Goal: Task Accomplishment & Management: Manage account settings

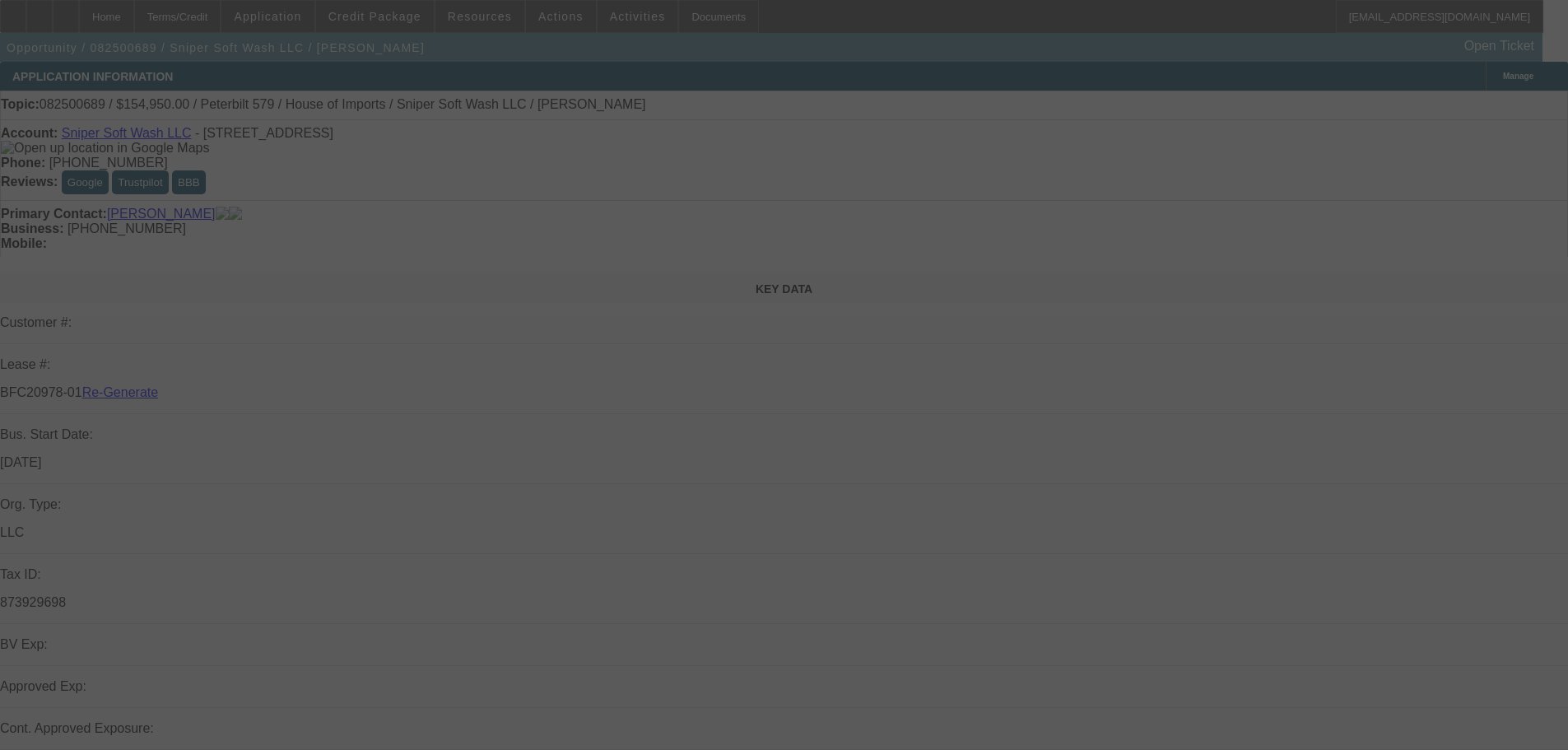
select select "3"
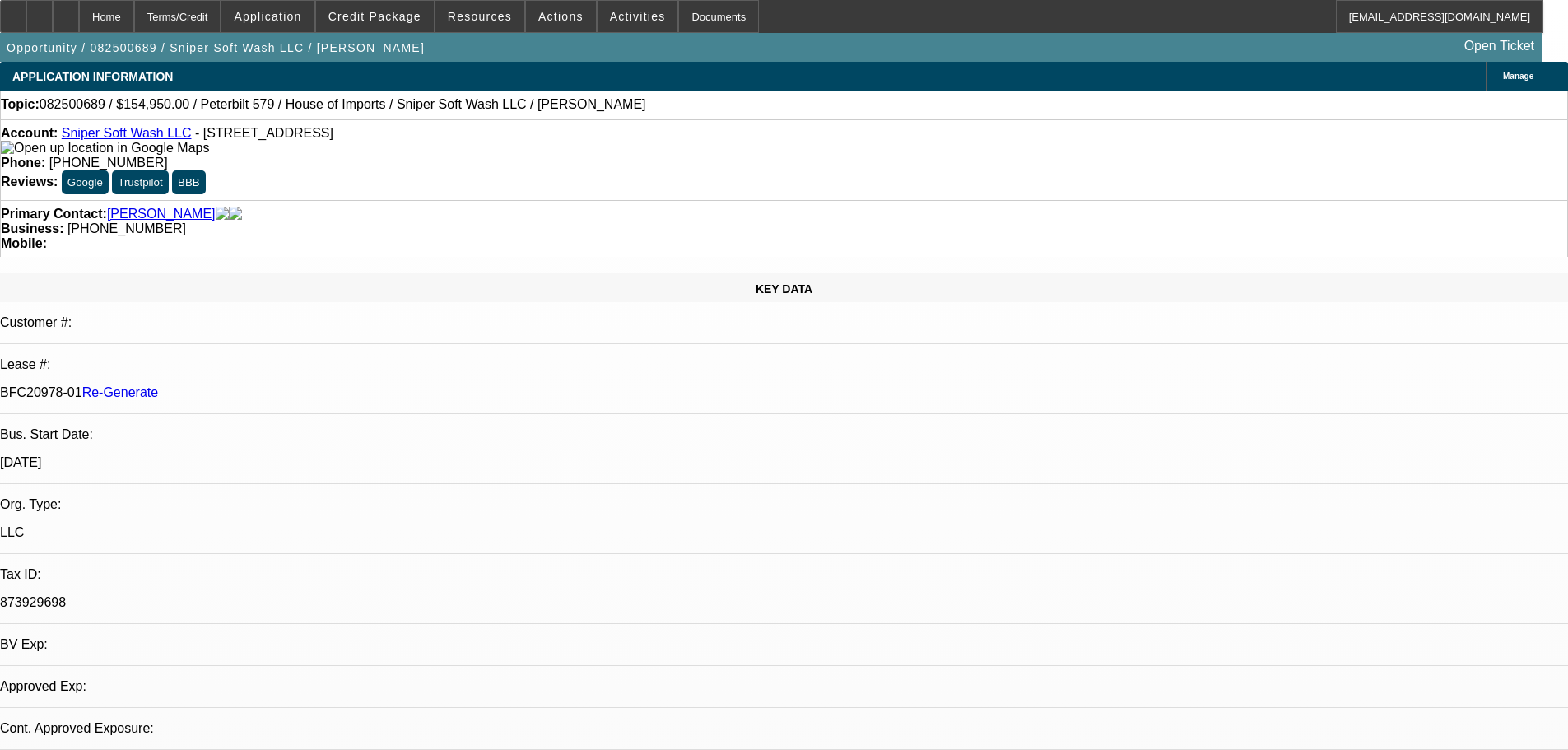
select select "0"
select select "2"
select select "0"
select select "6"
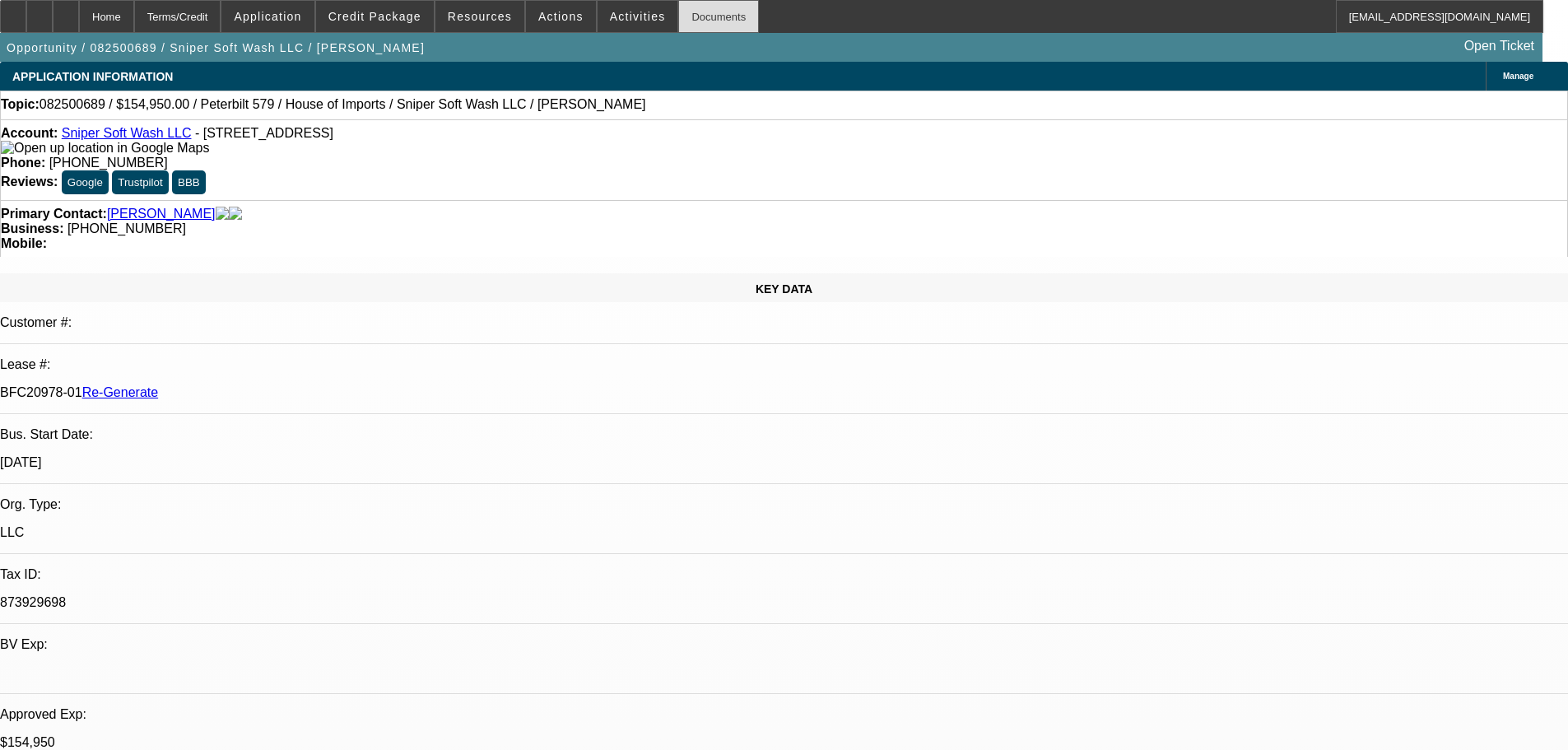
click at [678, 19] on div "Documents" at bounding box center [718, 16] width 80 height 33
click at [610, 16] on span "Activities" at bounding box center [638, 16] width 56 height 14
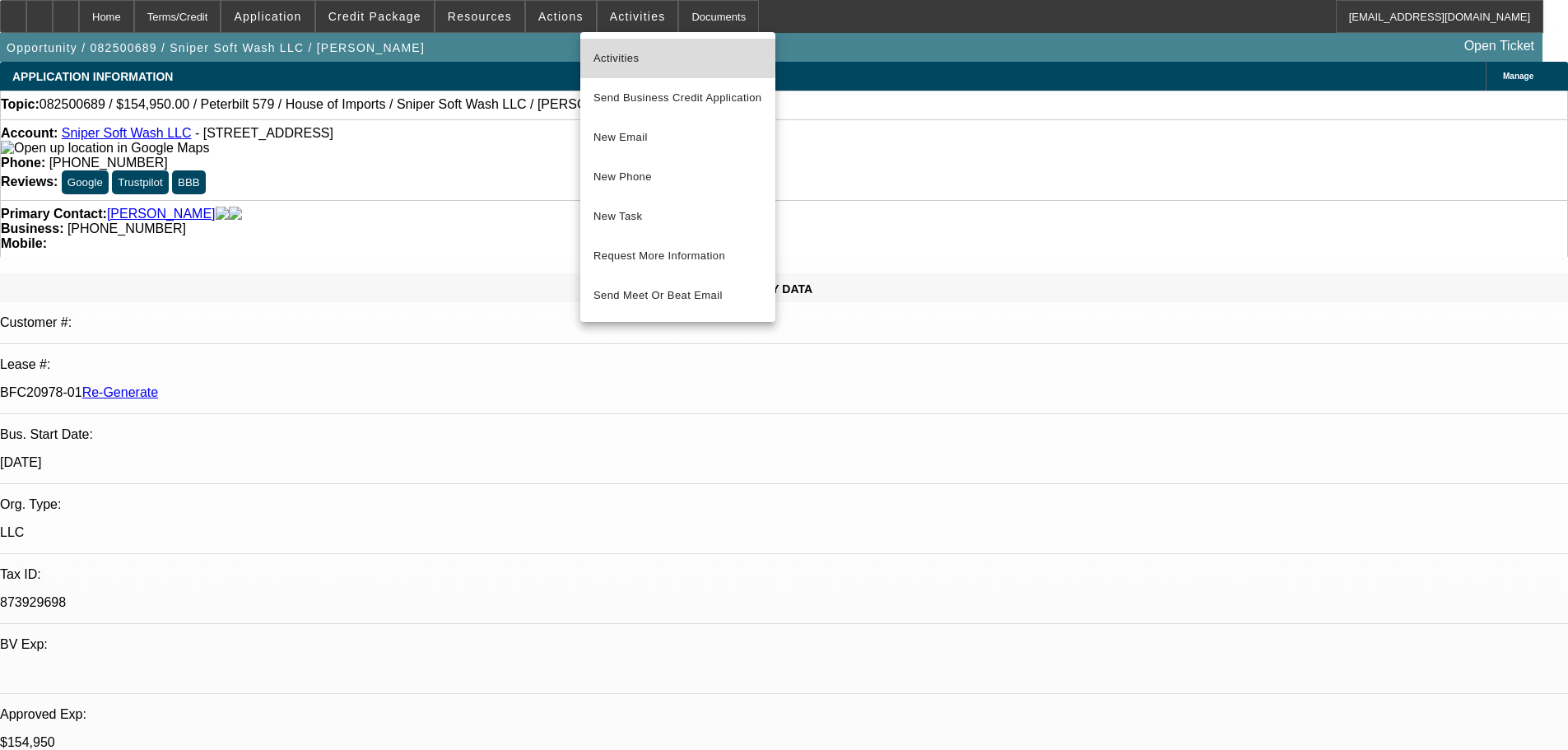
click at [607, 55] on span "Activities" at bounding box center [678, 58] width 169 height 19
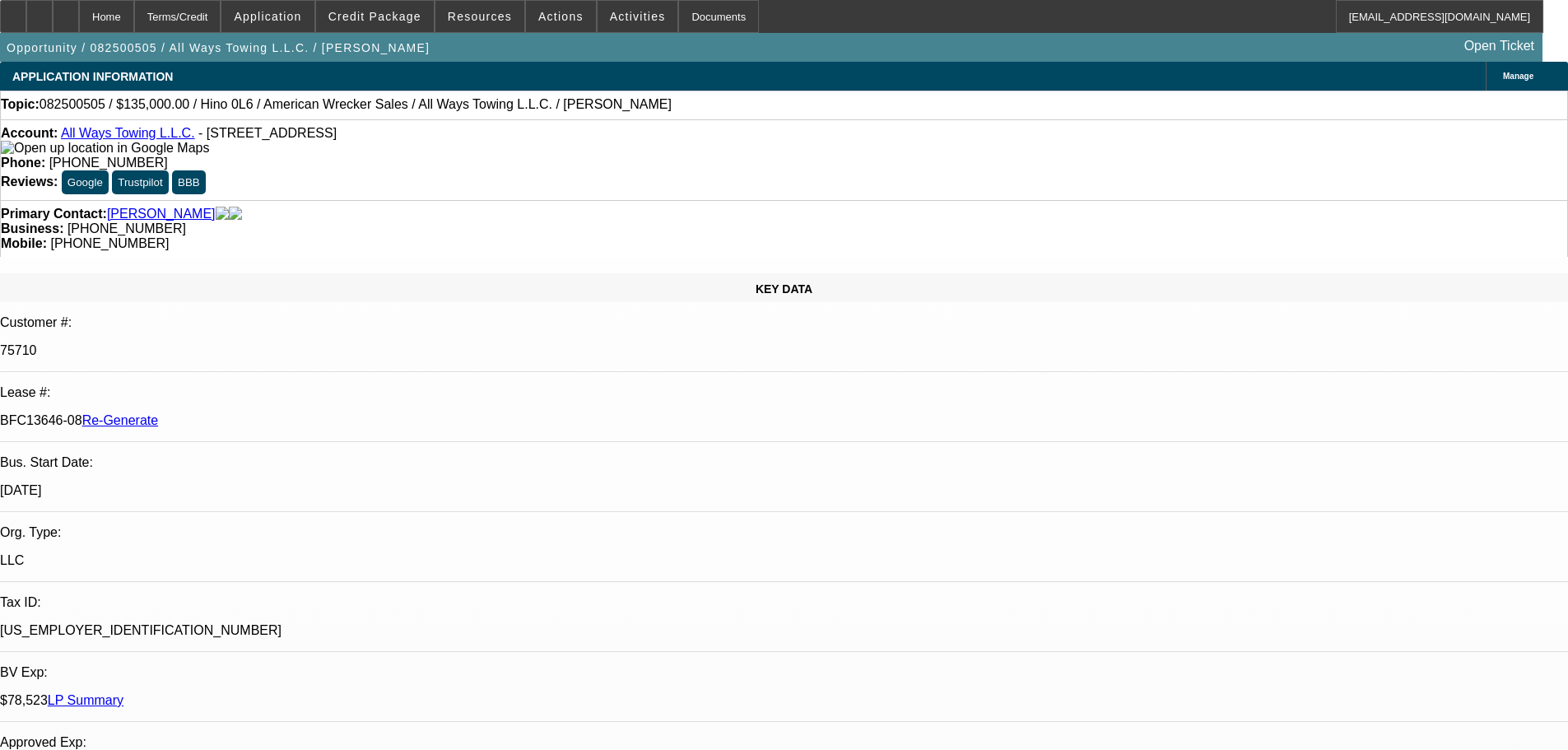
select select "3"
select select "0"
select select "2"
select select "0"
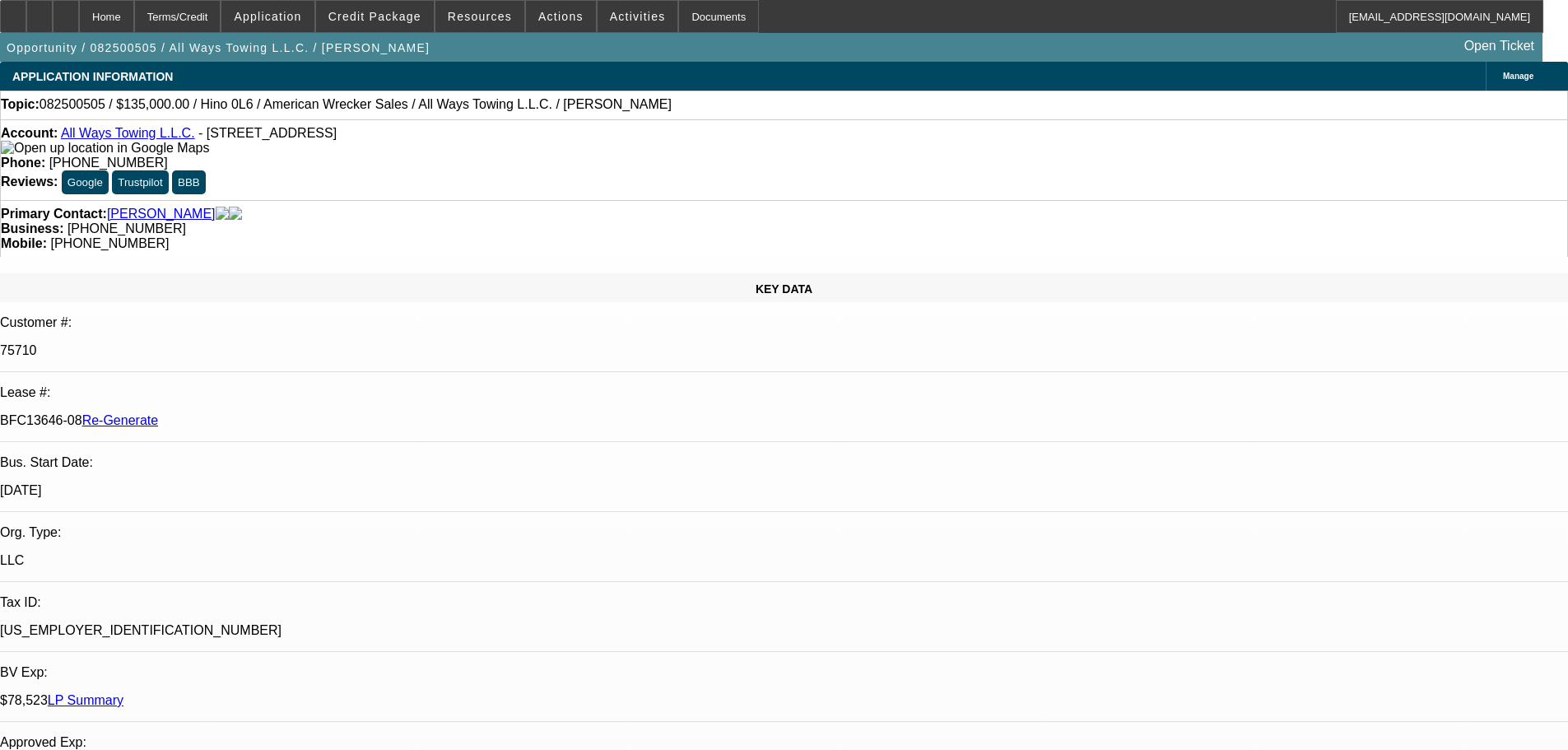
select select "6"
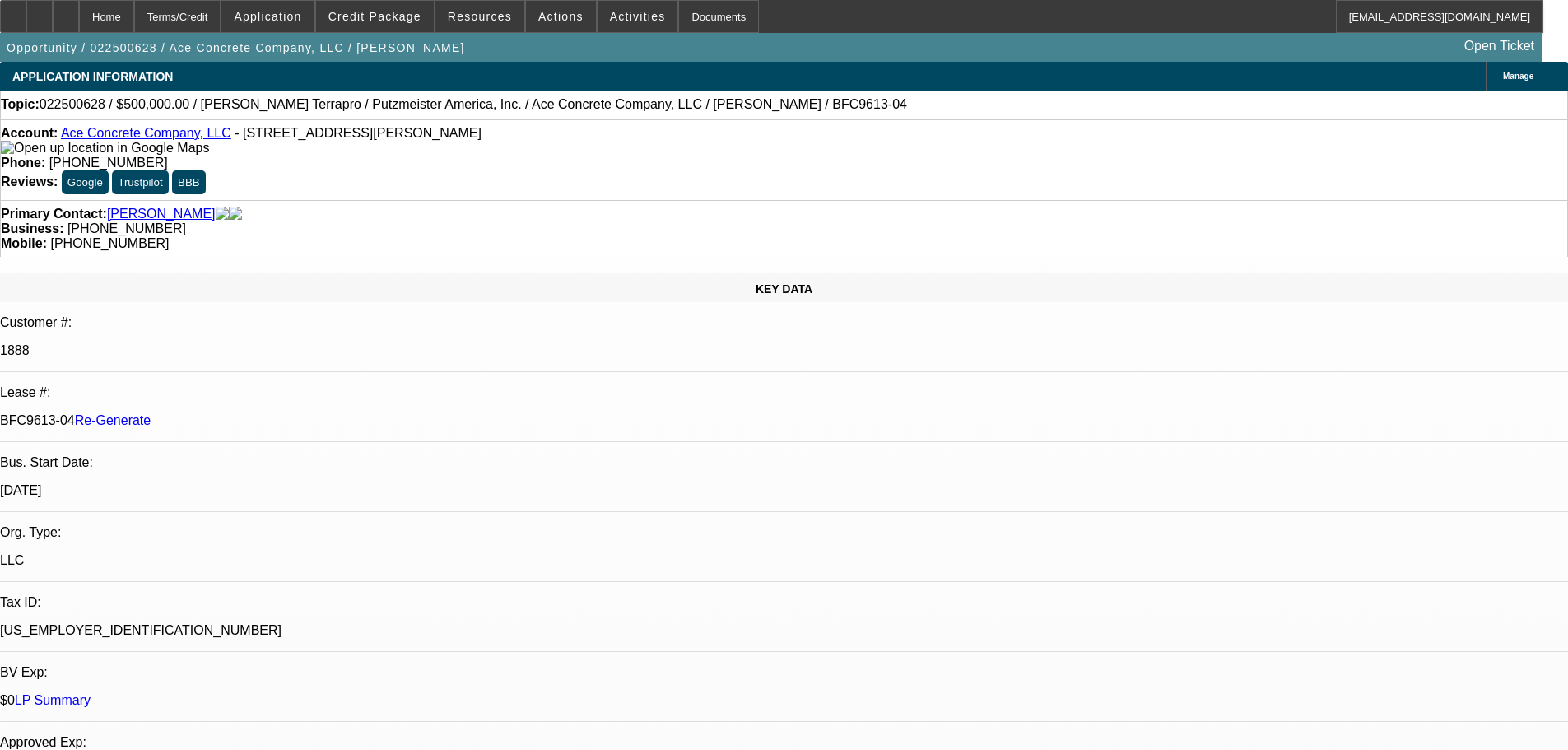
select select "4"
select select "0"
select select "3"
select select "0"
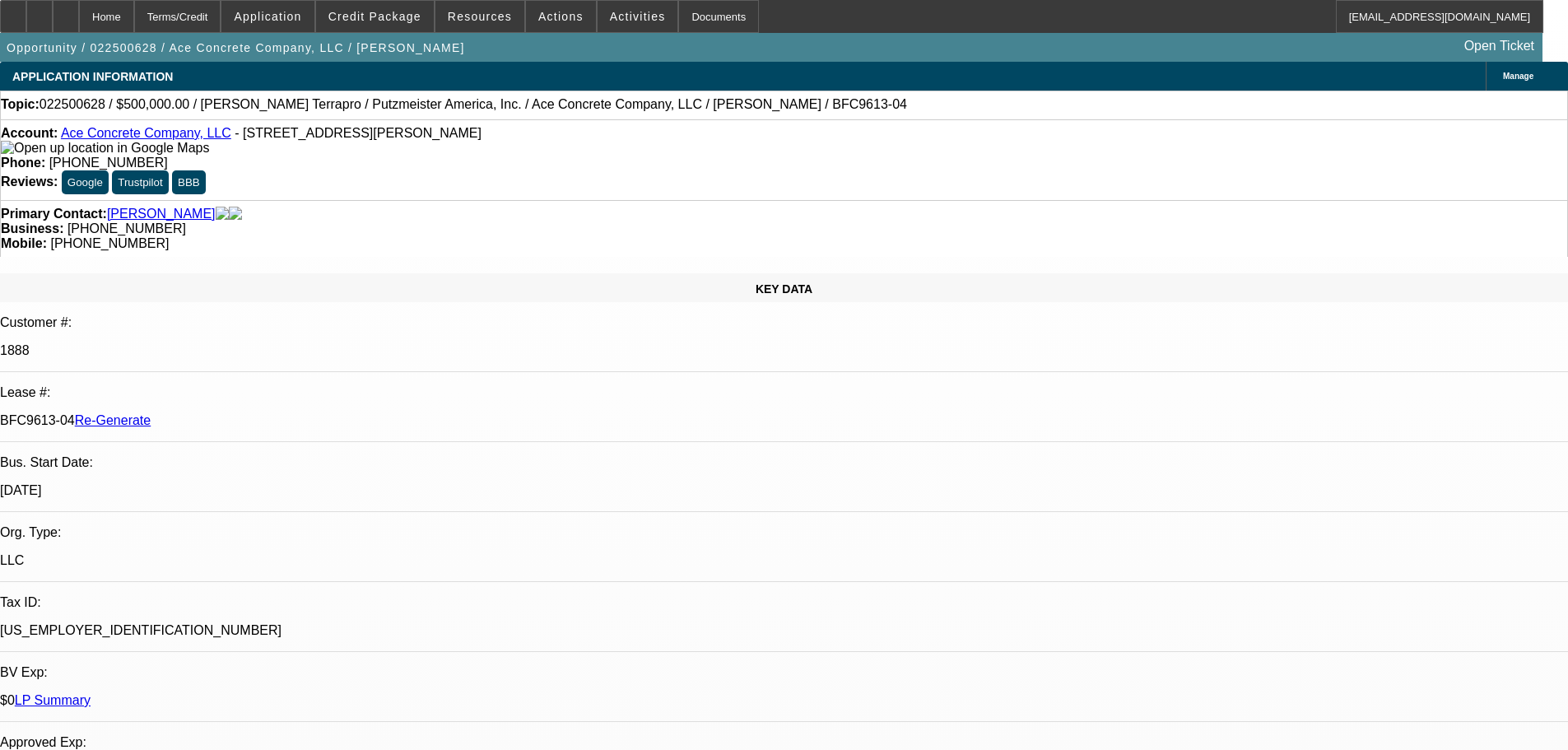
select select "6"
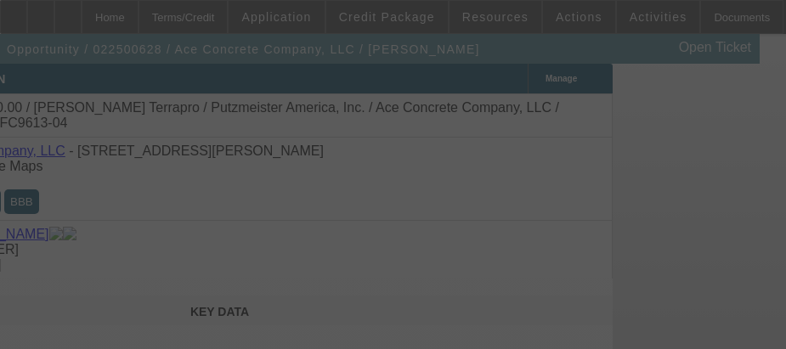
scroll to position [0, 191]
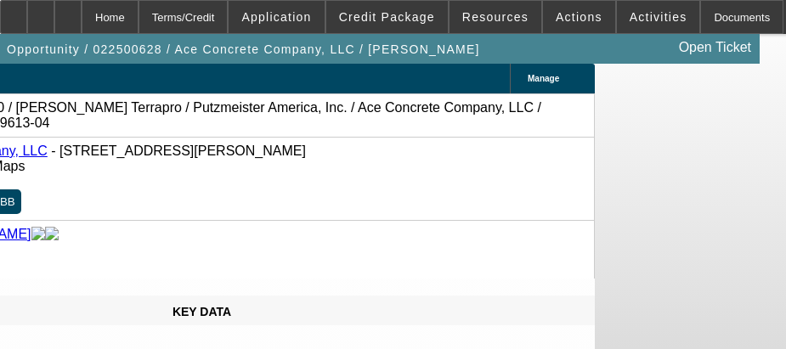
select select "0"
select select "3"
select select "0"
select select "6"
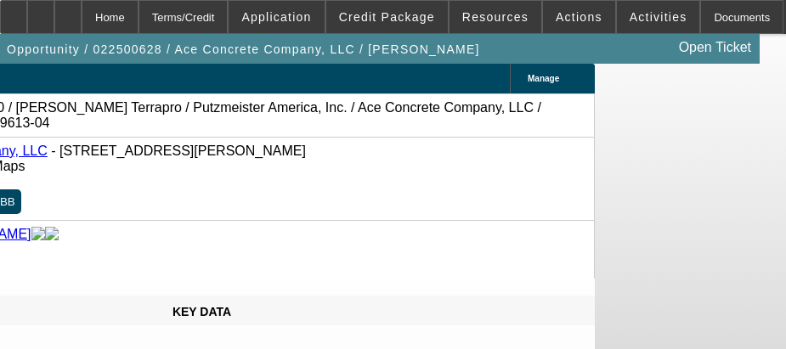
select select "0"
select select "3"
select select "0"
select select "6"
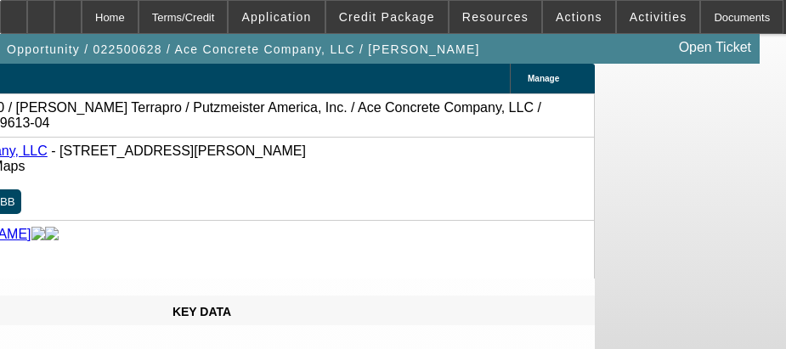
select select "0"
select select "3"
select select "0"
select select "6"
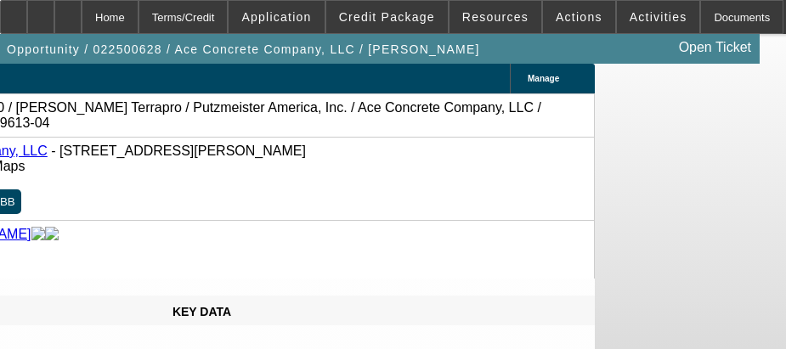
select select "0"
select select "2"
select select "0"
select select "6"
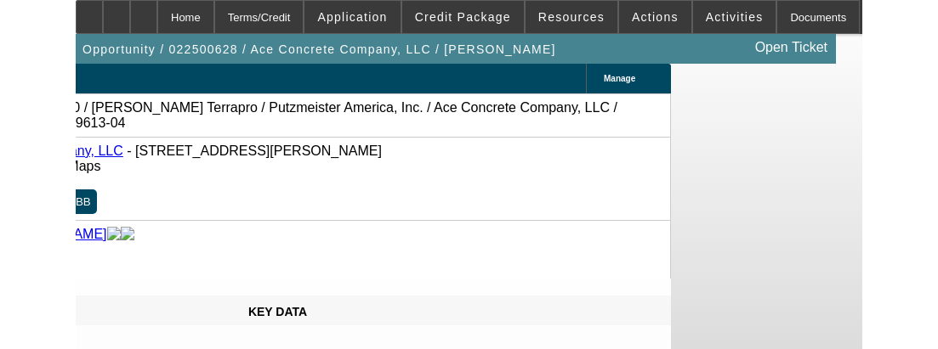
scroll to position [0, 0]
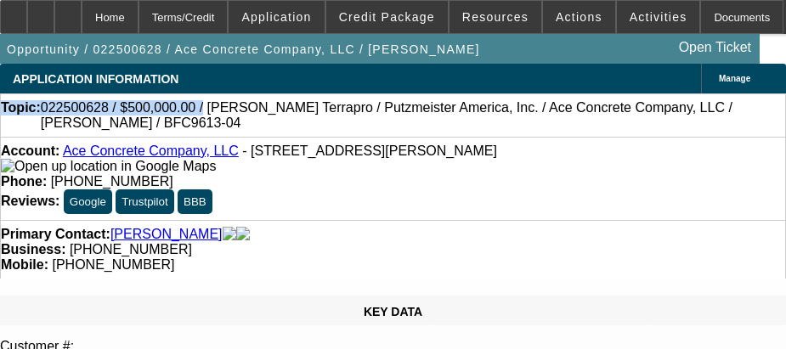
drag, startPoint x: 0, startPoint y: 114, endPoint x: -51, endPoint y: 114, distance: 51.0
click at [0, 114] on html "Home Terms/Credit Application Credit Package Resources Actions Activities Docum…" at bounding box center [393, 174] width 786 height 349
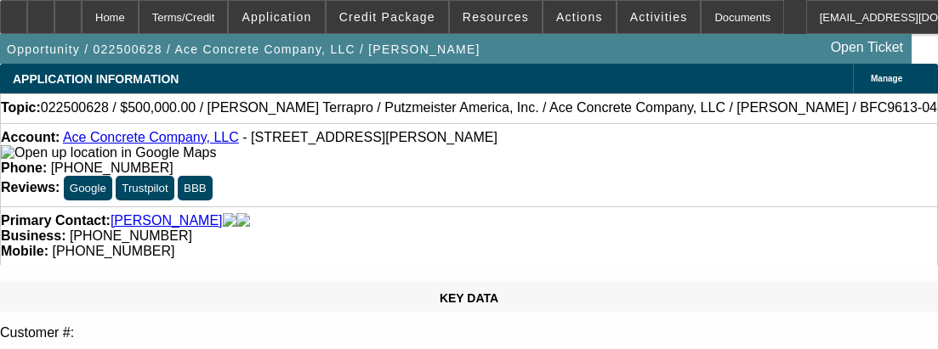
scroll to position [0, 40]
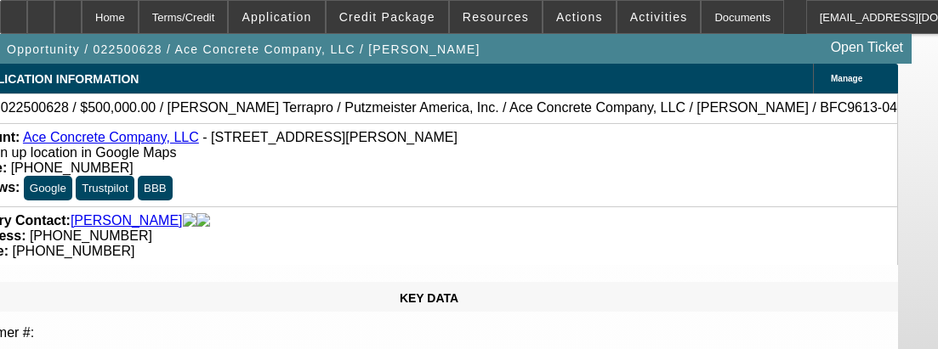
click at [411, 168] on div "Account: Ace Concrete Company, LLC - 2441 State Road 11, South Wayne, WI 53587 …" at bounding box center [429, 164] width 938 height 83
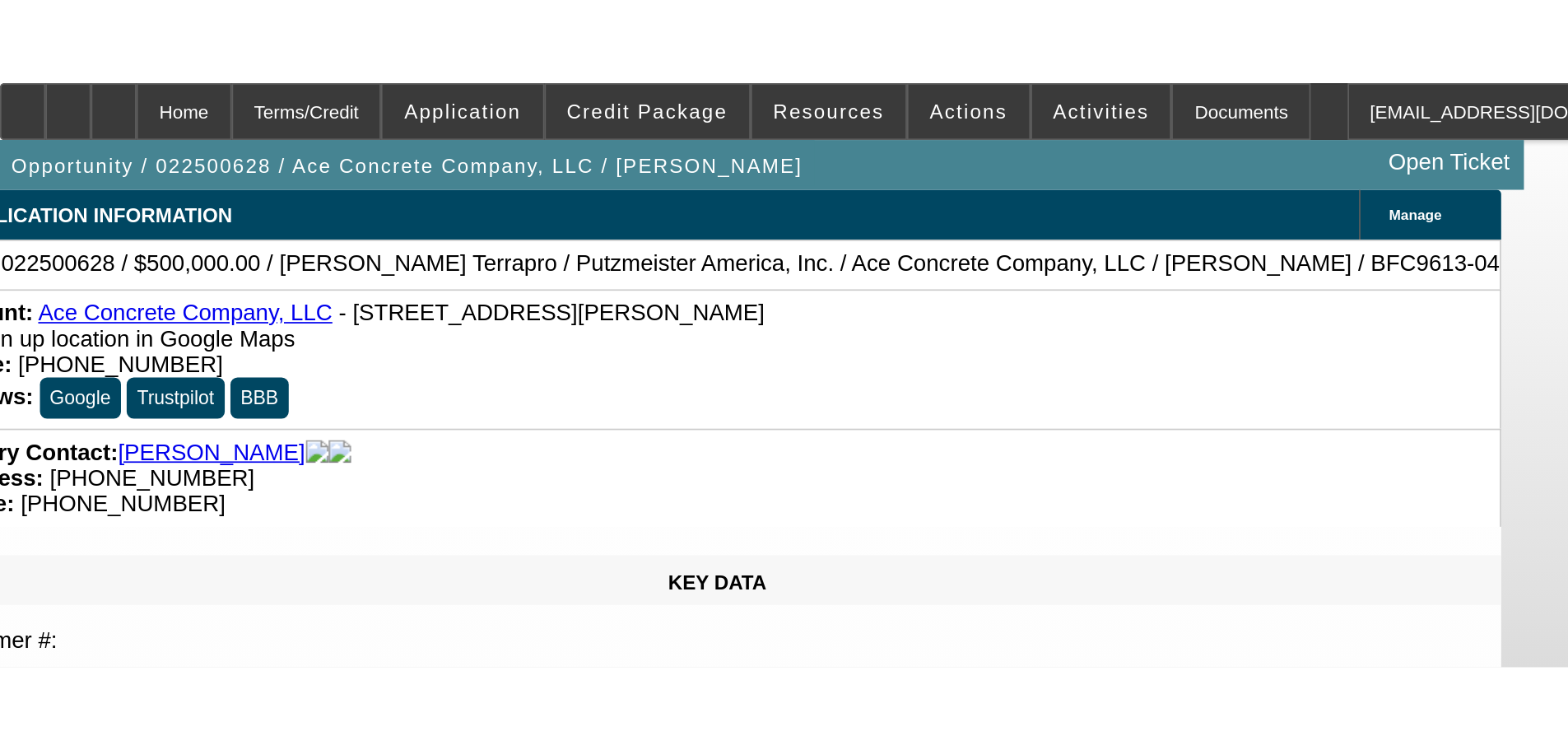
scroll to position [0, 0]
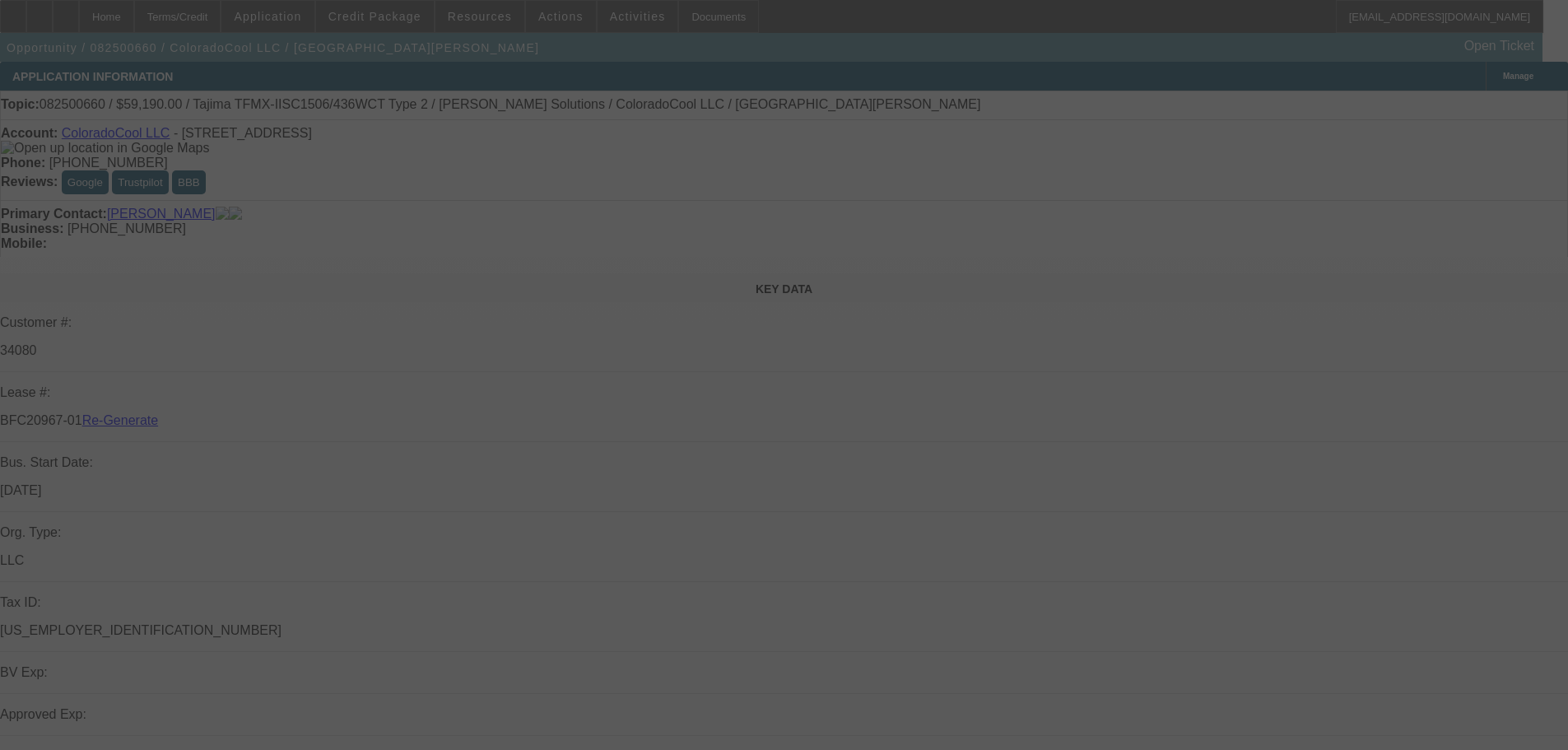
select select "3"
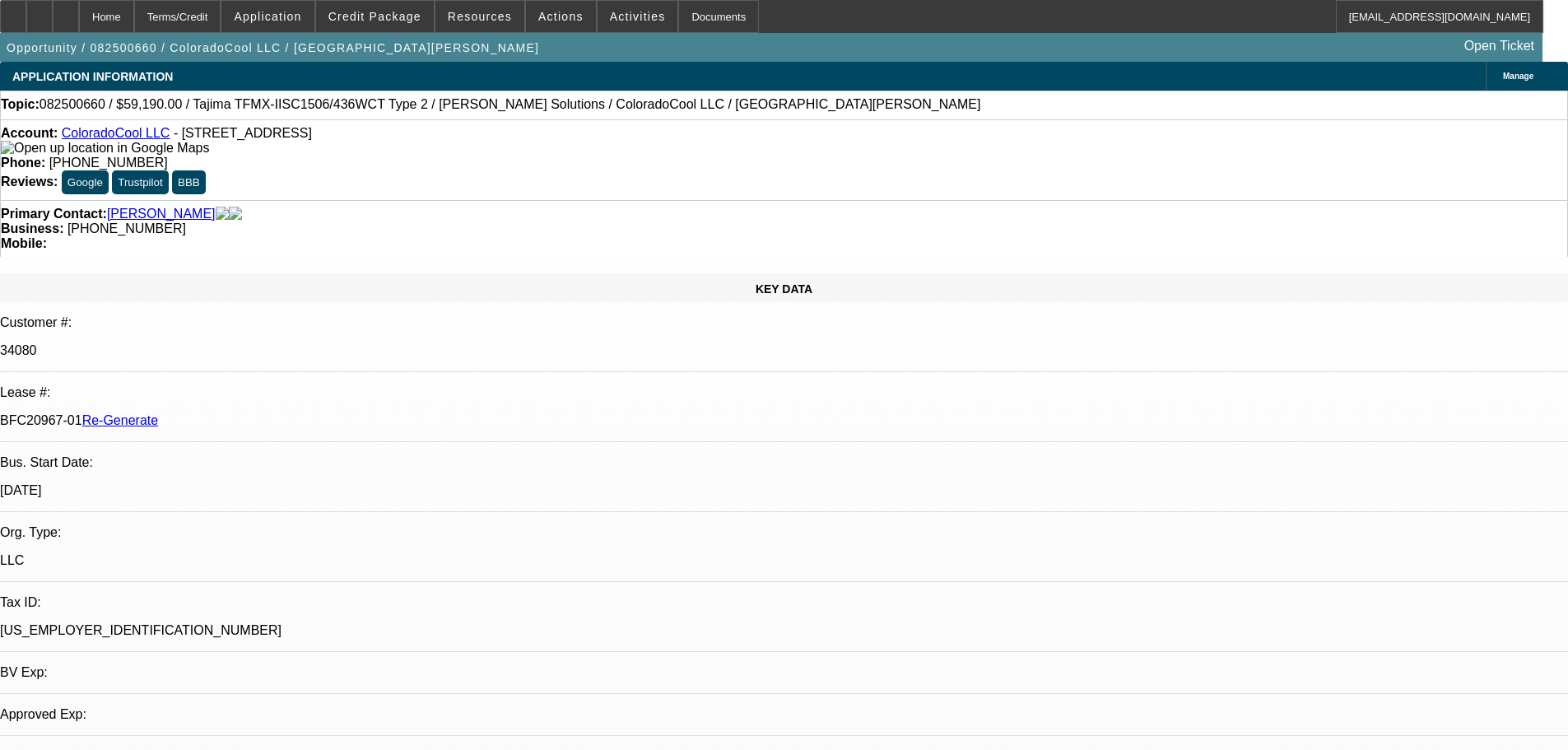
select select "0"
select select "2"
select select "0"
select select "6"
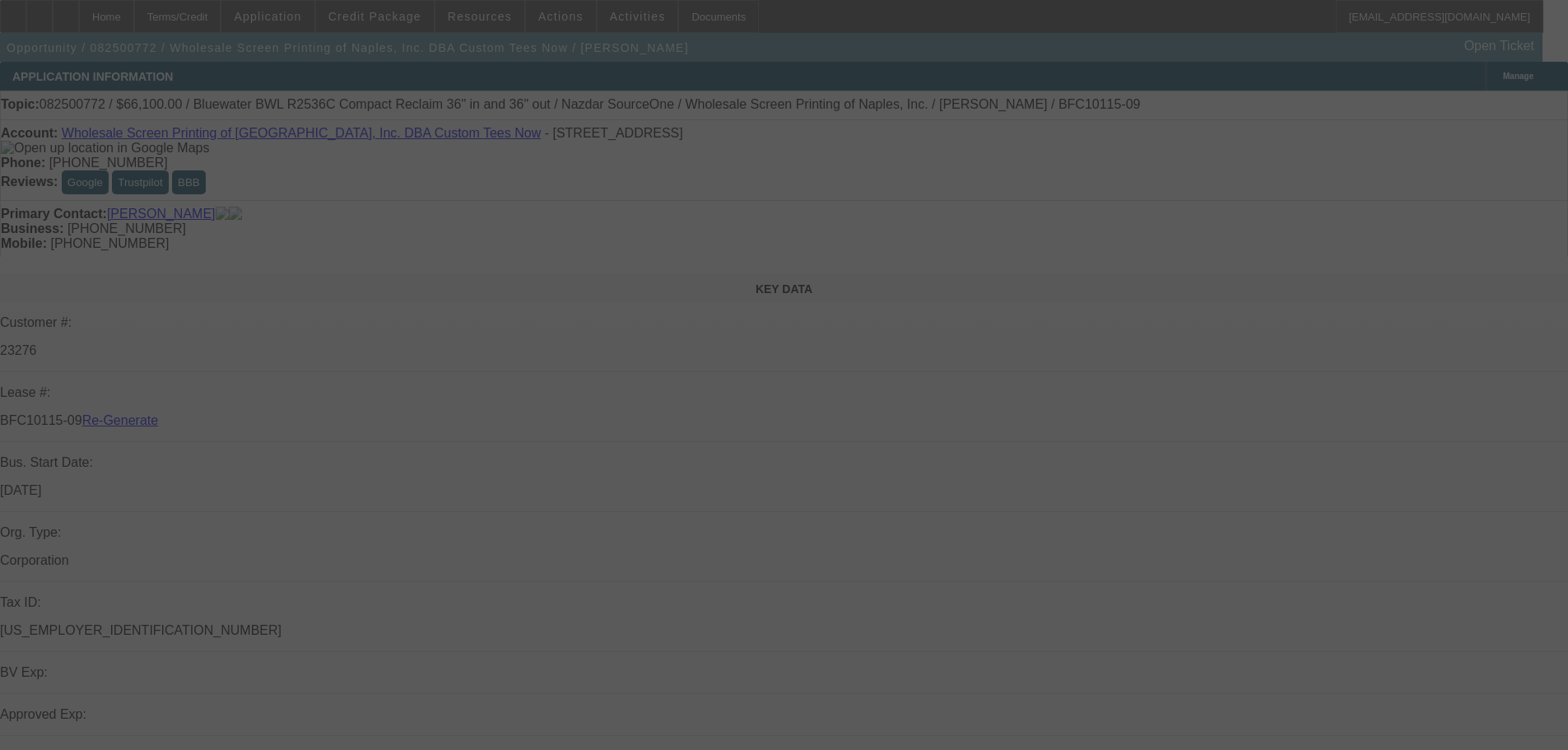
select select "3"
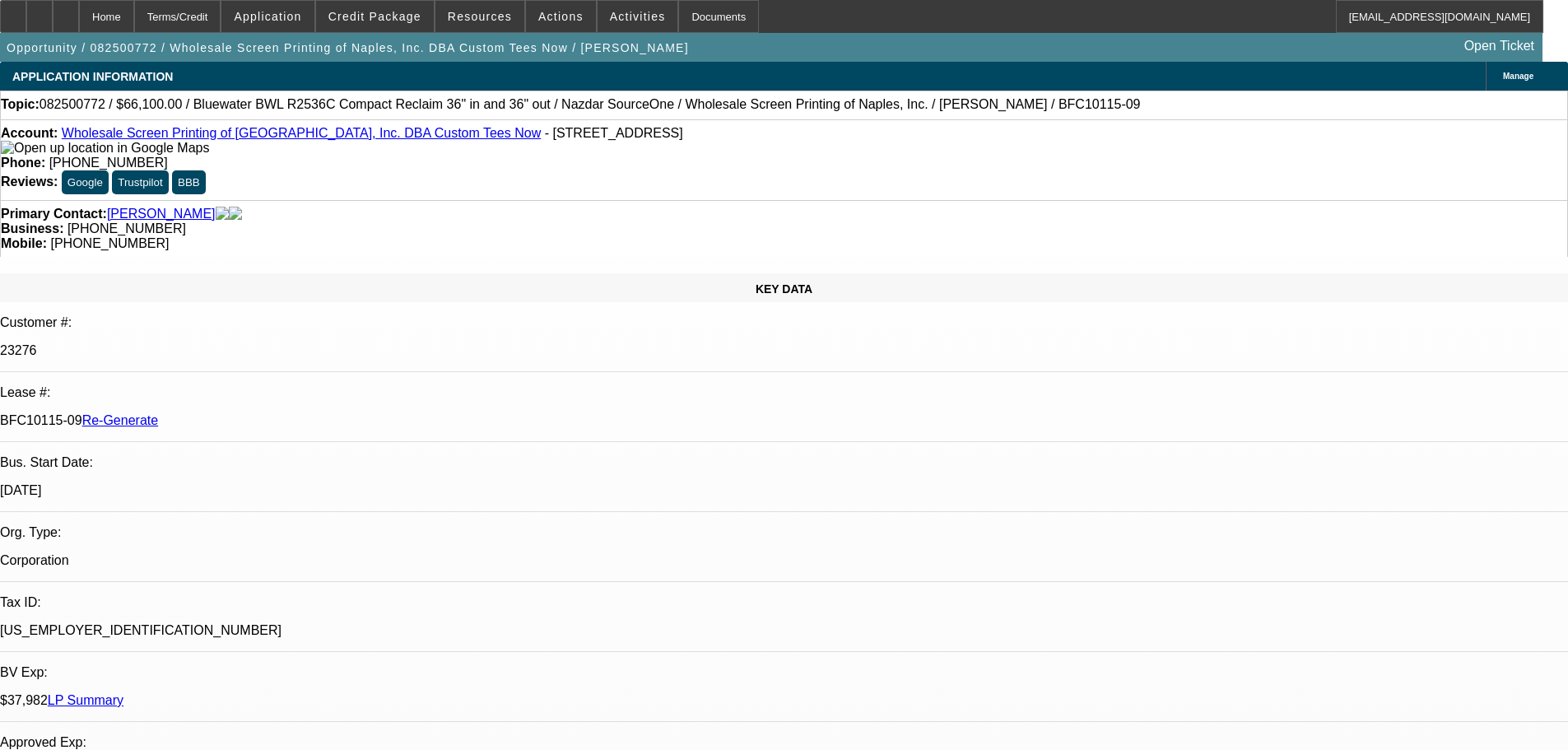
select select "0"
select select "2"
click at [699, 32] on div "Documents" at bounding box center [718, 16] width 80 height 33
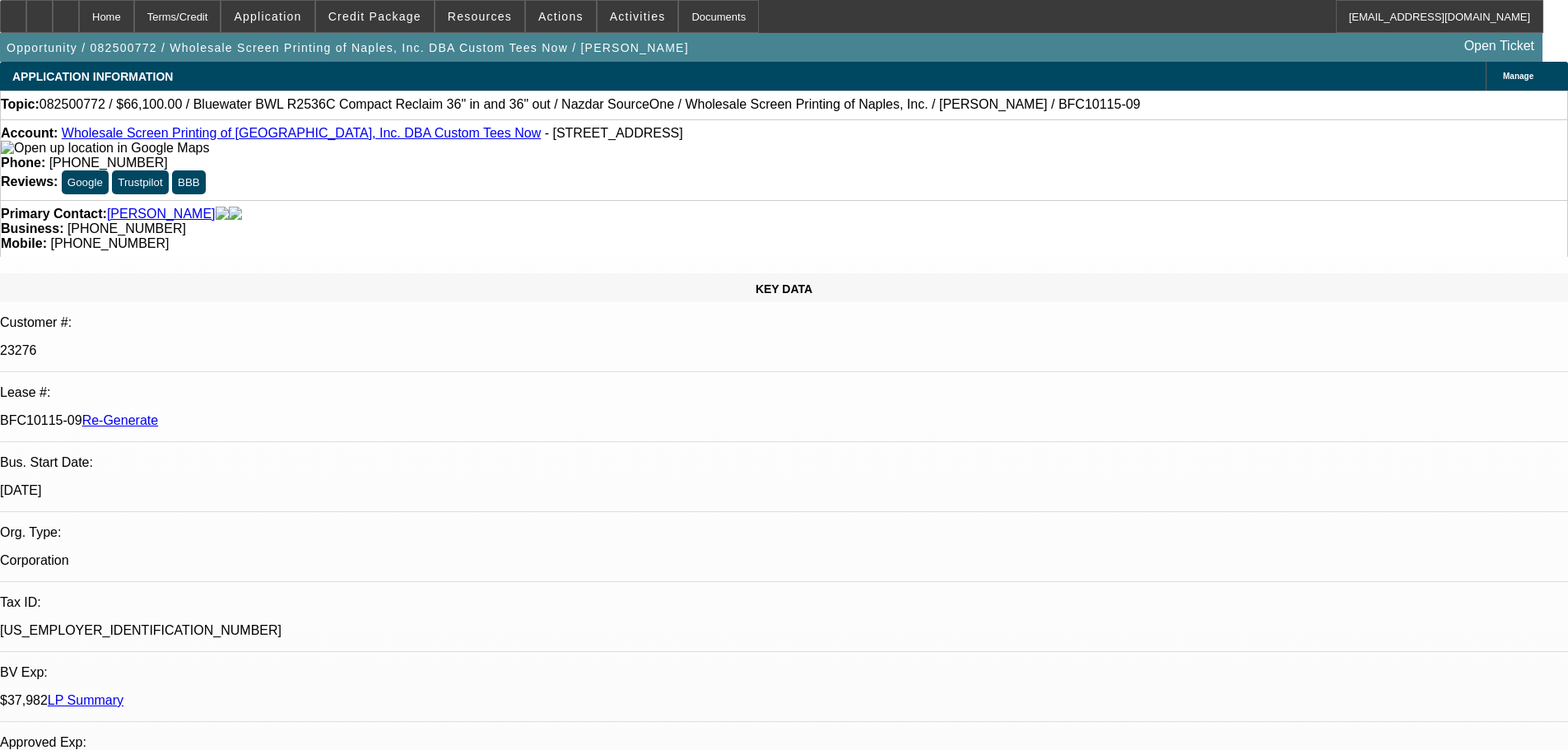
click at [728, 222] on div "Business: (239) 263-7061" at bounding box center [784, 229] width 1567 height 15
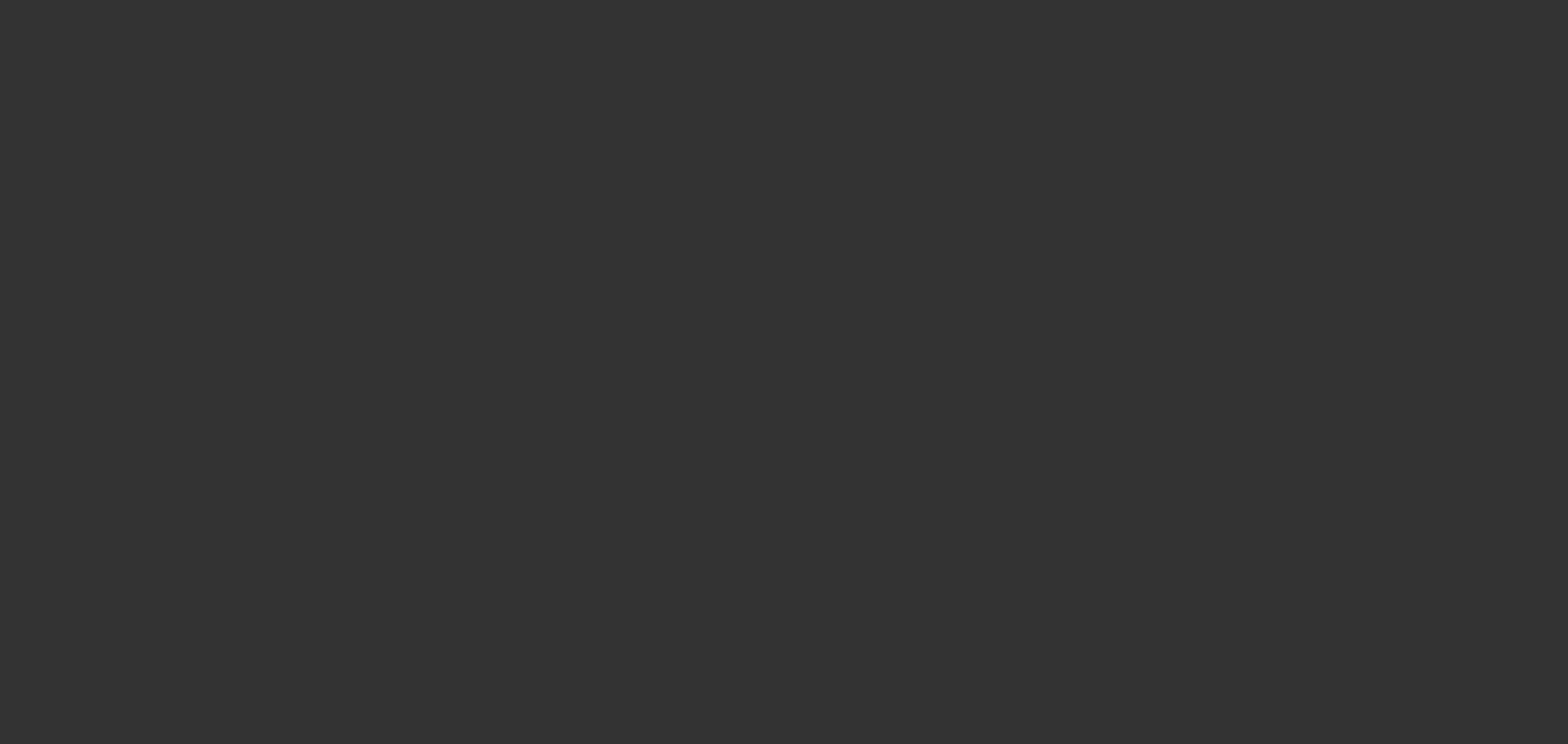
select select "3"
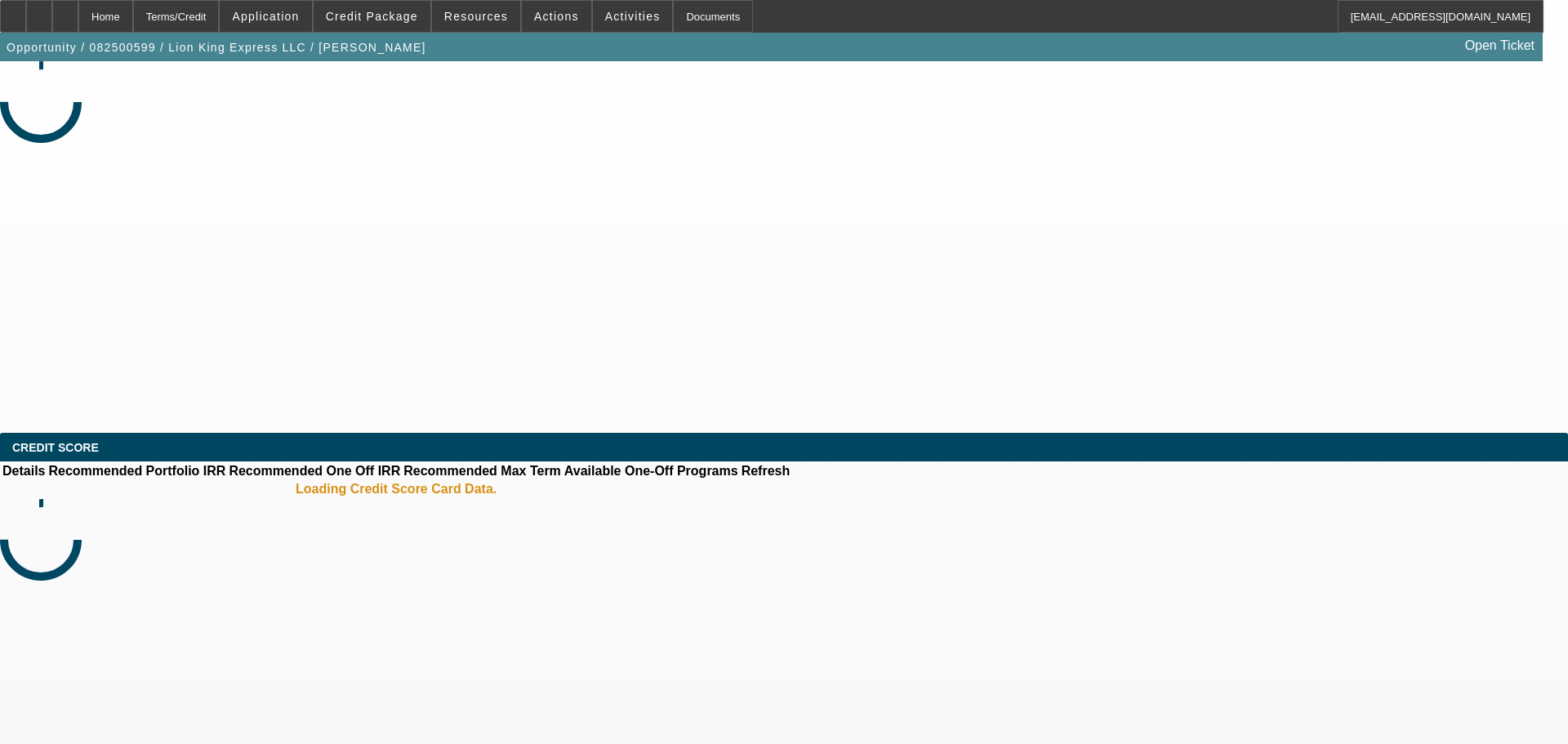
select select "0"
select select "6"
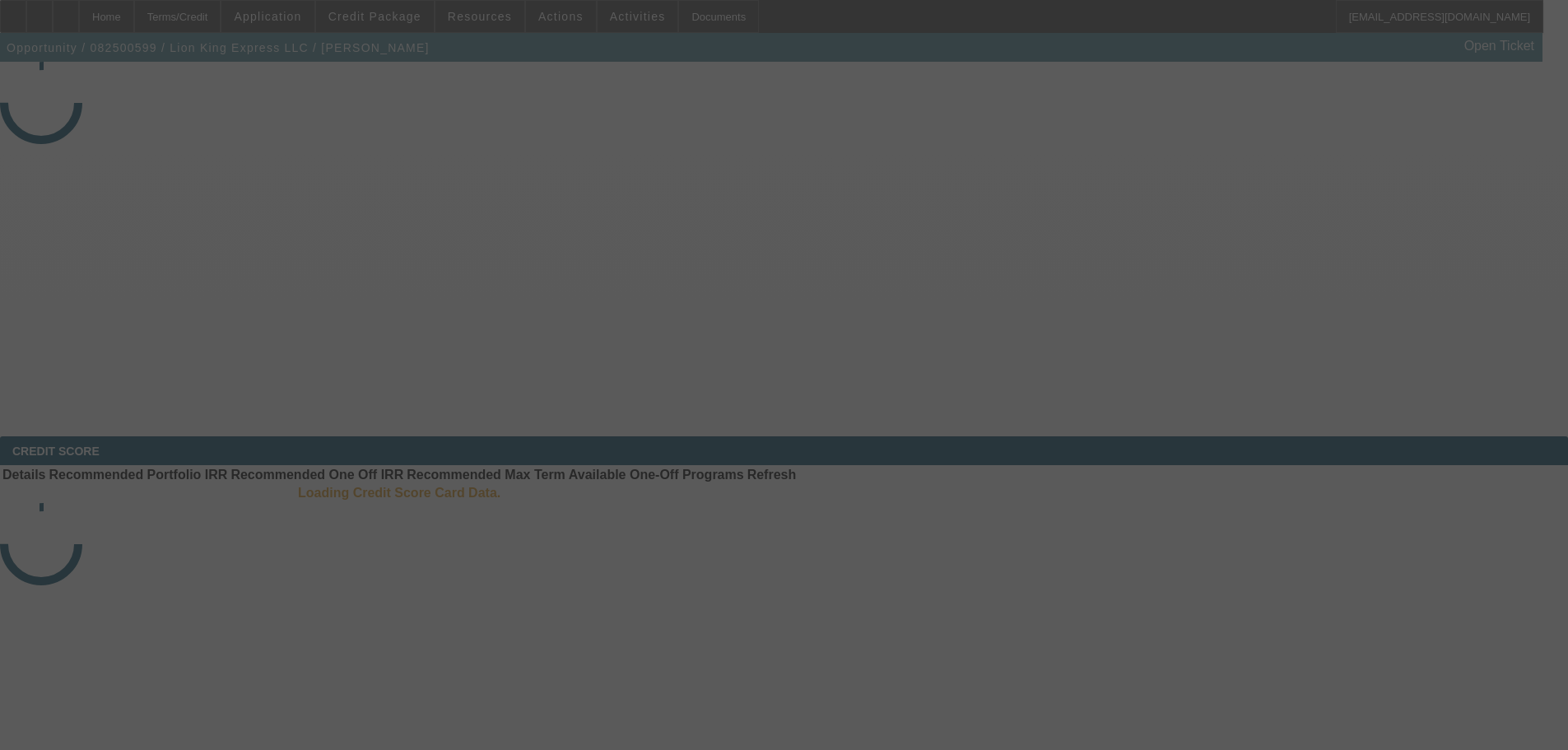
select select "3"
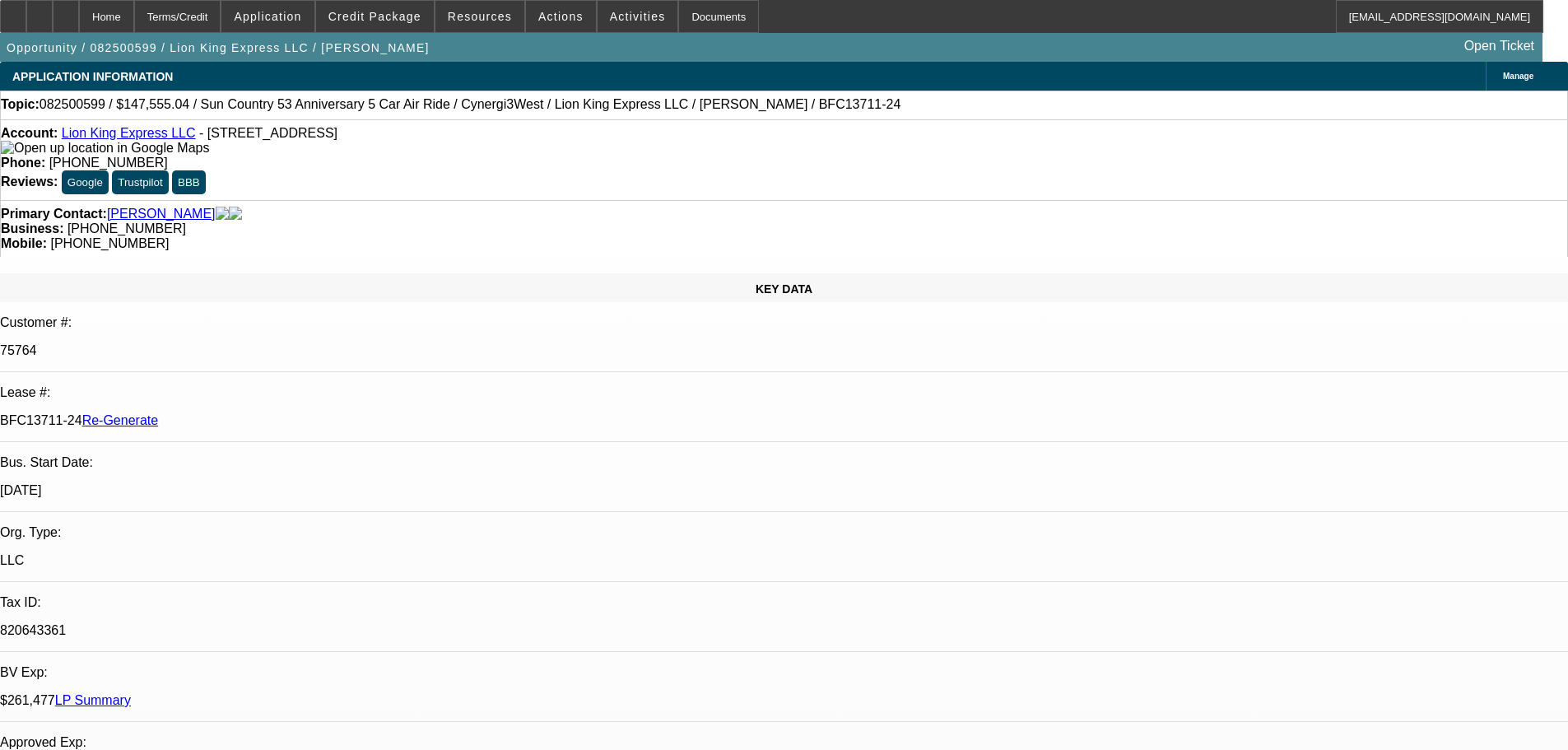
select select "0"
select select "6"
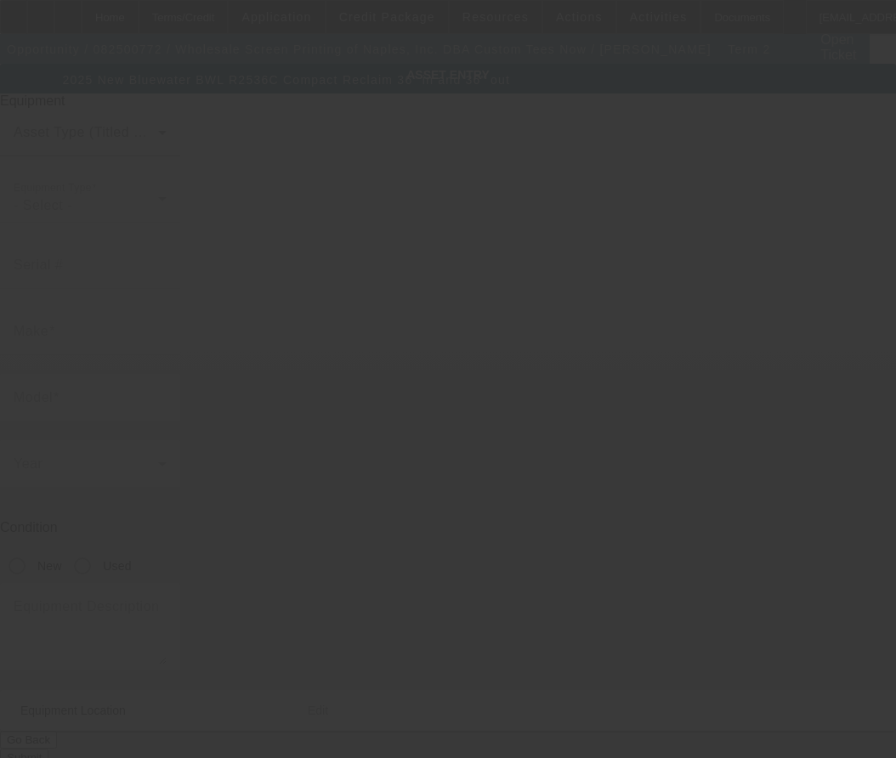
type input "Bluewater"
type input "BWL R2536C Compact Reclaim 36" in and 36" out"
radio input "true"
type input "[STREET_ADDRESS]"
type input "Ste A"
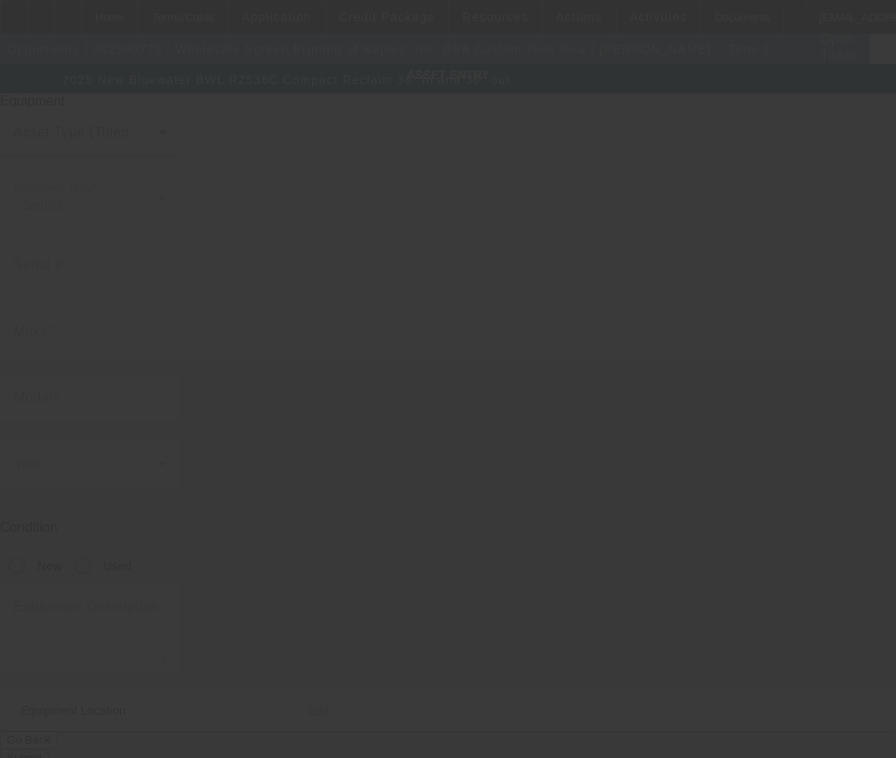
type input "[GEOGRAPHIC_DATA]"
type input "34104"
type input "[PERSON_NAME]"
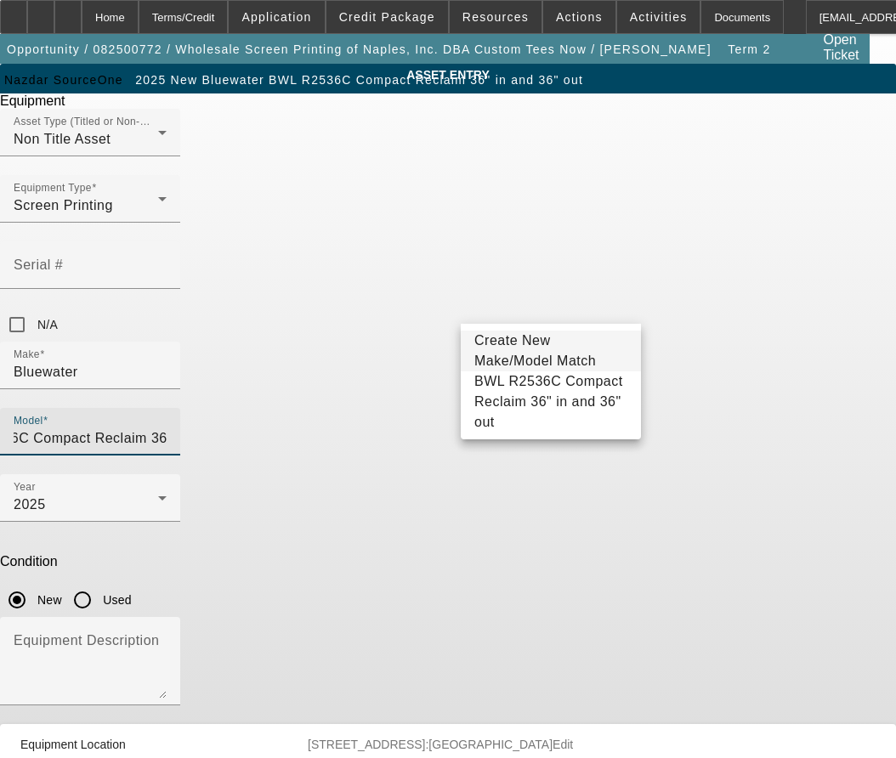
scroll to position [0, 94]
drag, startPoint x: 480, startPoint y: 304, endPoint x: 563, endPoint y: 293, distance: 83.2
click at [167, 408] on div "Model BWL R2536C Compact Reclaim 36" in and 36" out" at bounding box center [90, 432] width 153 height 48
click at [167, 428] on input "BWL R2536C Compact Reclaim 36" in and 36" out" at bounding box center [90, 438] width 153 height 20
drag, startPoint x: 540, startPoint y: 304, endPoint x: 735, endPoint y: 316, distance: 195.9
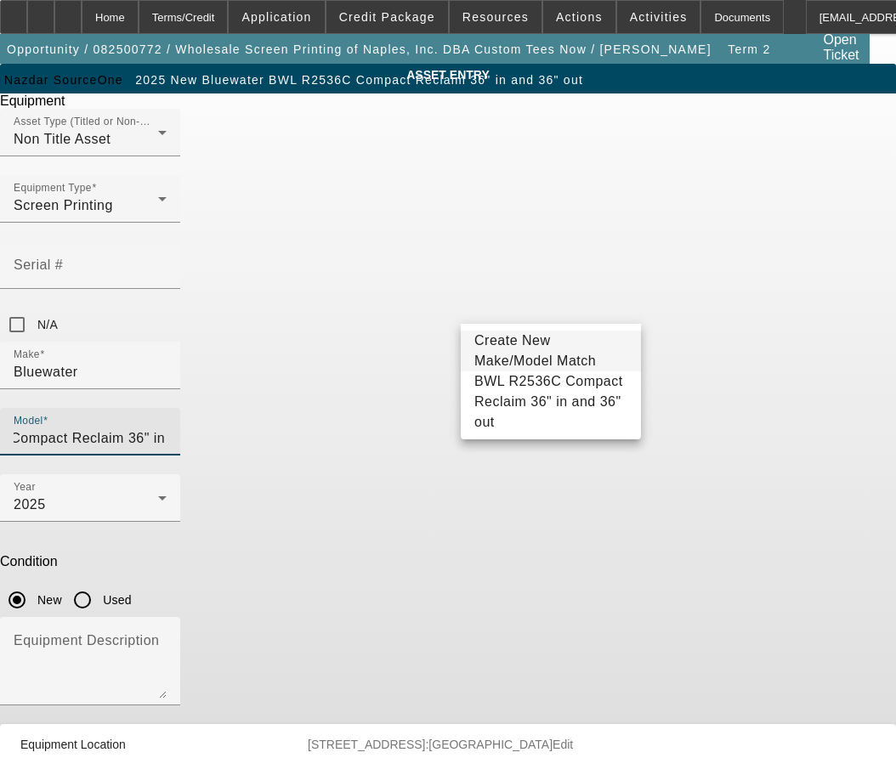
click at [863, 339] on app-asset-collateral-manage "ASSET ENTRY Delete asset Equipment Asset Type (Titled or Non-Titled) Non Title …" at bounding box center [448, 432] width 896 height 737
drag, startPoint x: 626, startPoint y: 305, endPoint x: 382, endPoint y: 334, distance: 245.7
click at [382, 342] on div "Make [GEOGRAPHIC_DATA] Model BWL R2536C Compact Reclaim" at bounding box center [448, 408] width 896 height 133
type input "BWL R2536C Compact Reclaim"
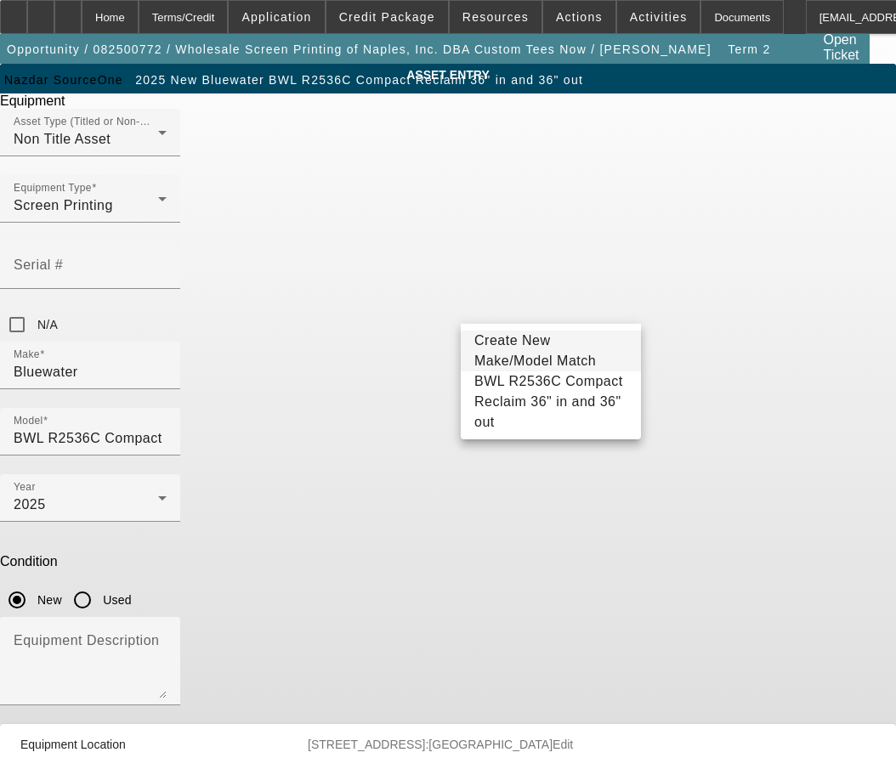
click at [515, 325] on div "Create New Make/Model Match BWL R2536C Compact Reclaim 36" in and 36" out" at bounding box center [551, 382] width 180 height 116
click at [516, 348] on span "Create New Make/Model Match" at bounding box center [535, 350] width 122 height 35
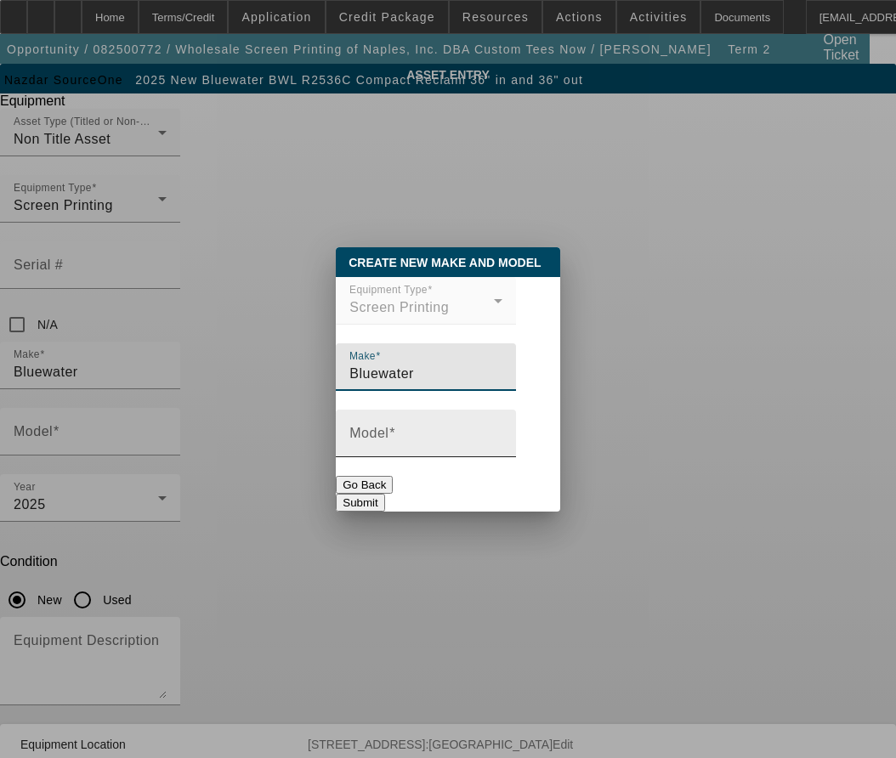
click at [410, 447] on input "Model" at bounding box center [425, 440] width 153 height 20
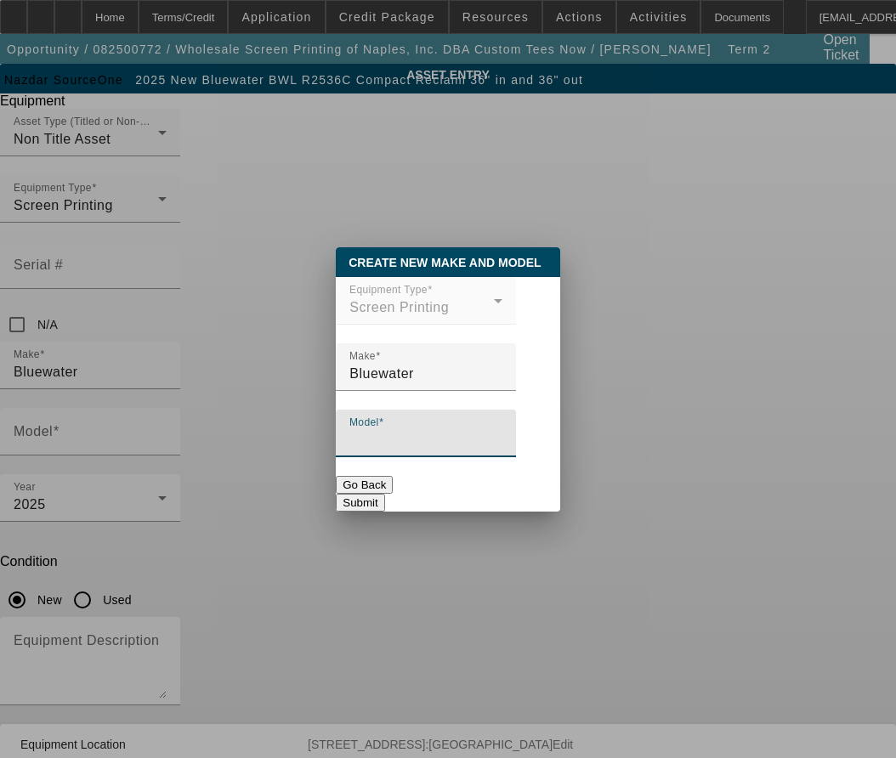
paste input "BWL R2536C Compact Reclaim"
type input "BWL R2536C Compact Reclaim"
click at [384, 501] on button "Submit" at bounding box center [360, 503] width 48 height 18
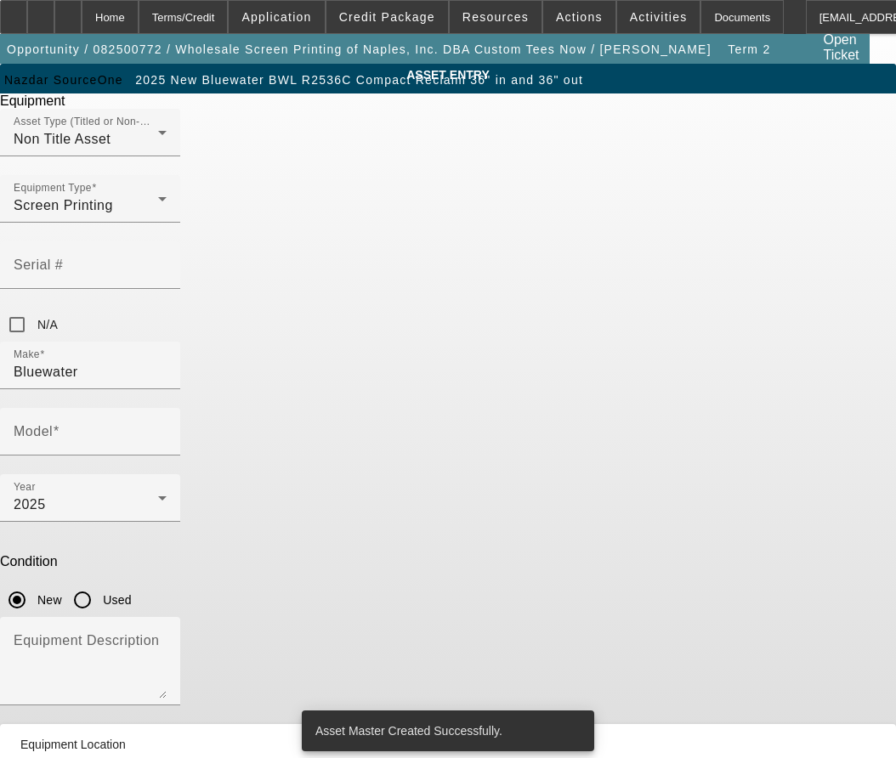
type input "BWL R2536C Compact Reclaim"
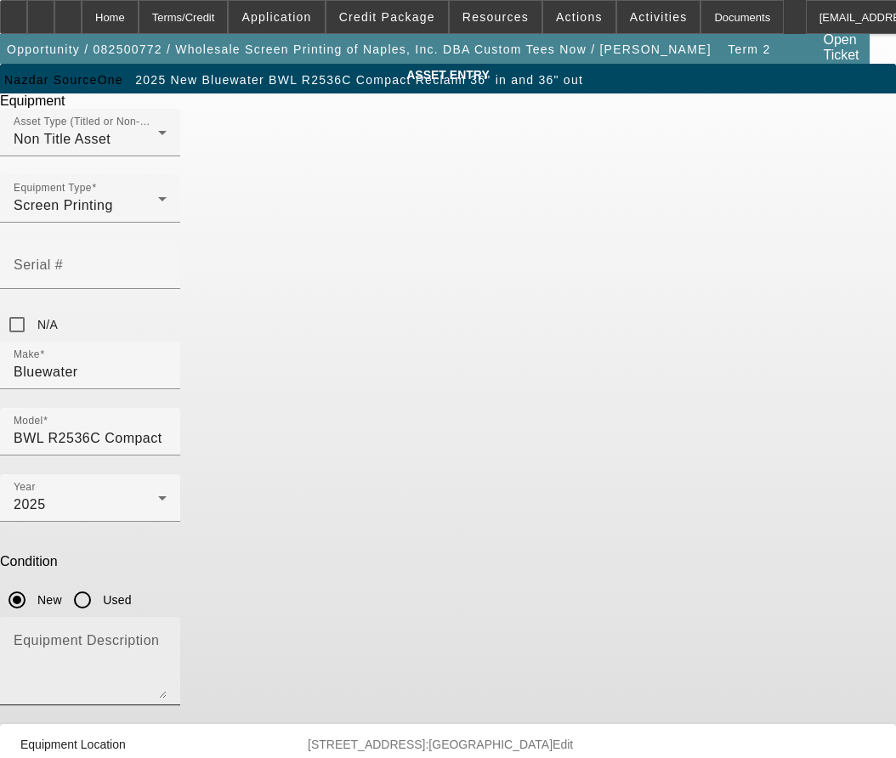
click at [167, 638] on textarea "Equipment Description" at bounding box center [90, 668] width 153 height 61
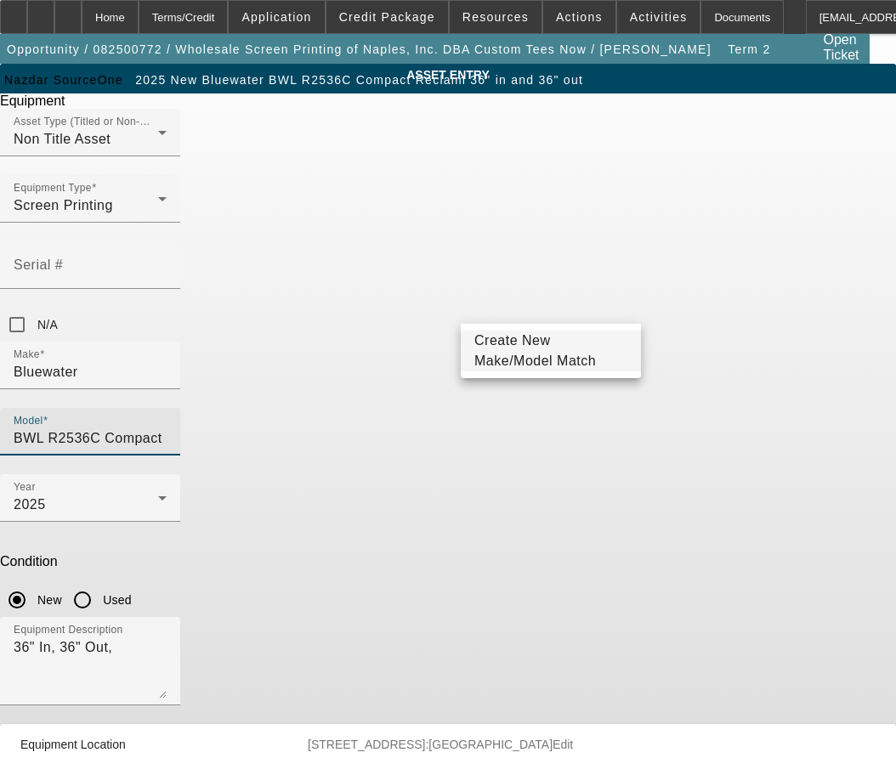
scroll to position [0, 4]
drag, startPoint x: 475, startPoint y: 308, endPoint x: 794, endPoint y: 305, distance: 318.8
click at [794, 305] on div "ASSET ENTRY Delete asset Equipment Asset Type (Titled or Non-Titled) Non Title …" at bounding box center [448, 432] width 896 height 737
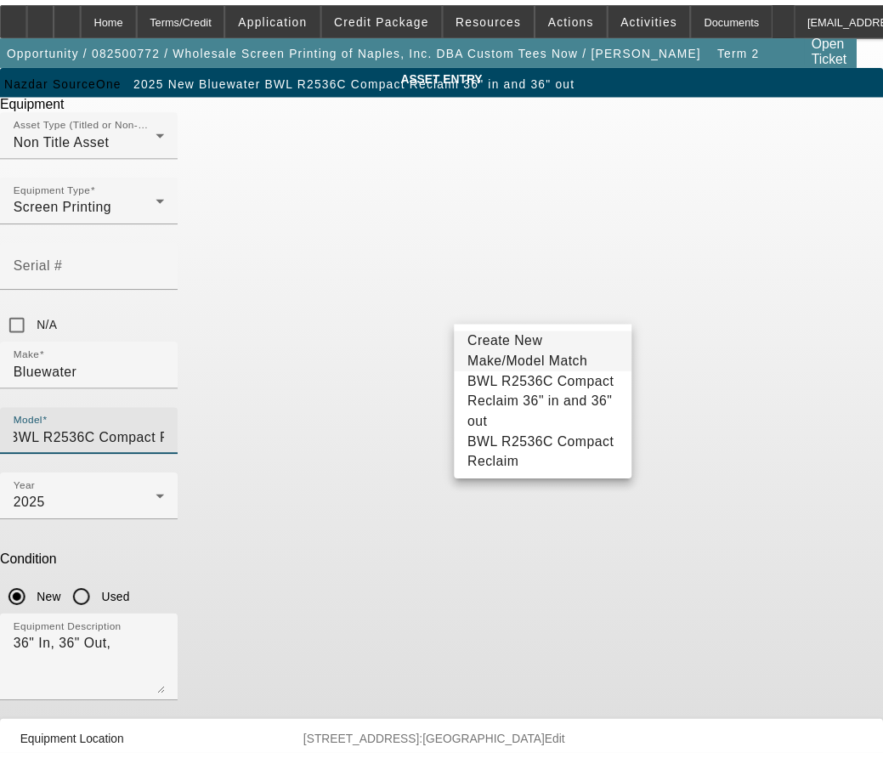
scroll to position [0, 0]
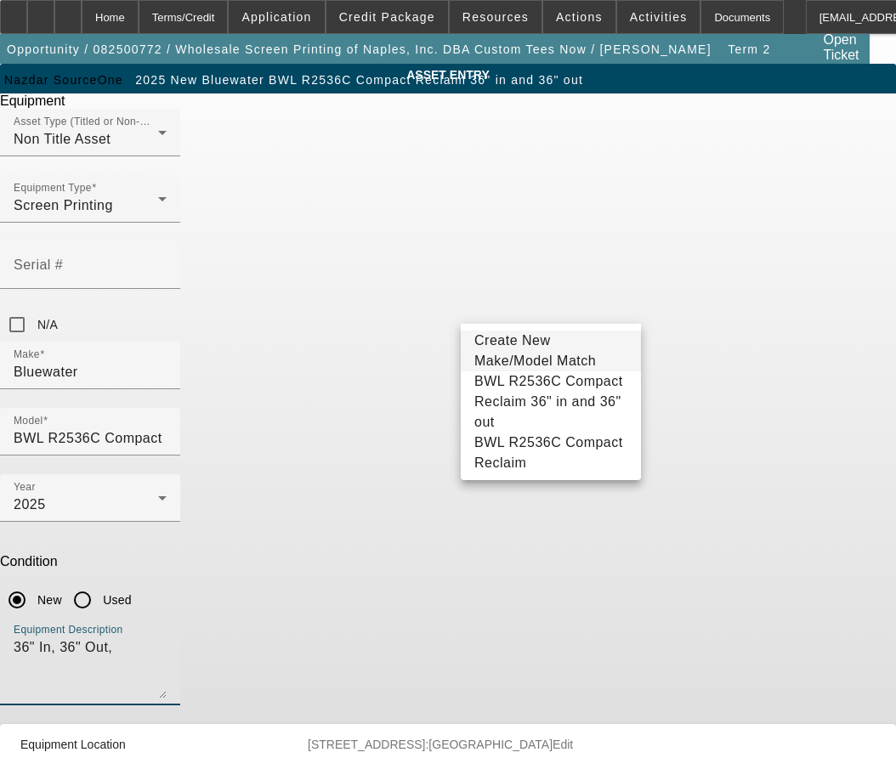
click at [167, 638] on textarea "36" In, 36" Out," at bounding box center [90, 668] width 153 height 61
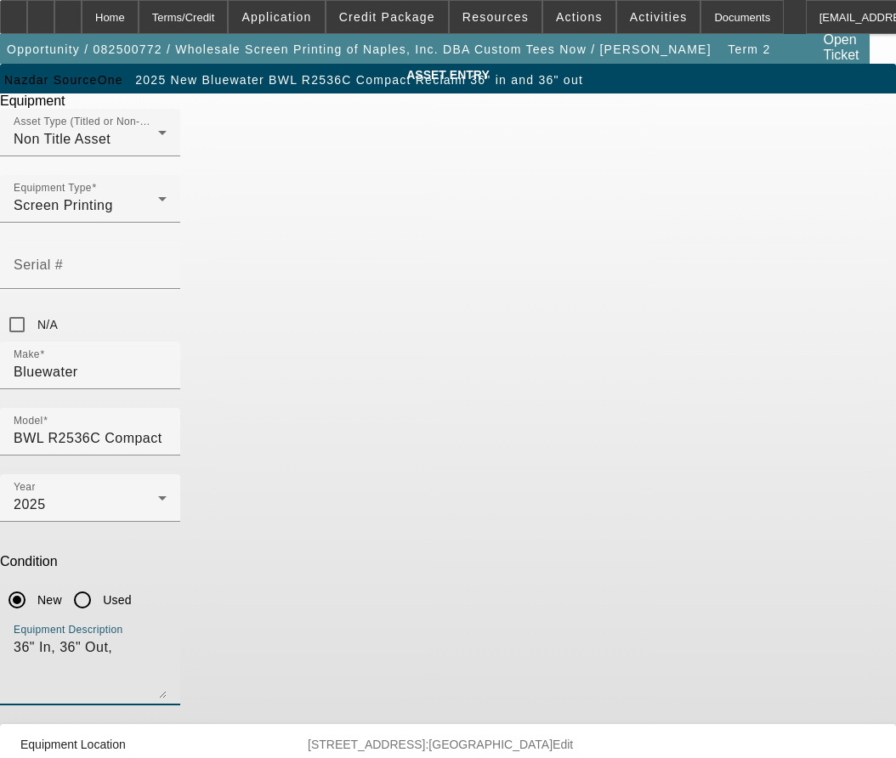
click at [167, 638] on textarea "36" In, 36" Out," at bounding box center [90, 668] width 153 height 61
drag, startPoint x: 519, startPoint y: 428, endPoint x: 498, endPoint y: 413, distance: 25.7
click at [167, 617] on div "Equipment Description Machine 36" In, 36" Out," at bounding box center [90, 661] width 153 height 88
click at [167, 638] on textarea "Machine 36" In, 36" Out," at bounding box center [90, 668] width 153 height 61
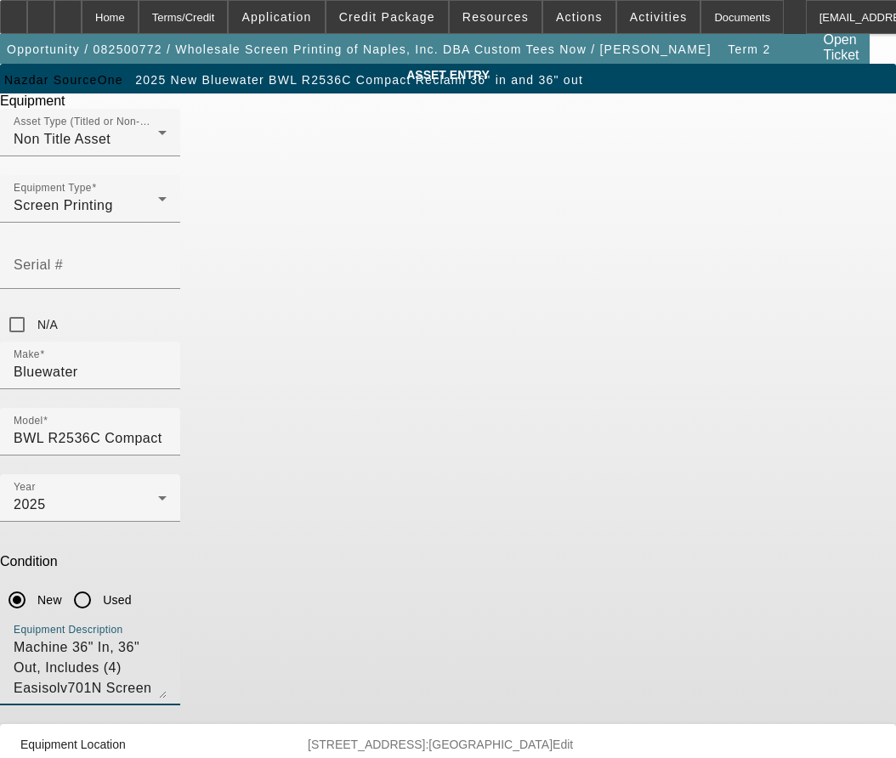
type textarea "Machine 36" In, 36" Out, Includes (4) Easisolv701N Screen Wash, (1) Easistrip S…"
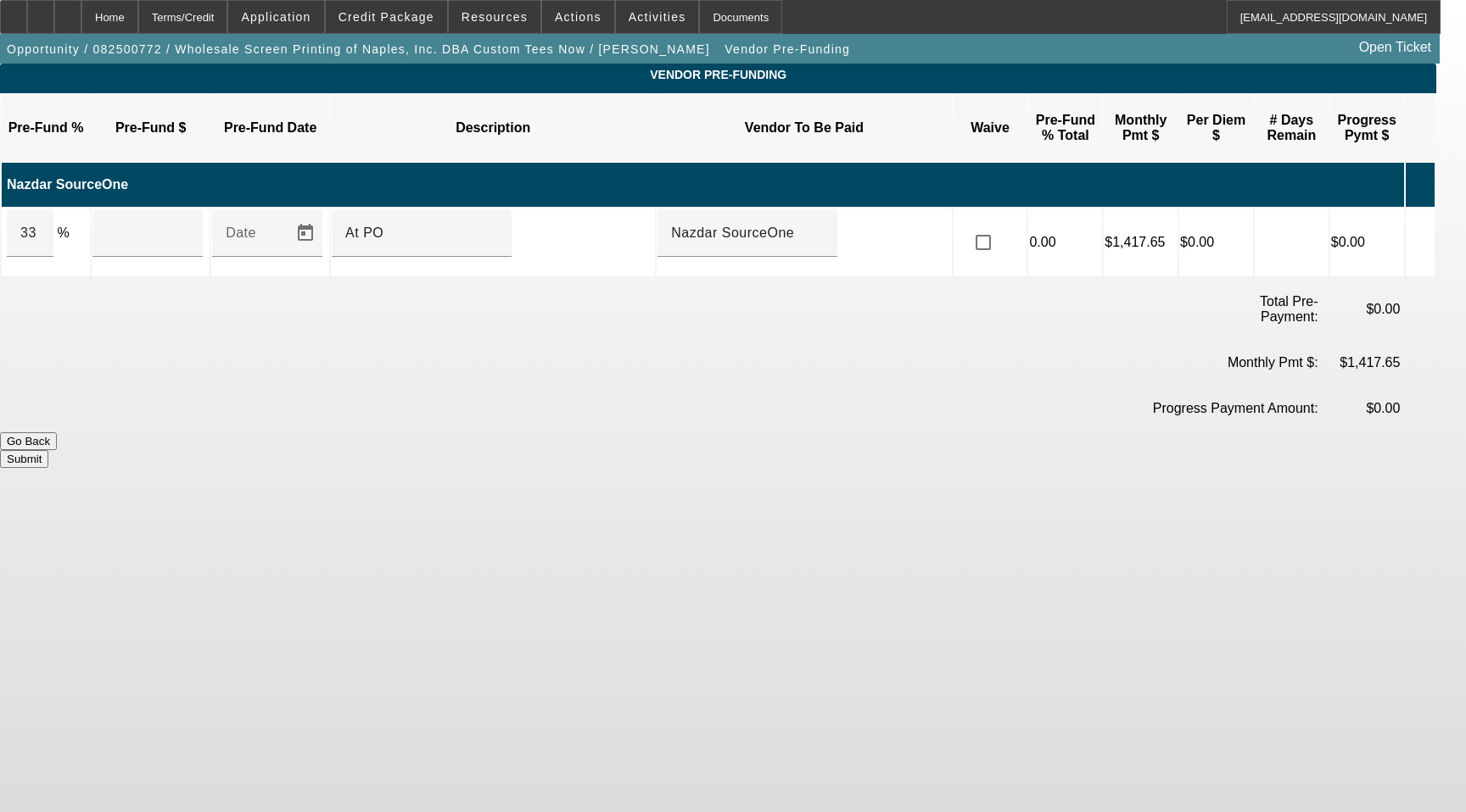
click at [81, 216] on td "33 %" at bounding box center [46, 242] width 88 height 68
click at [189, 223] on input at bounding box center [147, 233] width 83 height 20
type input "0"
click at [498, 223] on input "At PO" at bounding box center [421, 233] width 153 height 20
drag, startPoint x: 405, startPoint y: 203, endPoint x: 257, endPoint y: 201, distance: 148.0
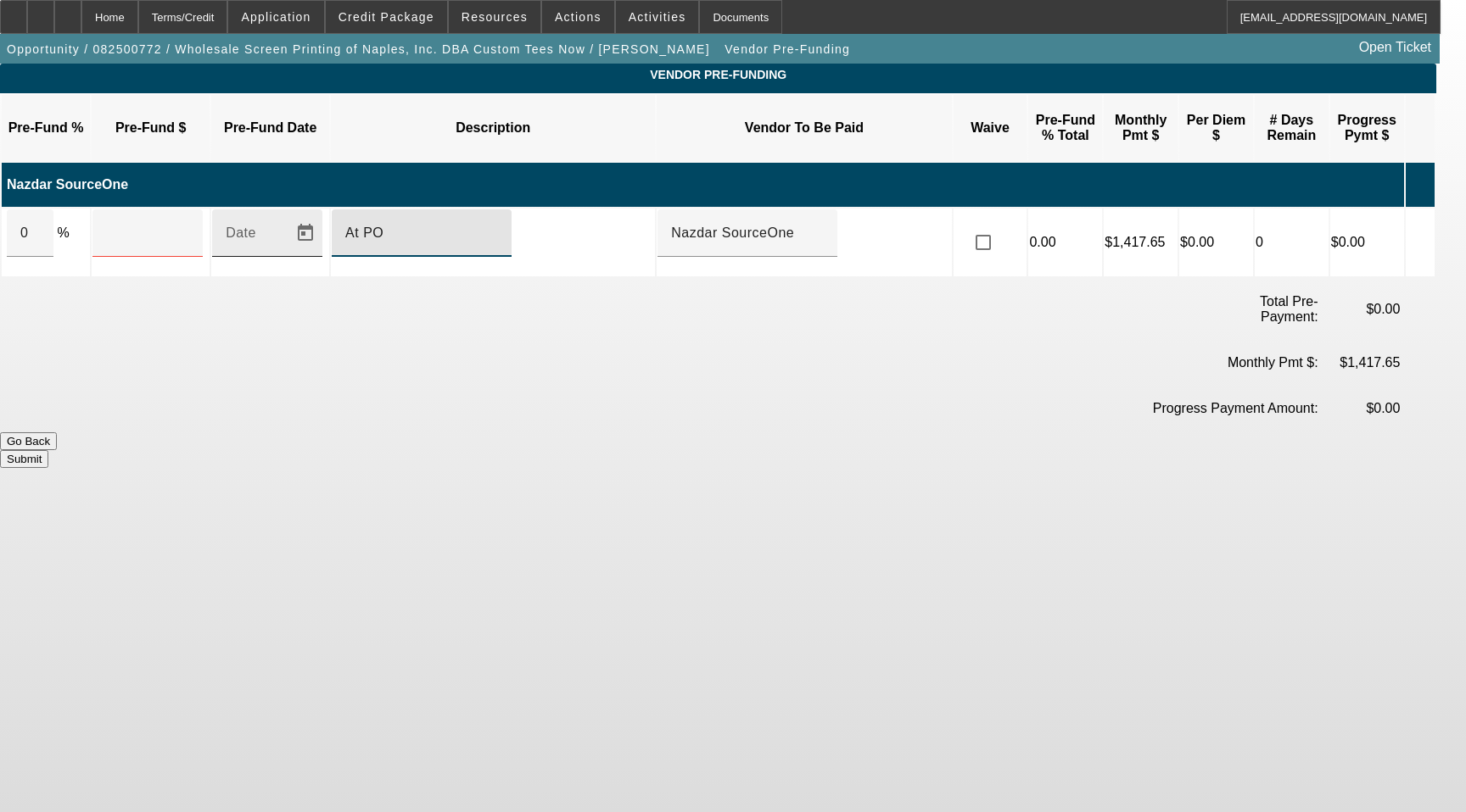
click at [257, 208] on tr "0 % Date At PO Nazdar SourceOne 0.00 $1,417.65 $0.00 0 $0.00" at bounding box center [719, 242] width 1433 height 68
type input "Upon Execution of This Agreement"
click at [54, 212] on div "0" at bounding box center [30, 233] width 47 height 48
drag, startPoint x: 44, startPoint y: 217, endPoint x: -66, endPoint y: 196, distance: 112.0
click at [0, 196] on html "Home Terms/Credit Application Credit Package Resources Actions Activities Docum…" at bounding box center [733, 406] width 1466 height 812
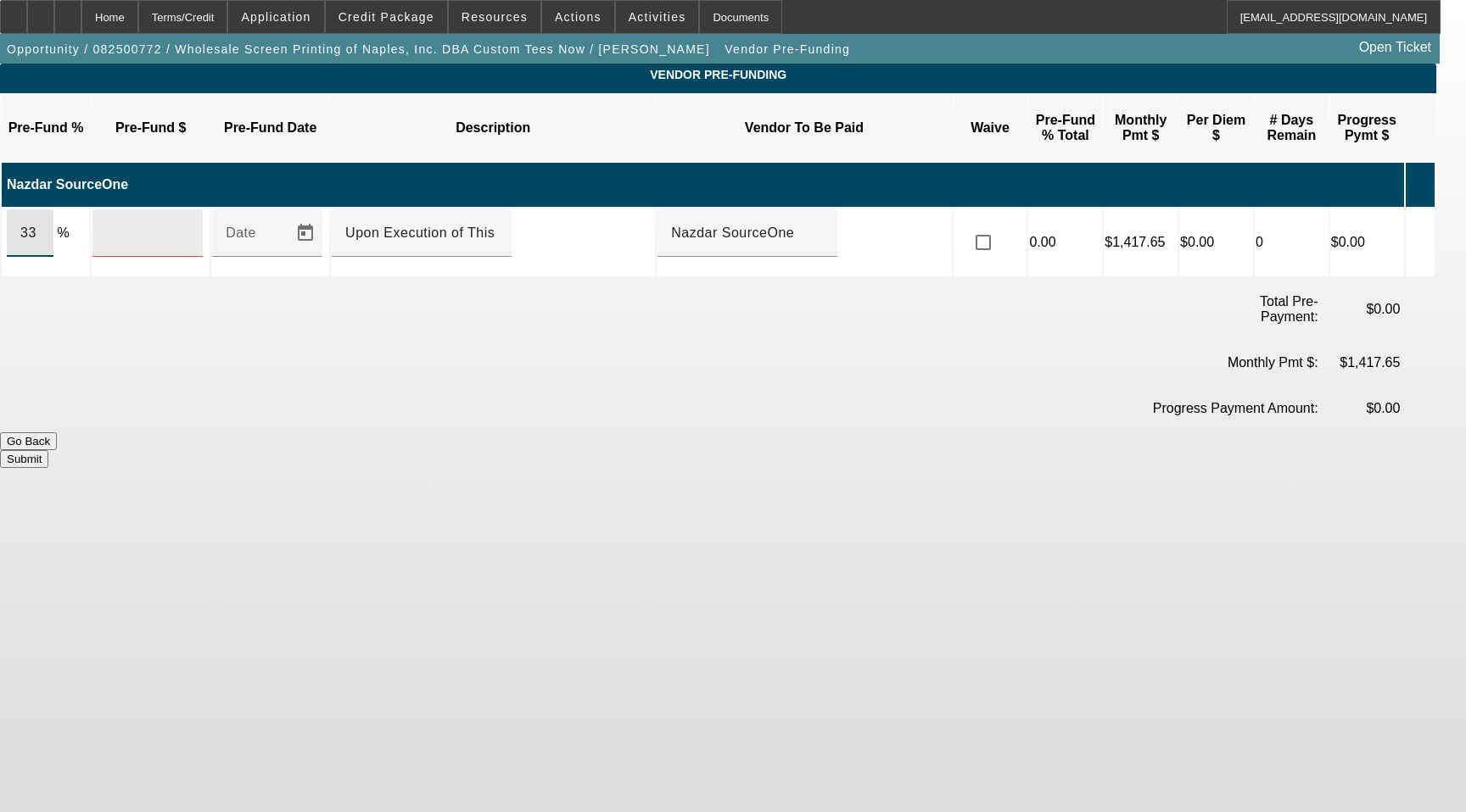
type input "33"
type input "$21,813.00"
drag, startPoint x: 359, startPoint y: 280, endPoint x: 828, endPoint y: 314, distance: 470.2
click at [360, 283] on td at bounding box center [407, 310] width 353 height 60
click at [48, 450] on button "Submit" at bounding box center [24, 459] width 48 height 18
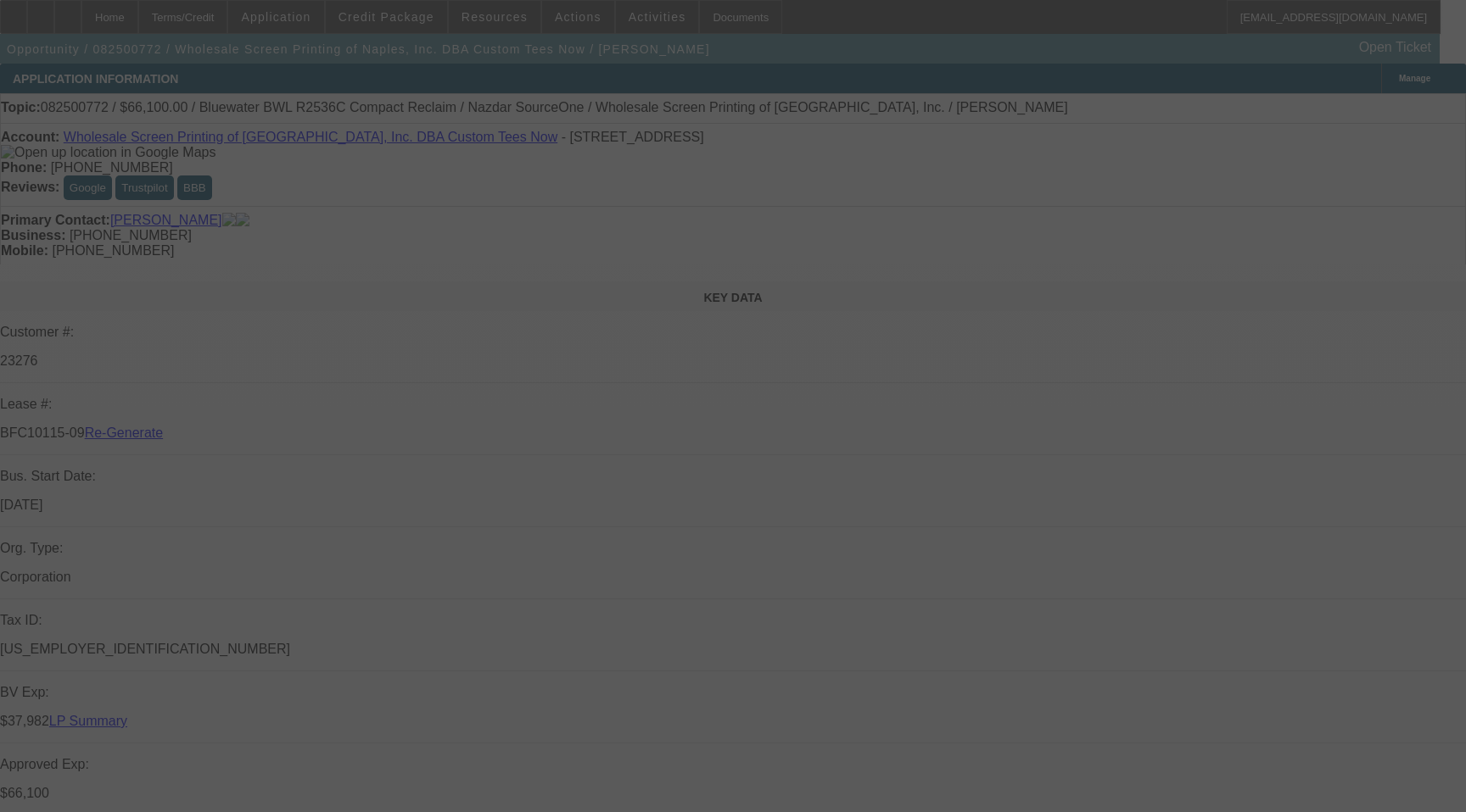
select select "3"
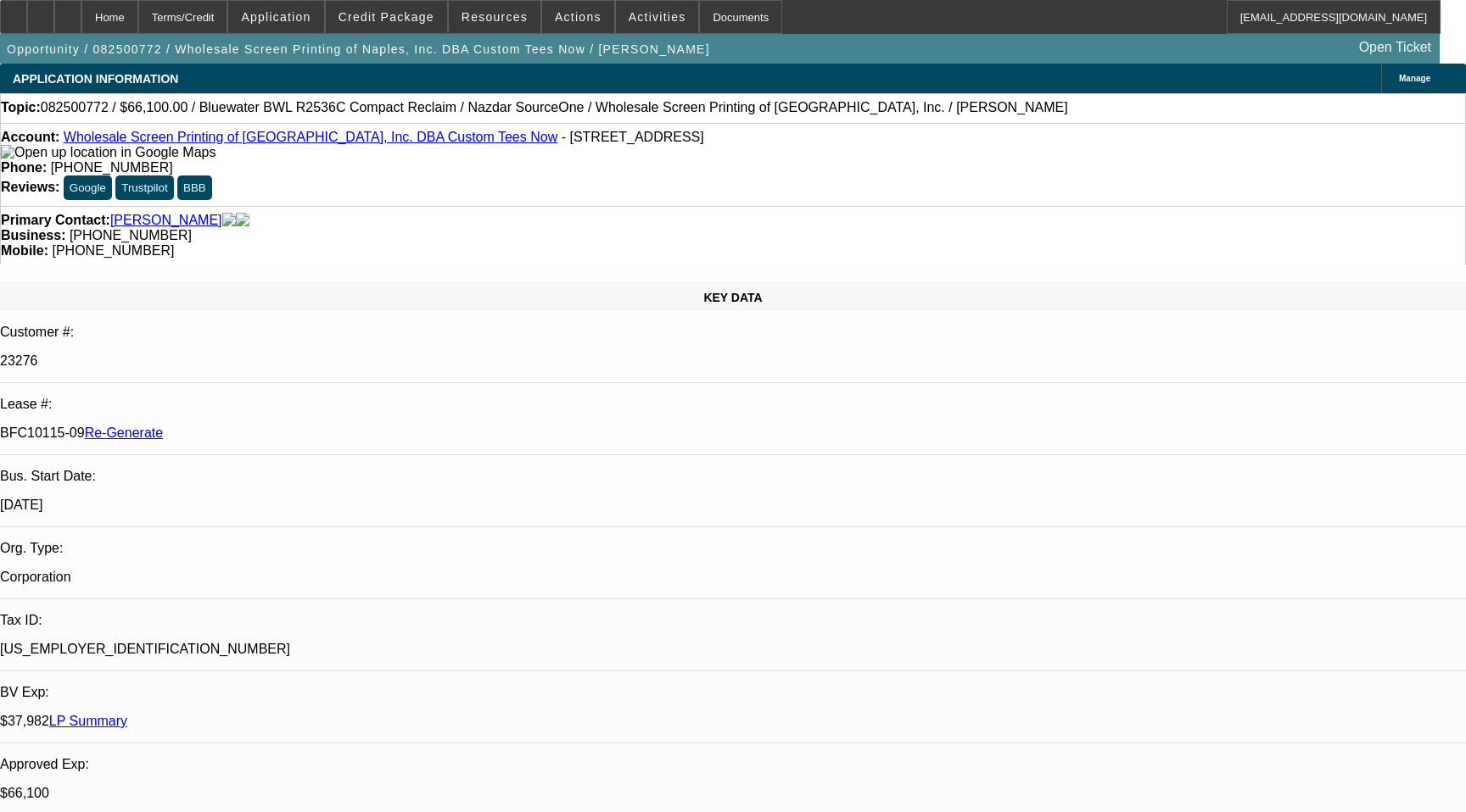
select select "0"
select select "2"
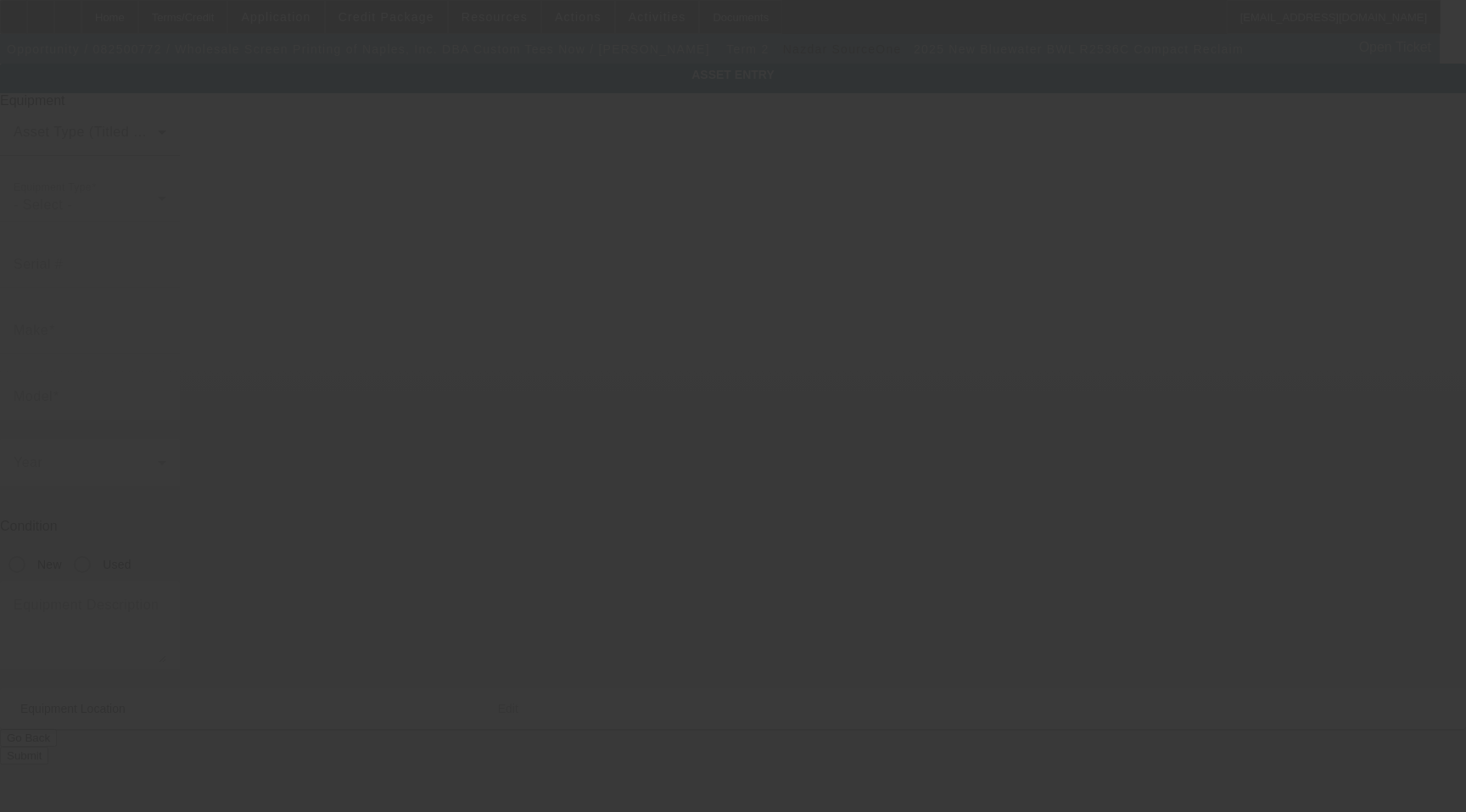
type input "Bluewater"
type input "BWL R2536C Compact Reclaim"
radio input "true"
type textarea "Machine 36" In, 36" Out, Includes (4) Easisolv701N Screen Wash, (1) Easistrip S…"
type input "[STREET_ADDRESS]"
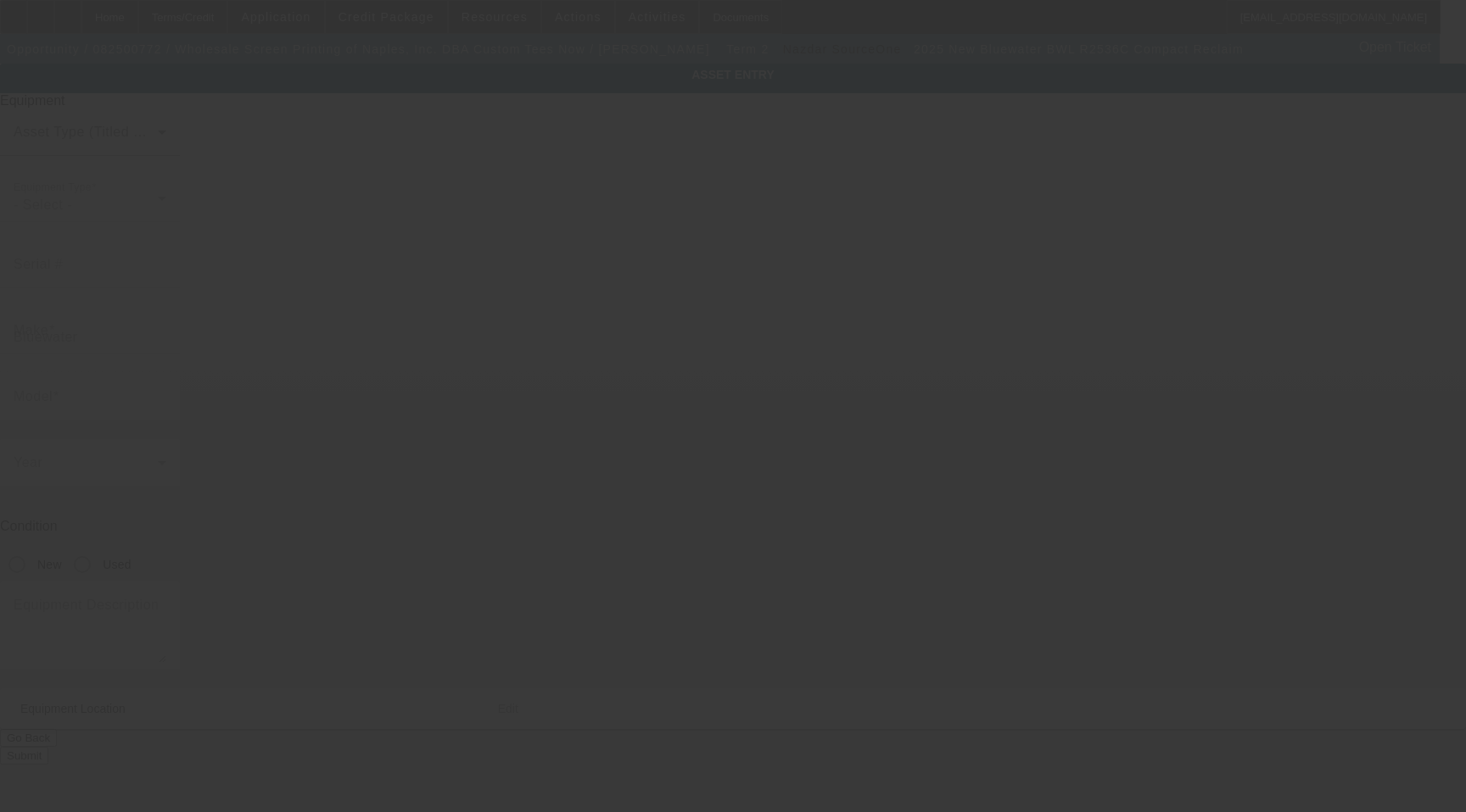
type input "Ste A"
type input "[GEOGRAPHIC_DATA]"
type input "34104"
type input "[PERSON_NAME]"
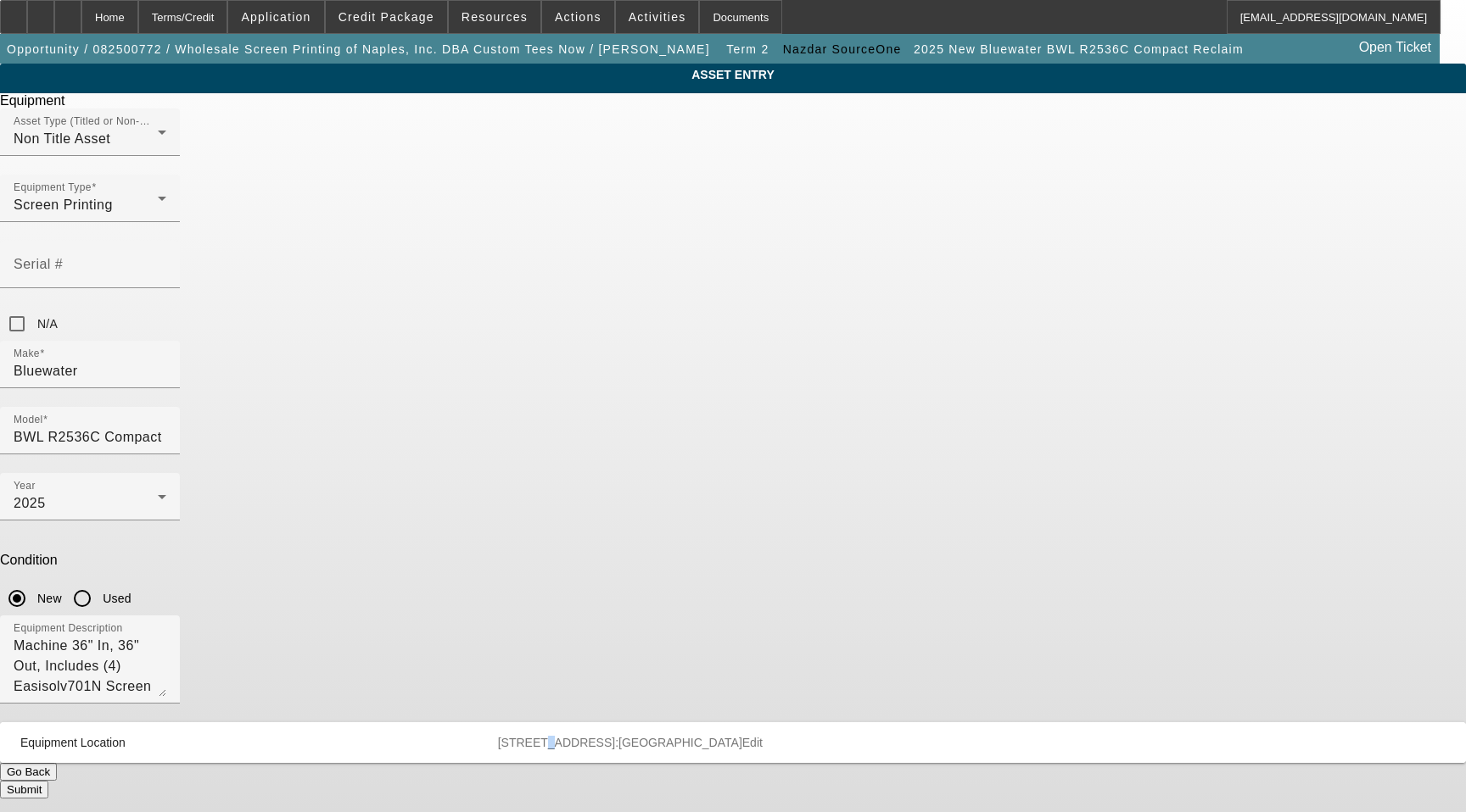
click at [710, 736] on span "[STREET_ADDRESS]:[GEOGRAPHIC_DATA]" at bounding box center [620, 743] width 244 height 14
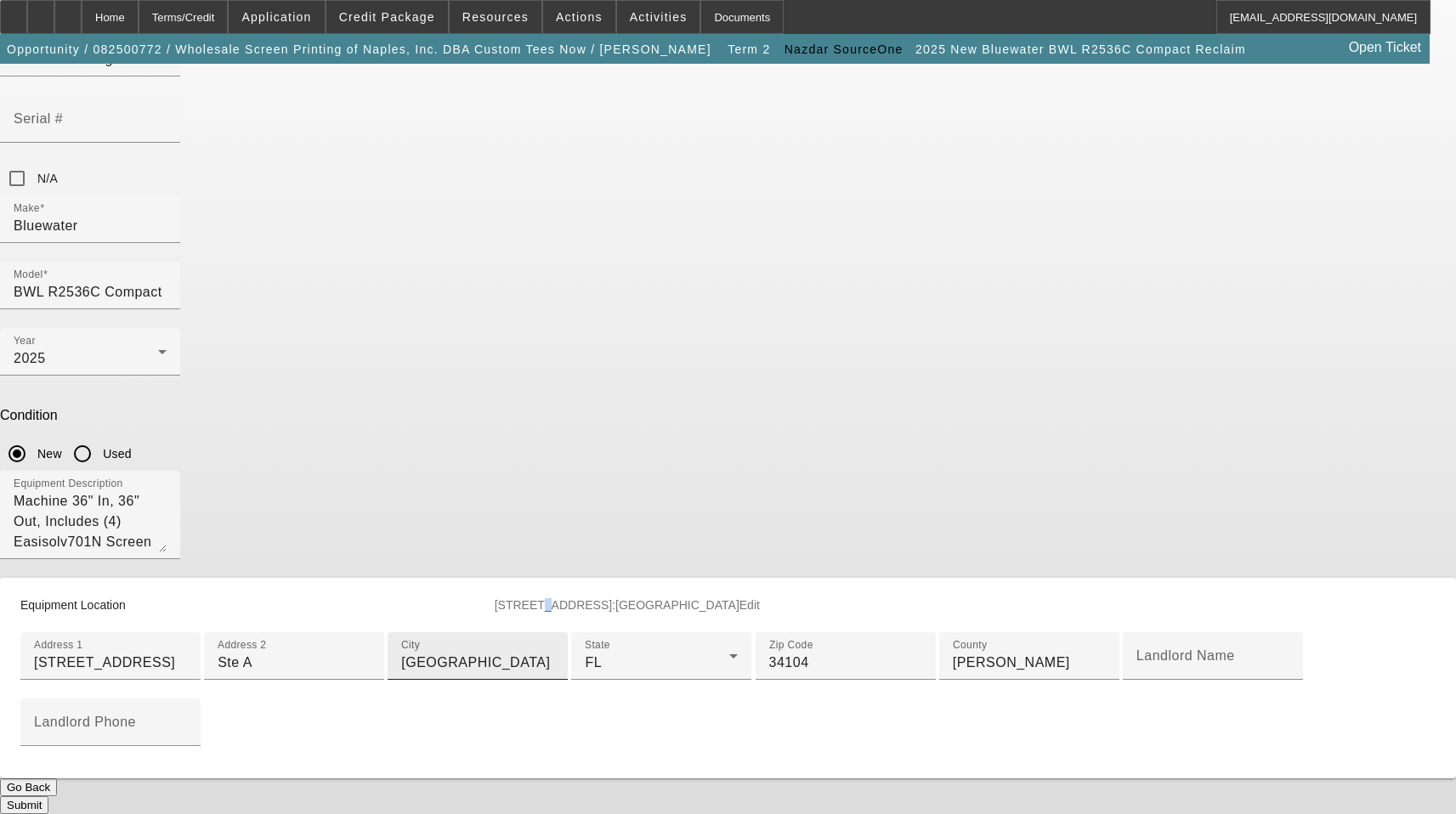
scroll to position [255, 0]
drag, startPoint x: 581, startPoint y: 431, endPoint x: 420, endPoint y: 425, distance: 160.8
click at [420, 425] on div "ASSET ENTRY Delete asset Equipment Asset Type (Titled or Non-Titled) Non Title …" at bounding box center [728, 366] width 1456 height 897
click at [48, 797] on button "Submit" at bounding box center [24, 806] width 48 height 18
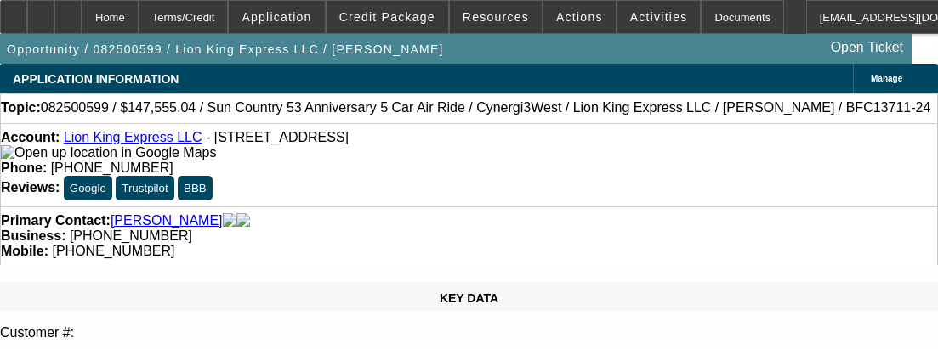
select select "3"
select select "0"
select select "6"
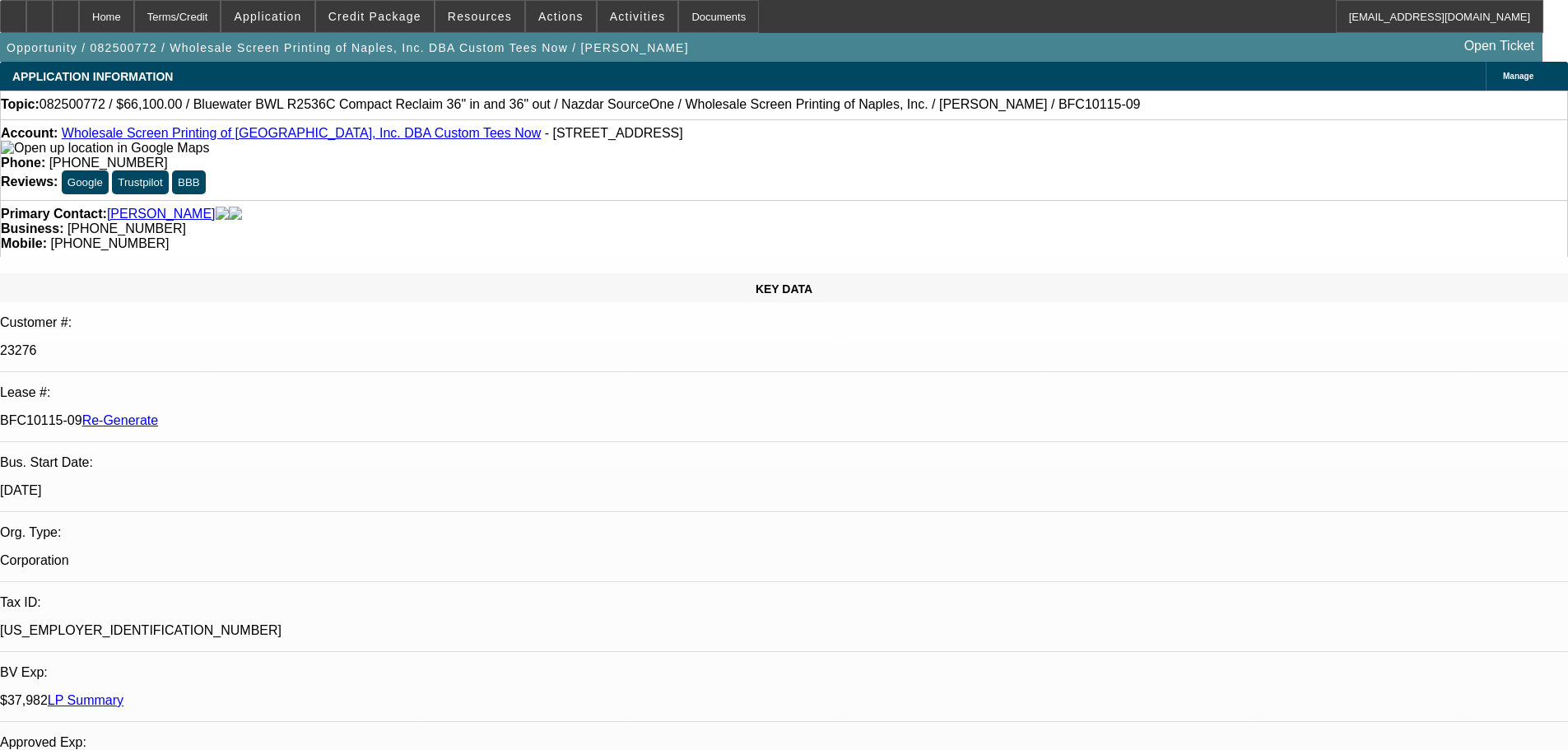
select select "3"
select select "0"
select select "2"
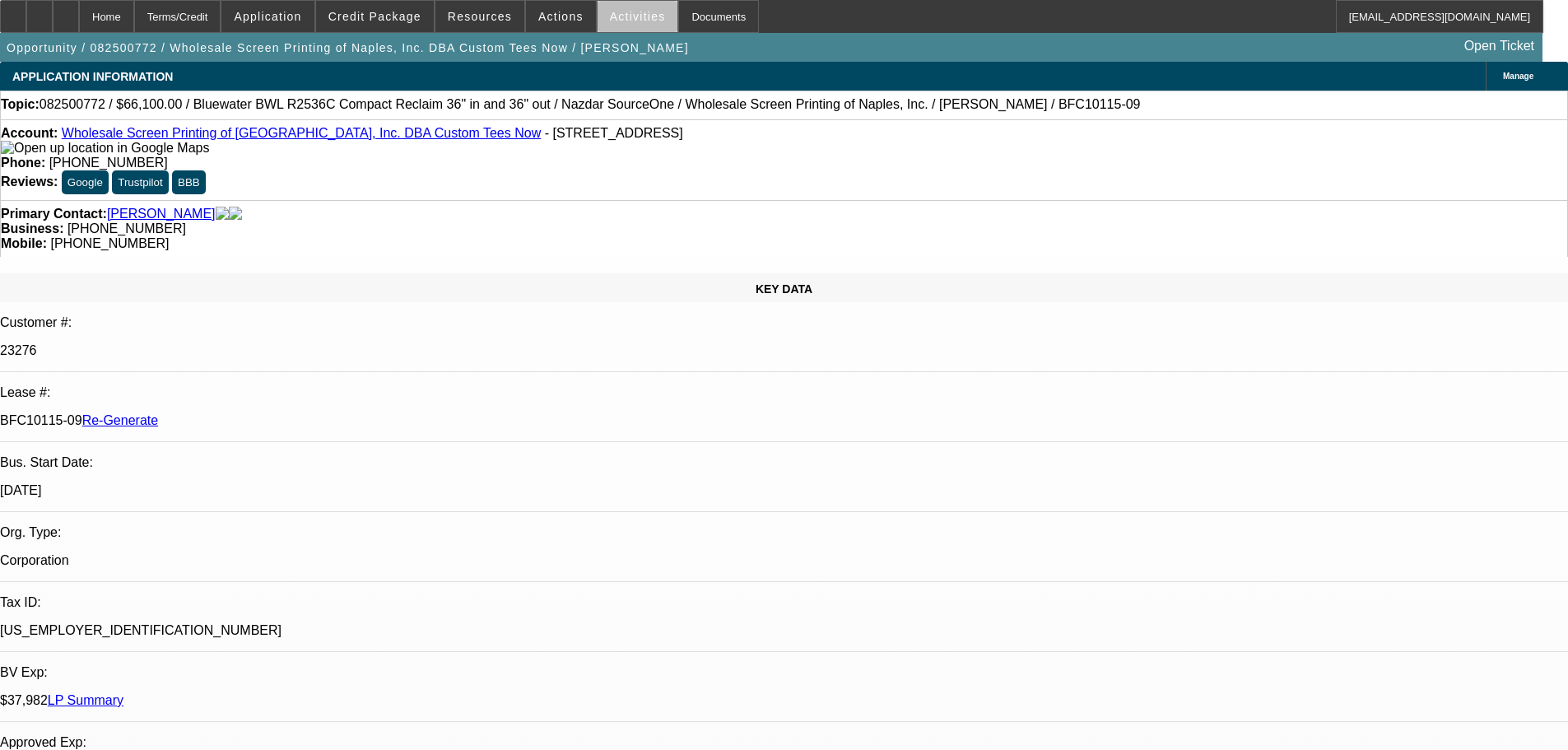
click at [634, 22] on span "Activities" at bounding box center [638, 16] width 56 height 14
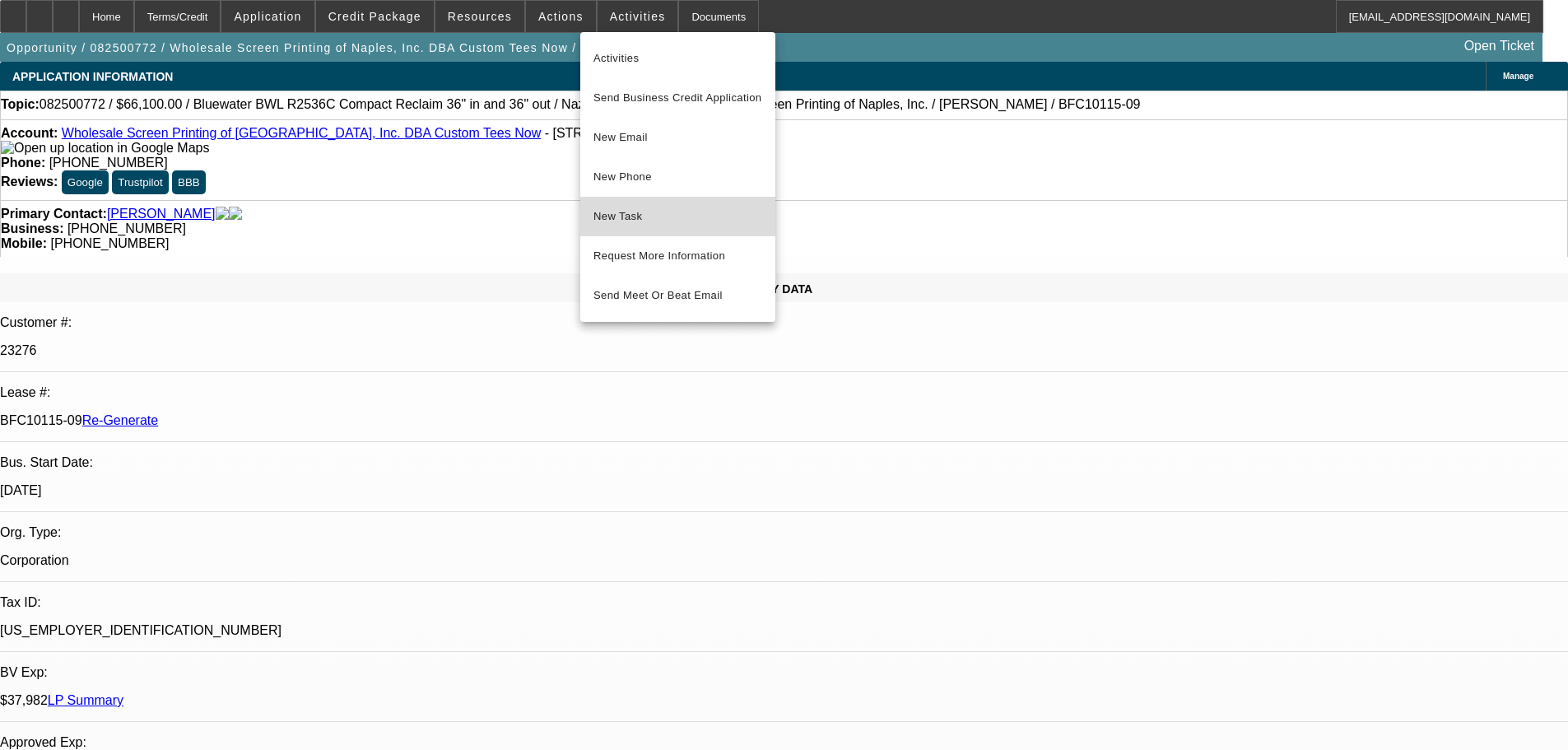
click at [640, 209] on span "New Task" at bounding box center [678, 216] width 169 height 19
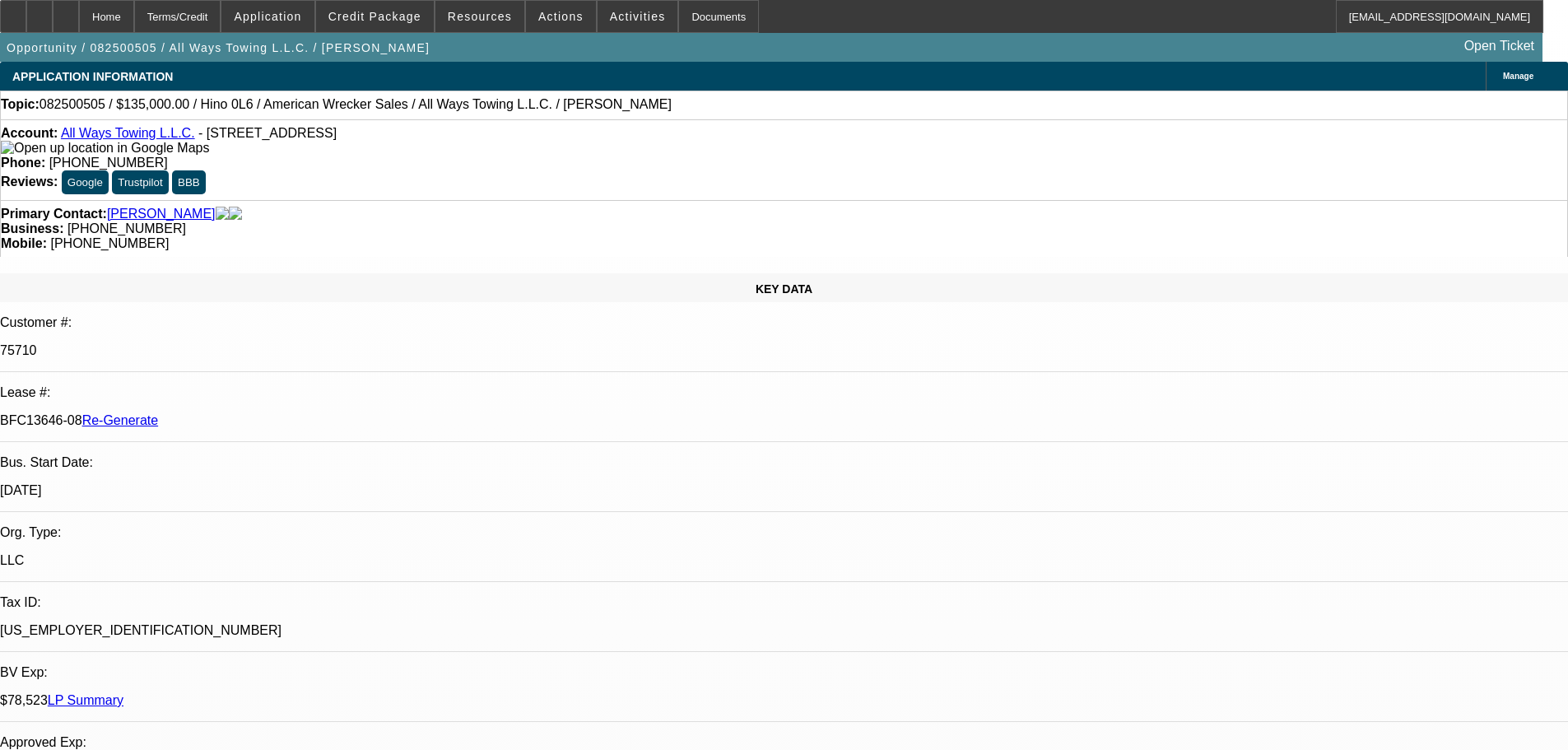
select select "3"
select select "0"
select select "2"
select select "0"
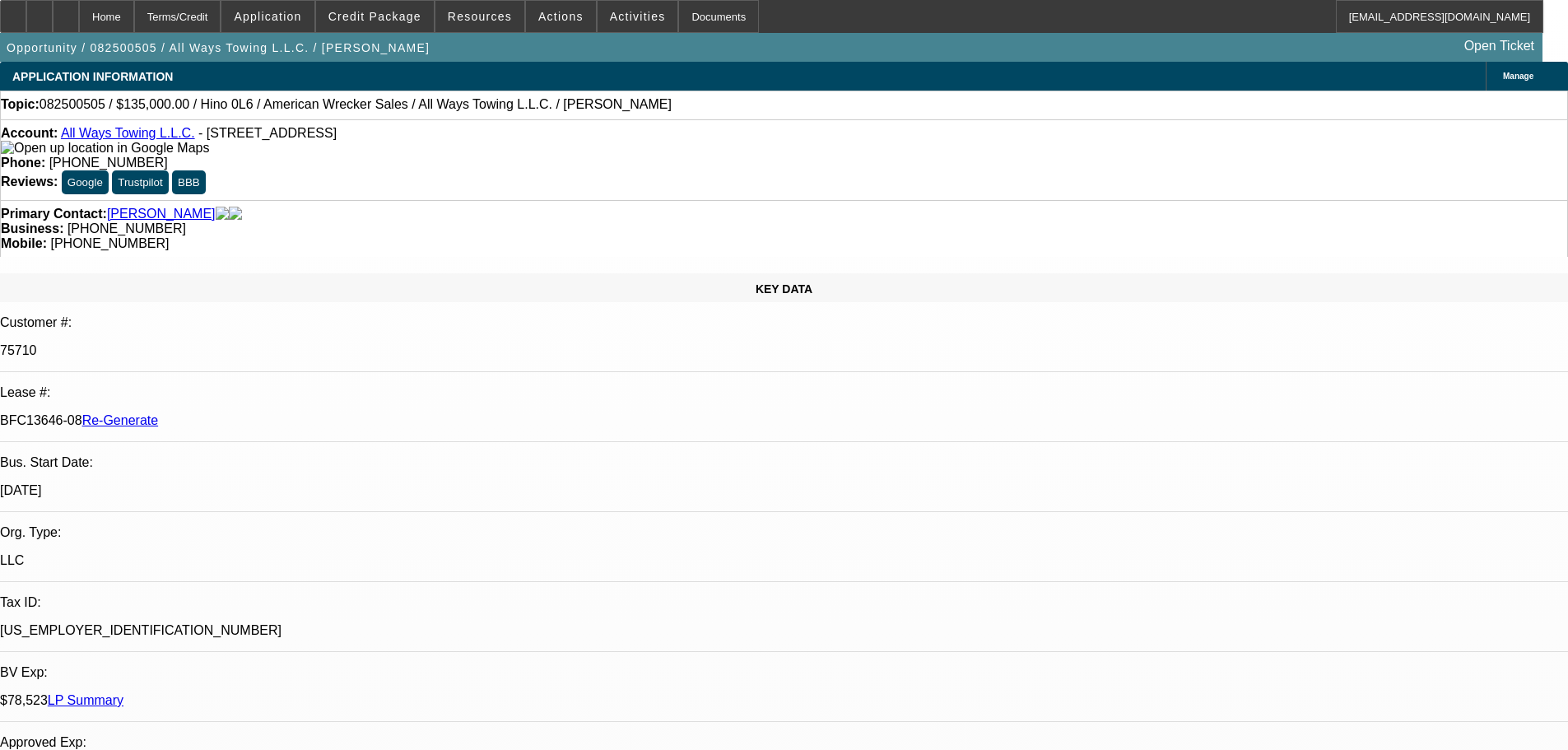
select select "6"
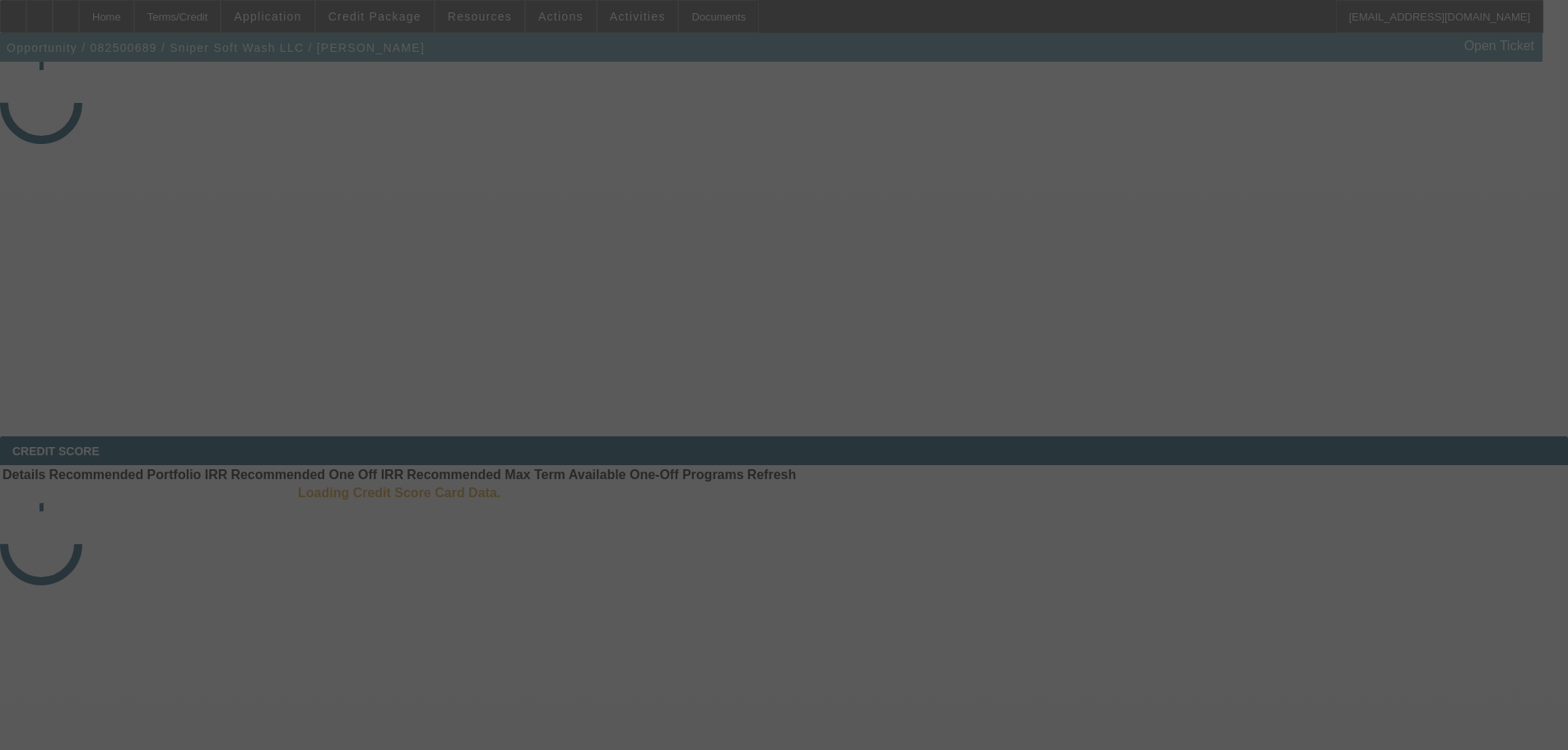
select select "3"
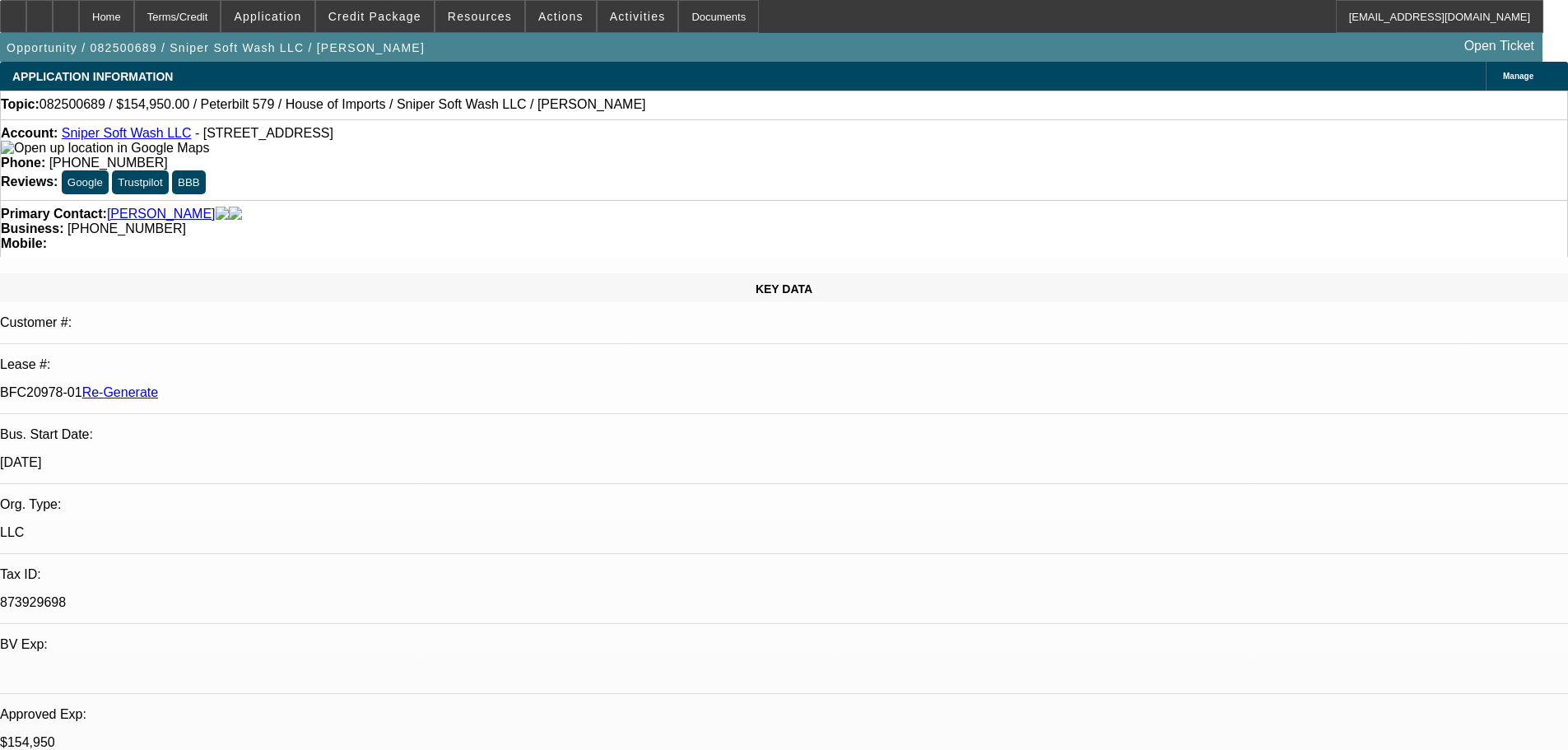
select select "0"
select select "2"
select select "0"
select select "6"
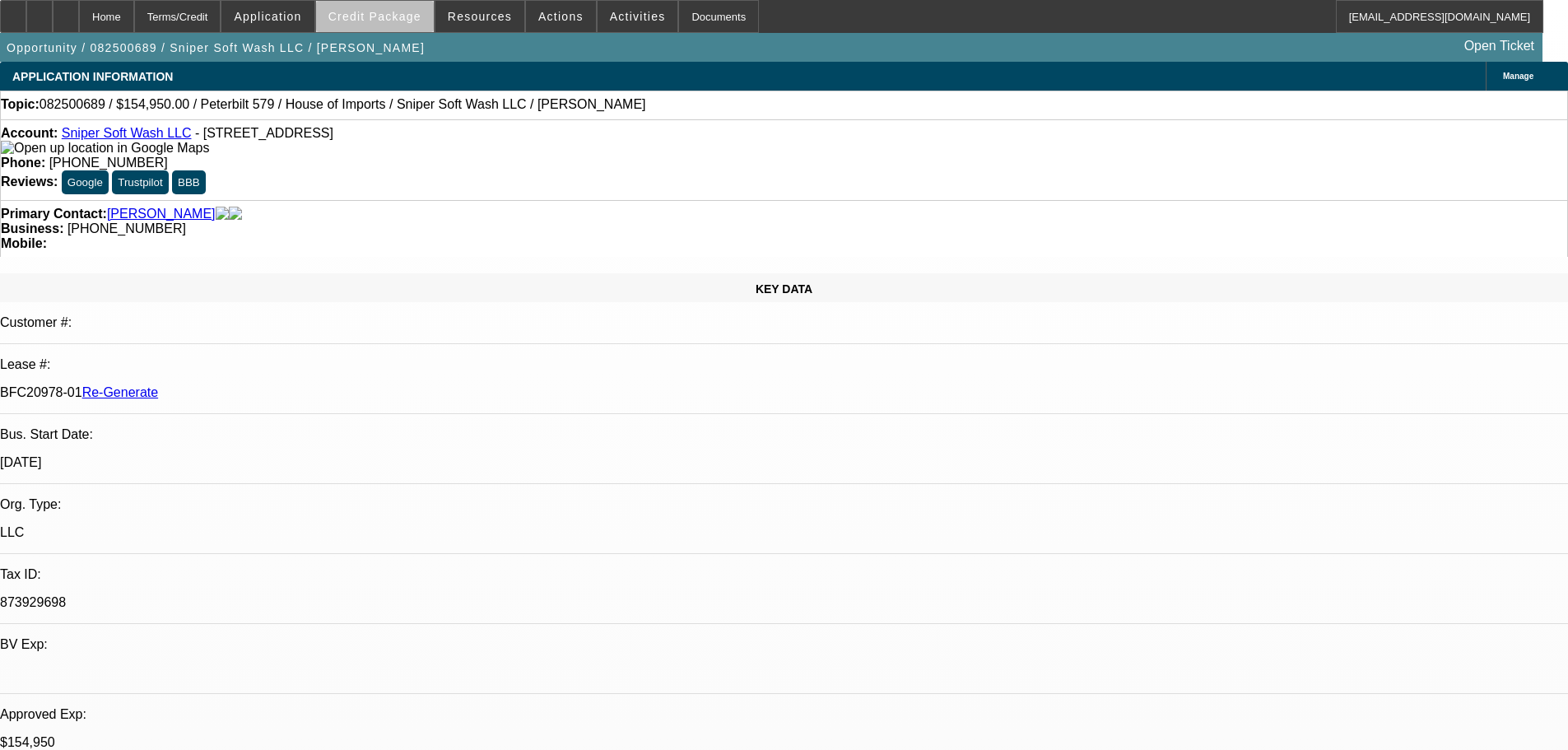
click at [410, 23] on span at bounding box center [375, 16] width 118 height 40
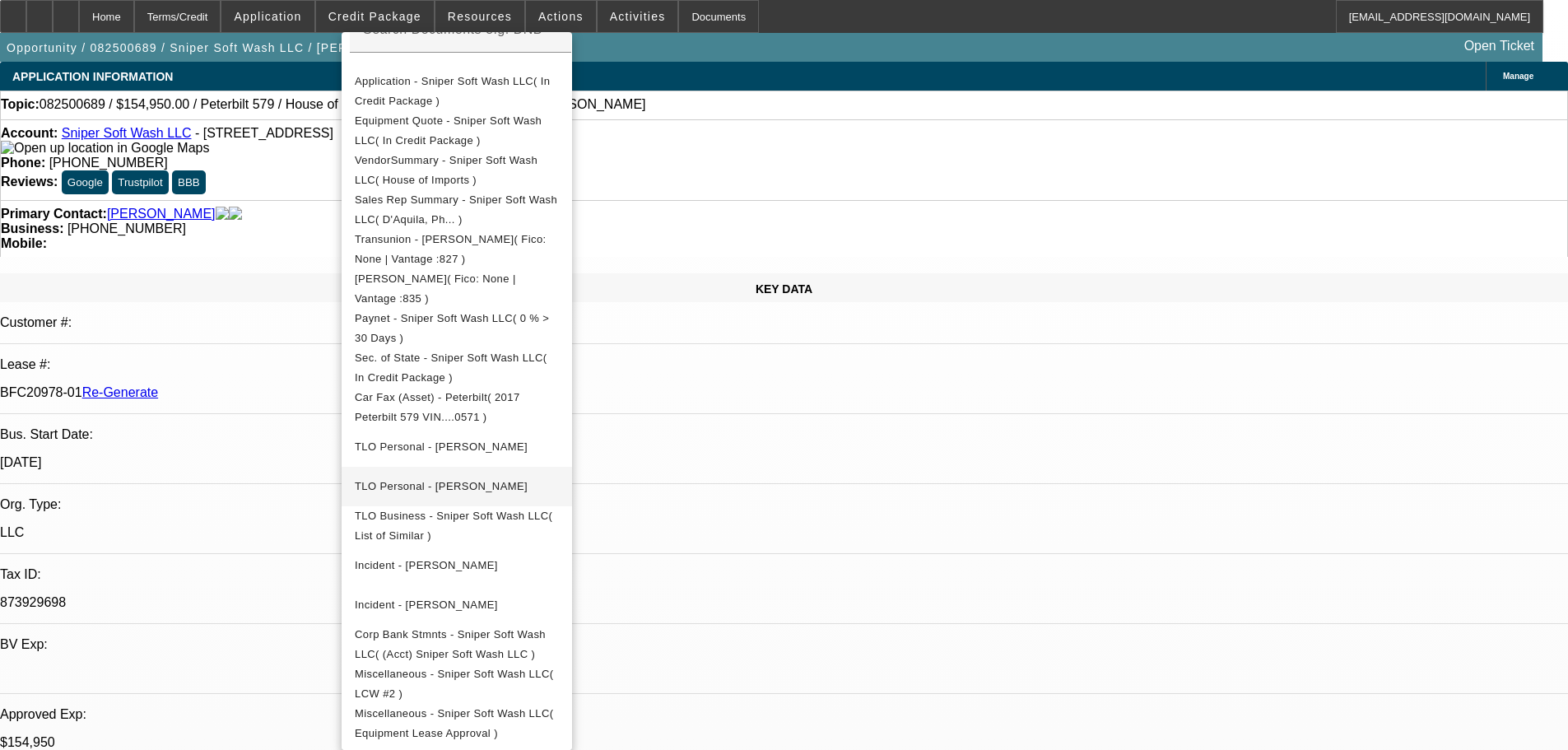
scroll to position [339, 0]
click at [538, 651] on button "Corp Bank Stmnts - Sniper Soft Wash LLC( (Acct) Sniper Soft Wash LLC )" at bounding box center [457, 644] width 231 height 40
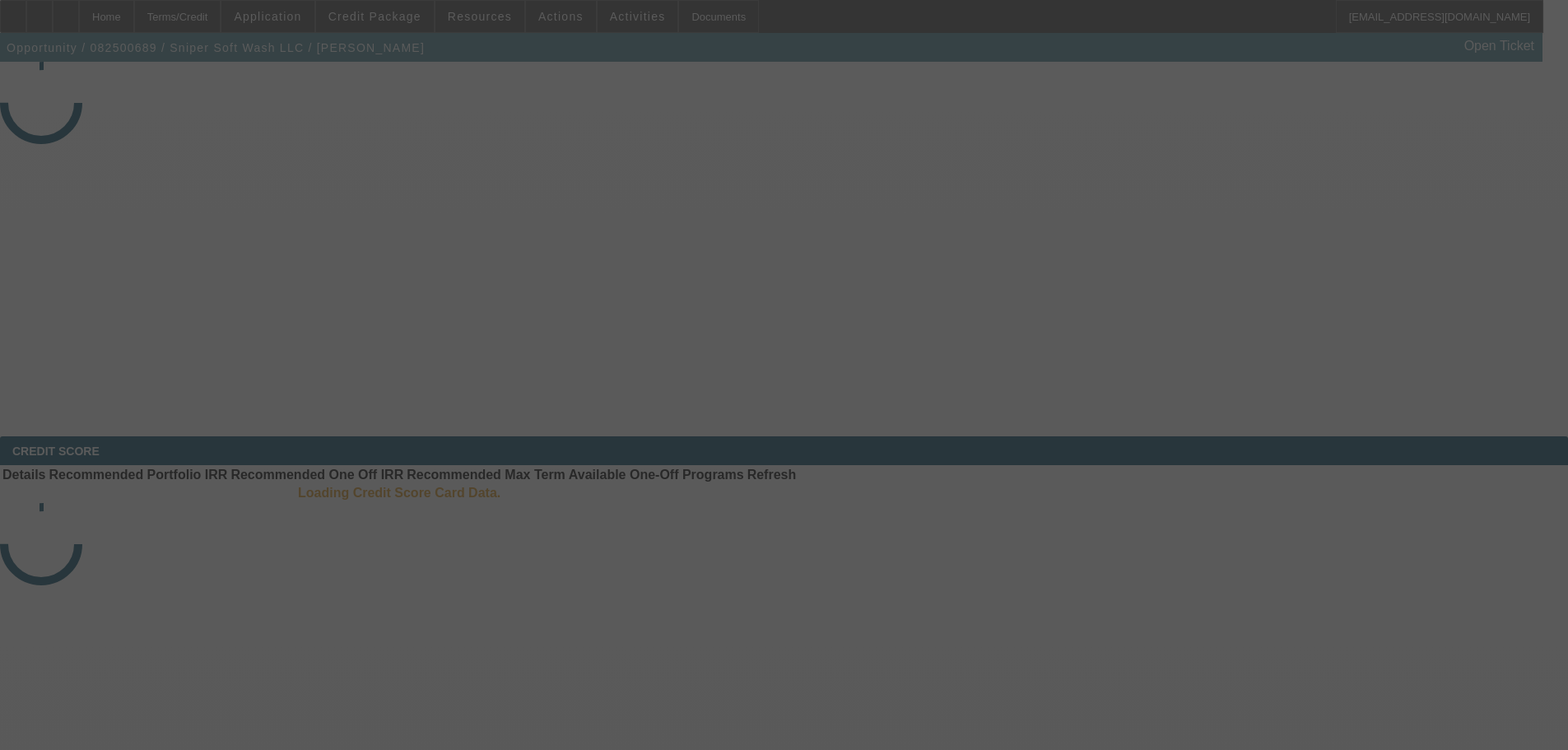
select select "3"
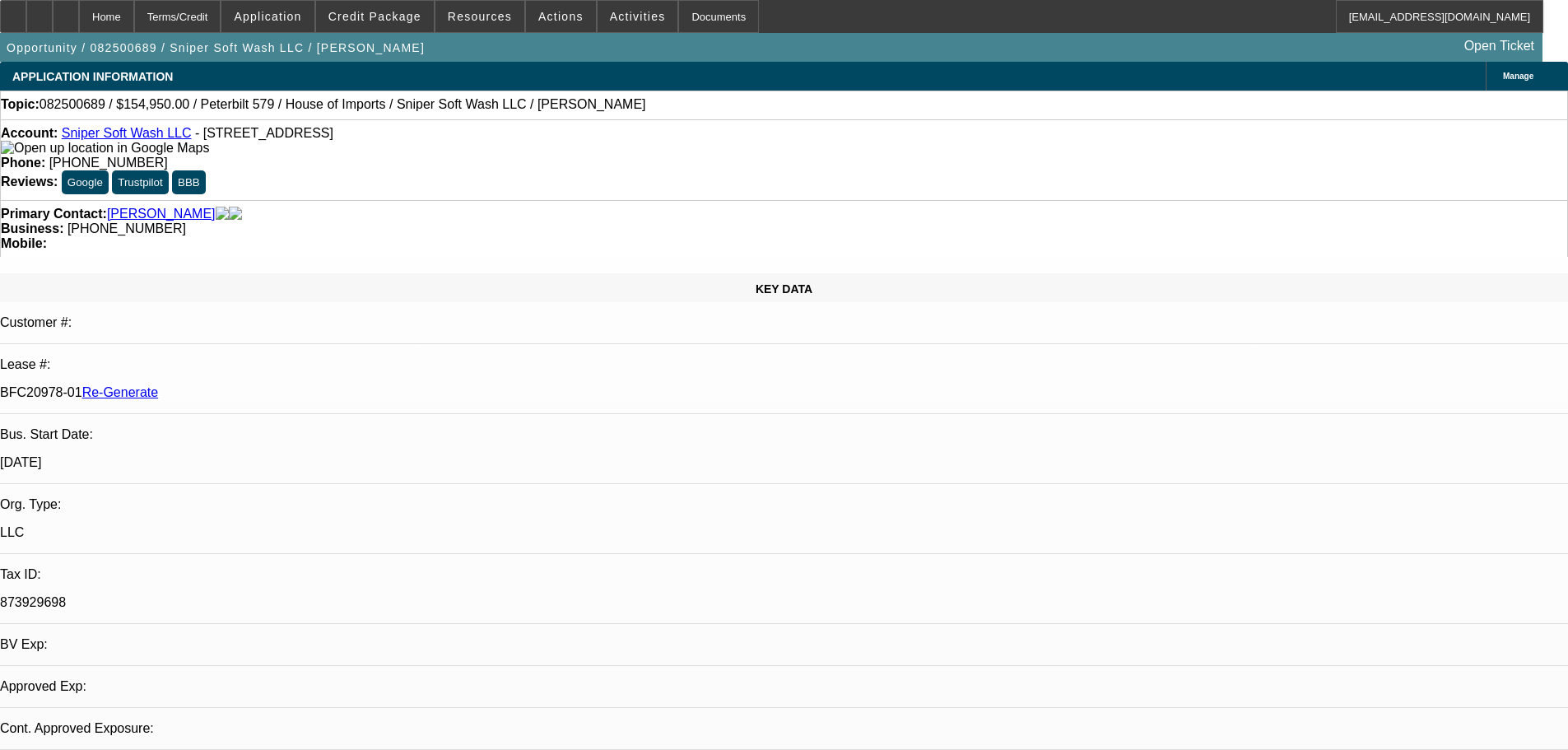
select select "0"
select select "2"
select select "0"
select select "6"
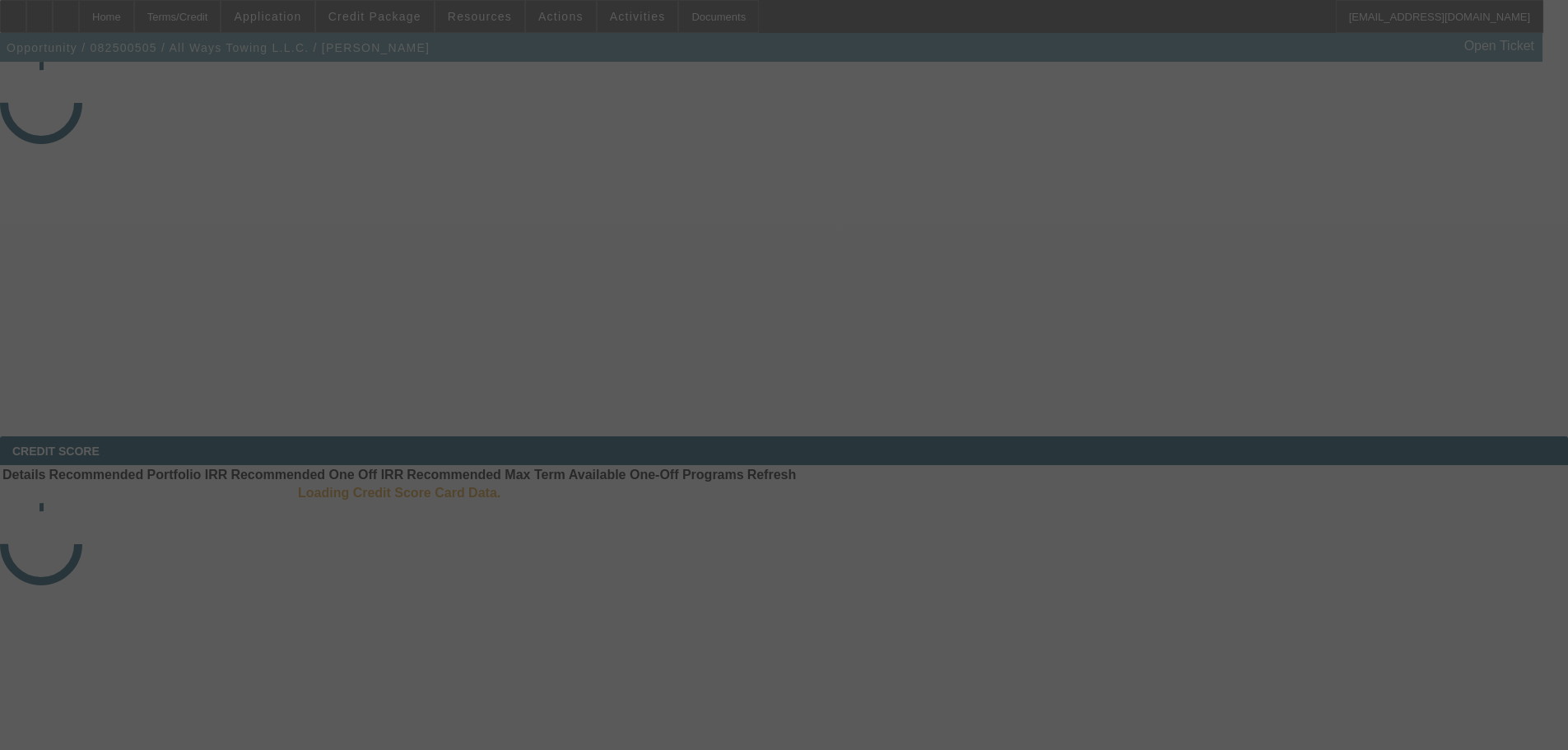
select select "3"
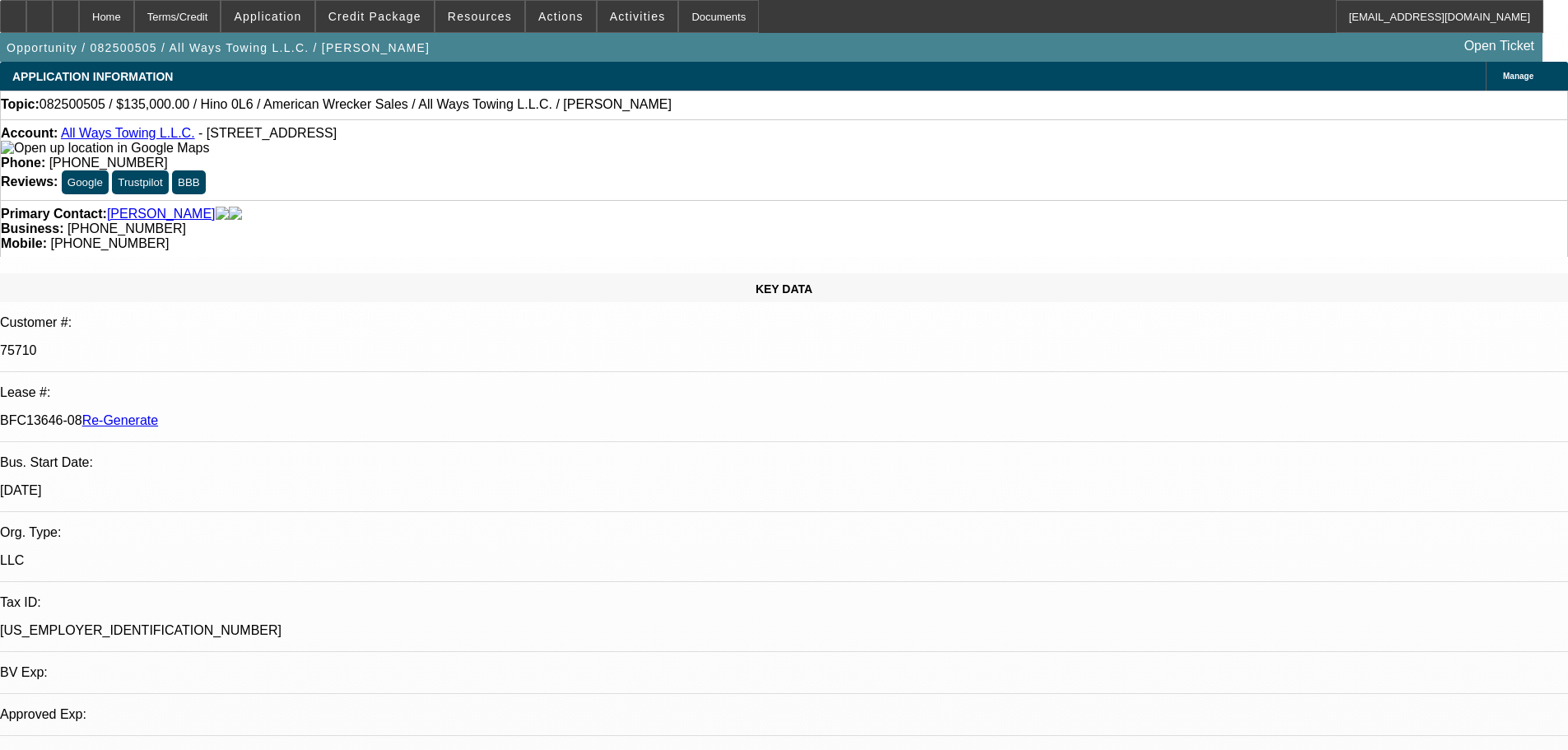
select select "0"
select select "2"
select select "0"
select select "6"
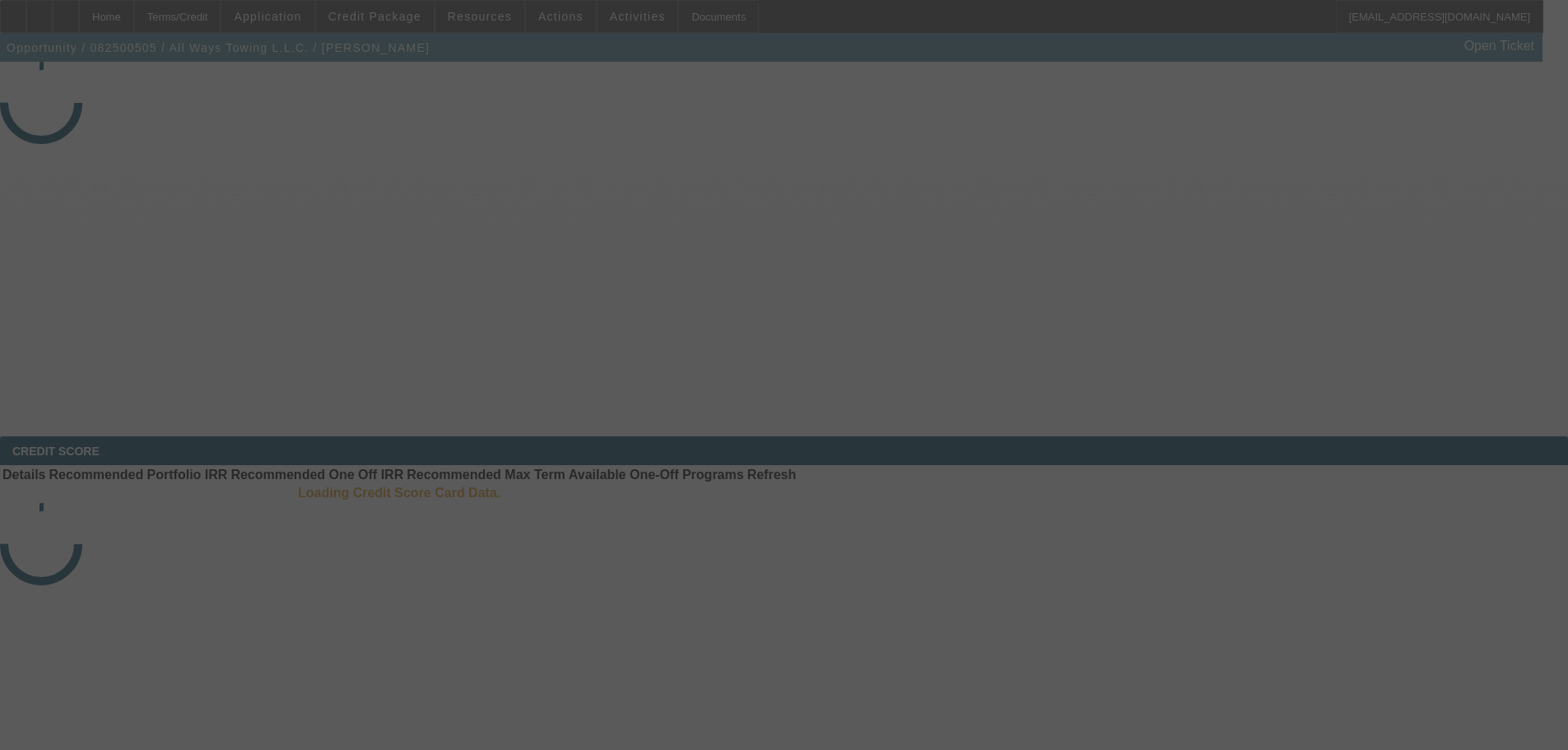
select select "3"
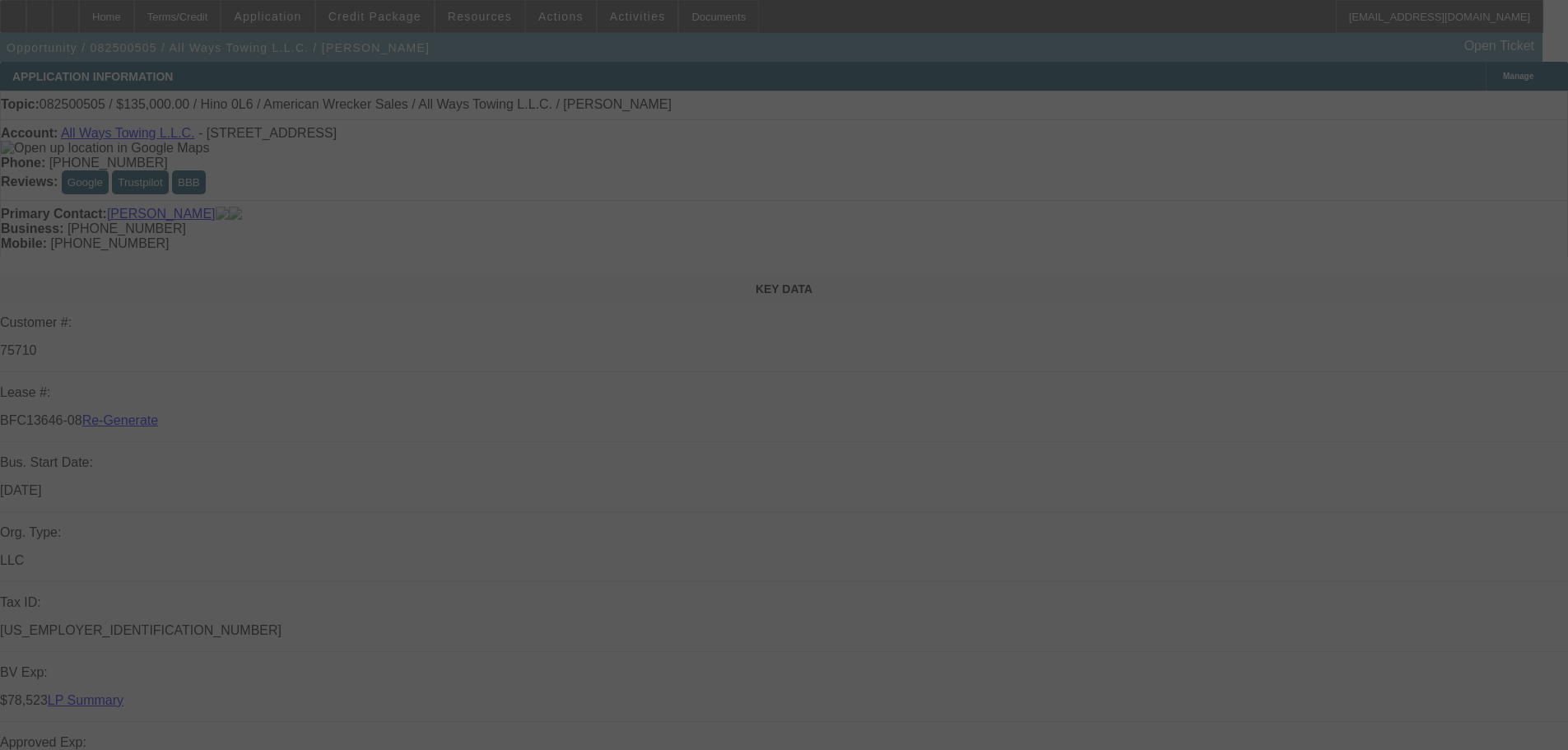
select select "0"
select select "2"
select select "0"
select select "6"
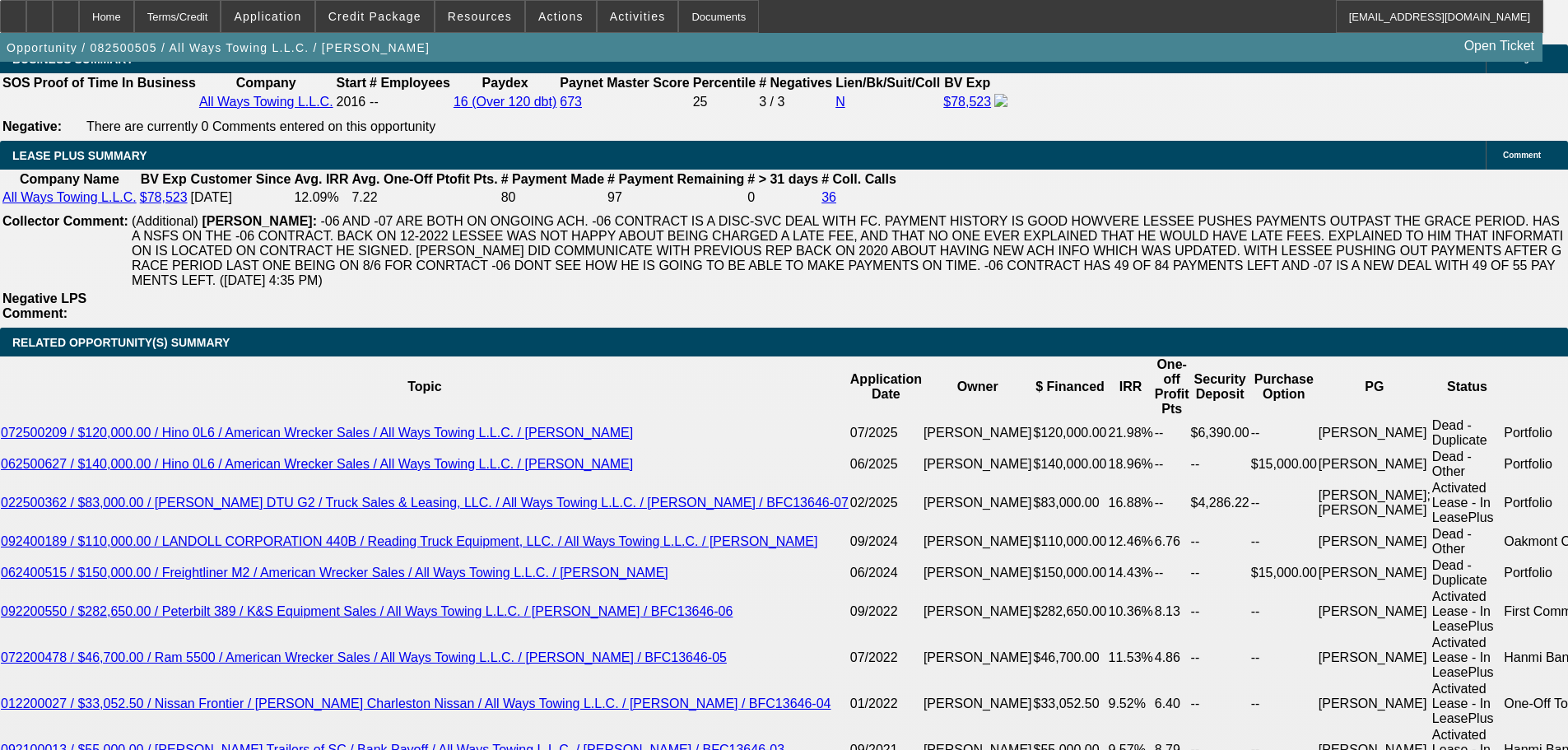
scroll to position [3130, 0]
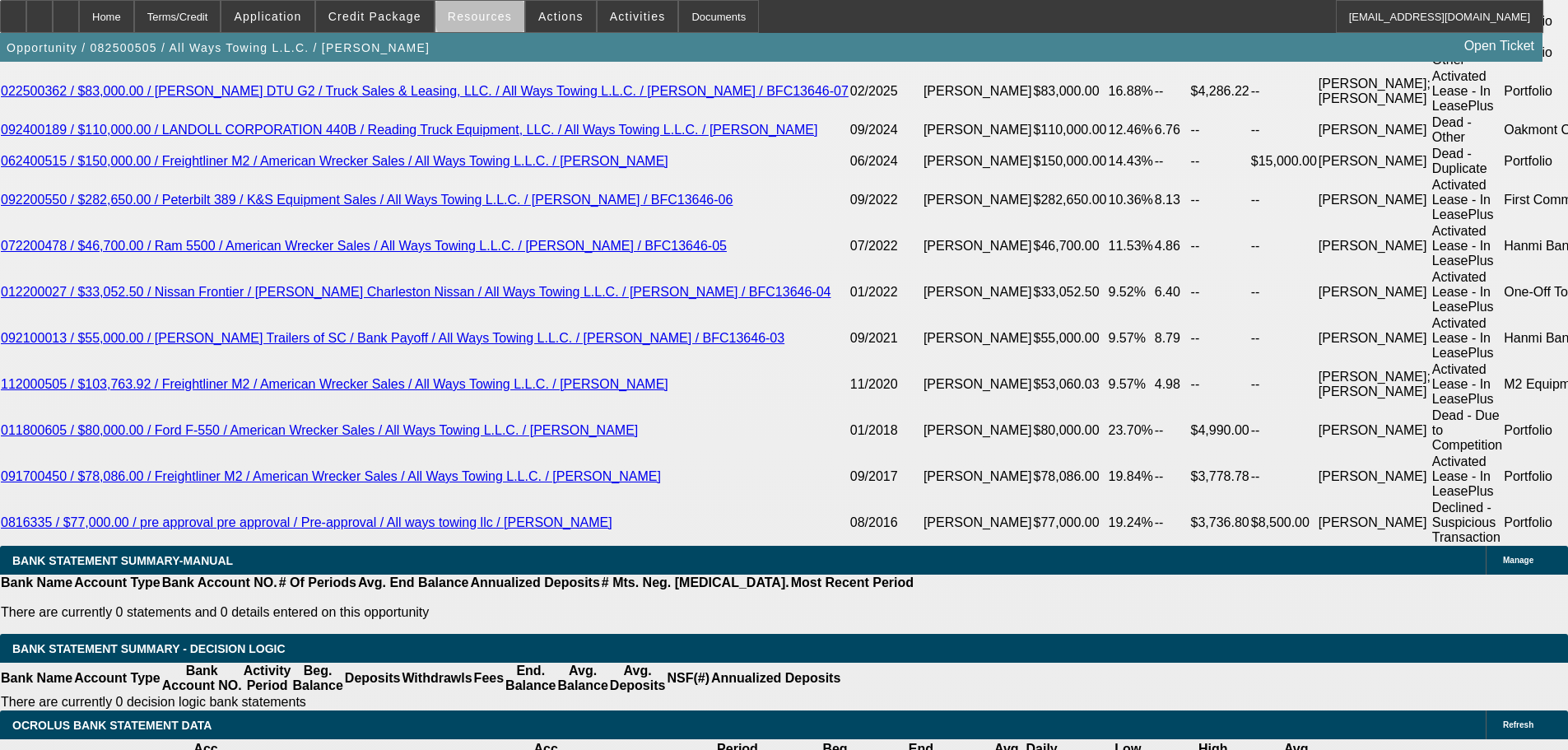
click at [495, 14] on span "Resources" at bounding box center [479, 16] width 64 height 14
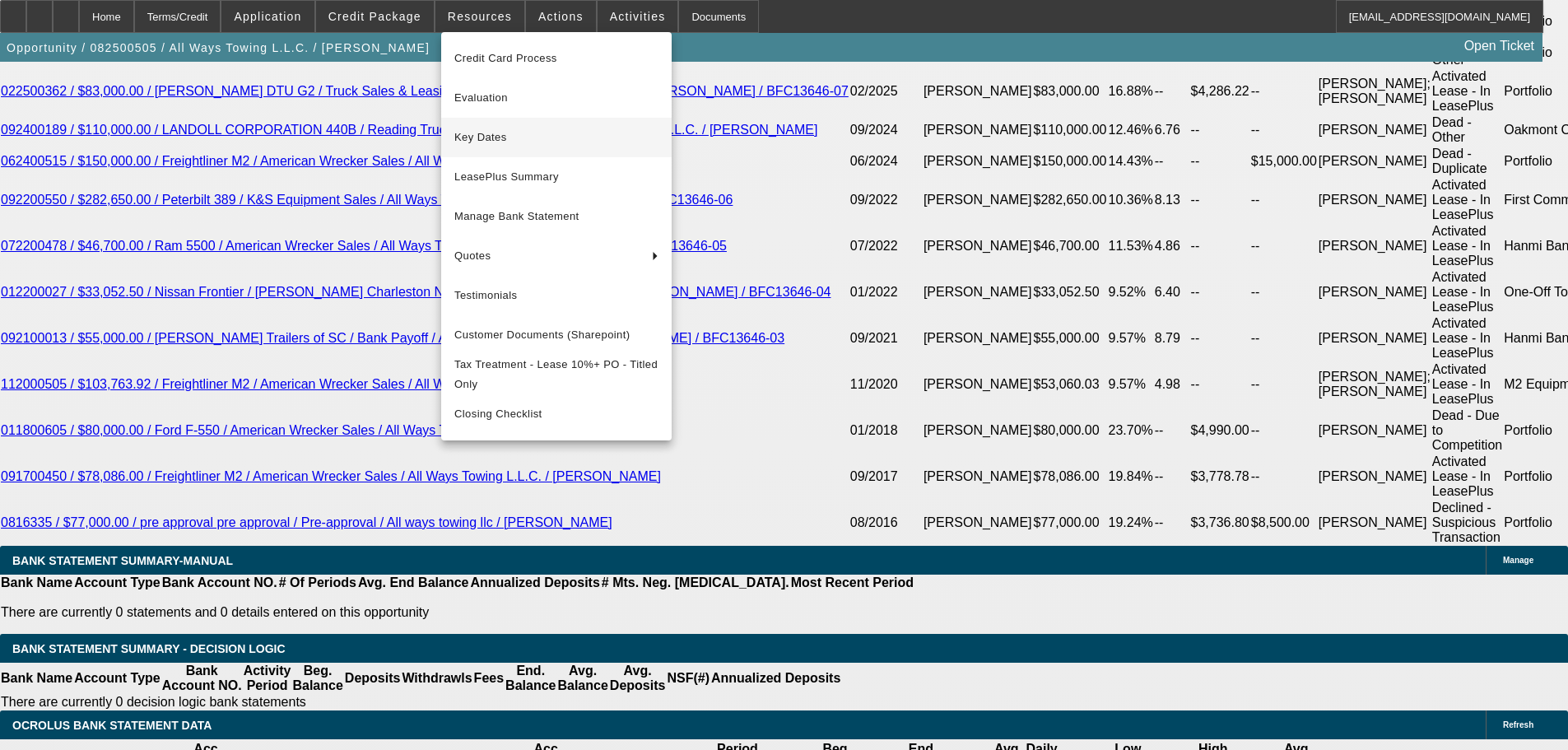
click at [509, 150] on button "Key Dates" at bounding box center [557, 138] width 231 height 40
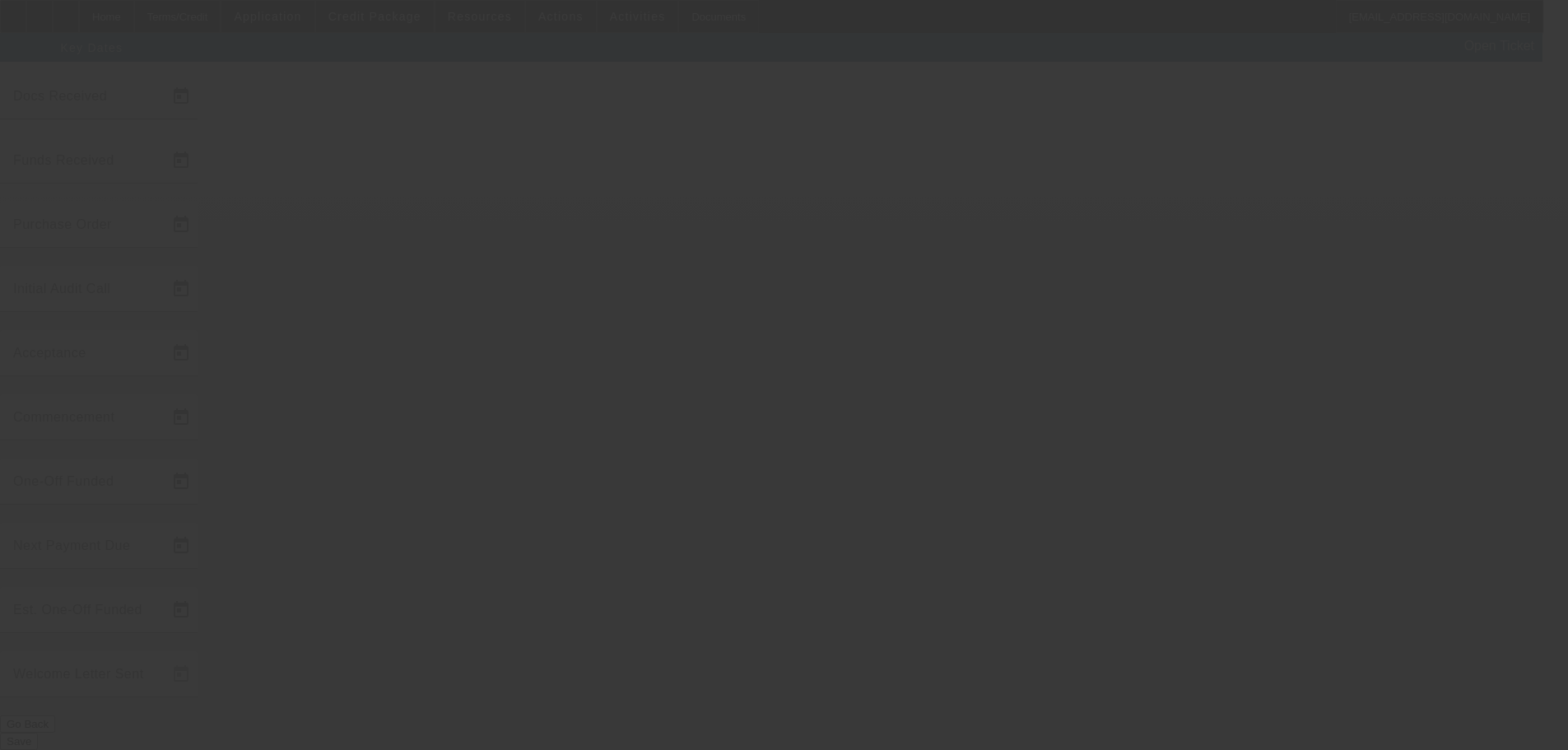
type input "8/19/2025"
type input "8/20/2025"
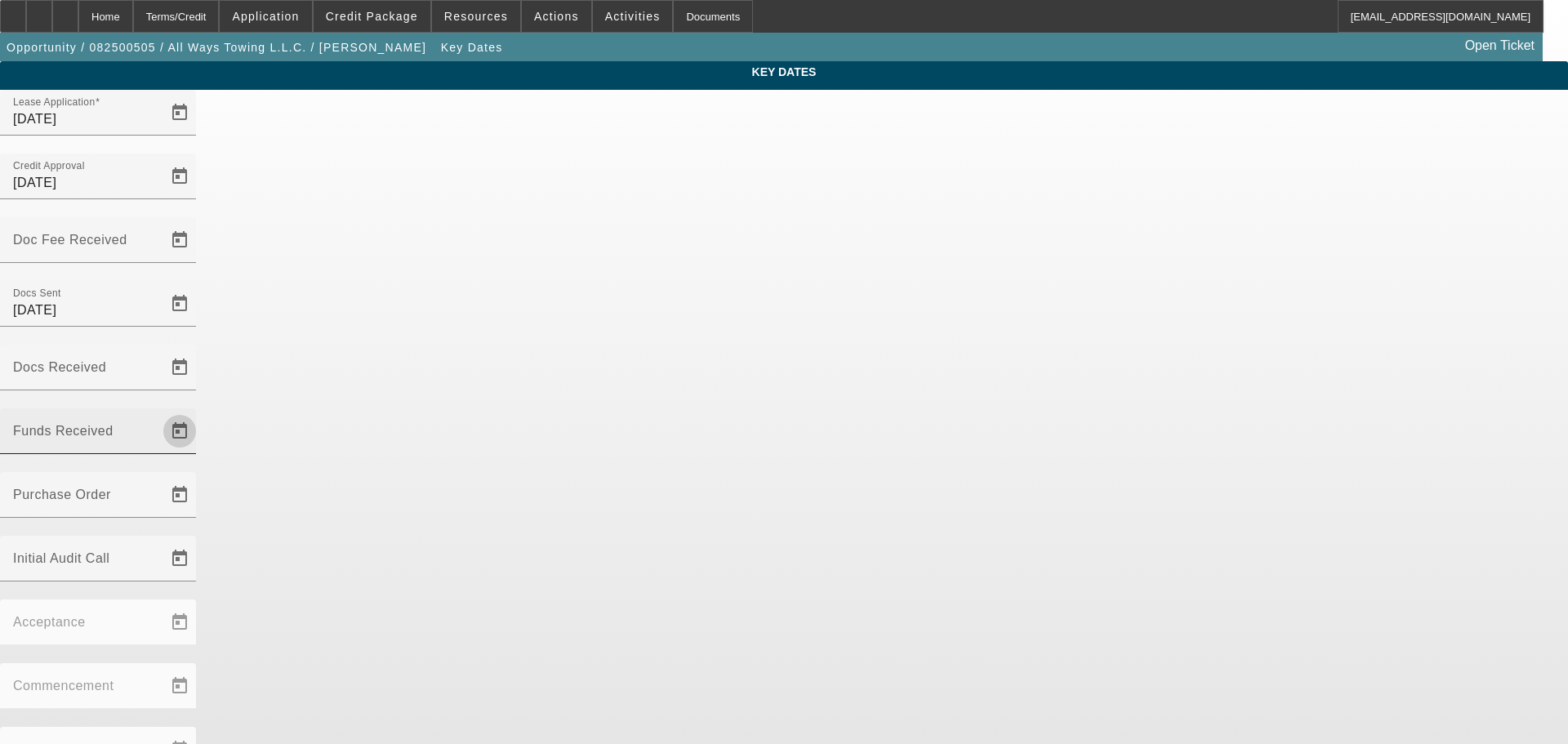
click at [199, 411] on span "Open calendar" at bounding box center [180, 431] width 39 height 39
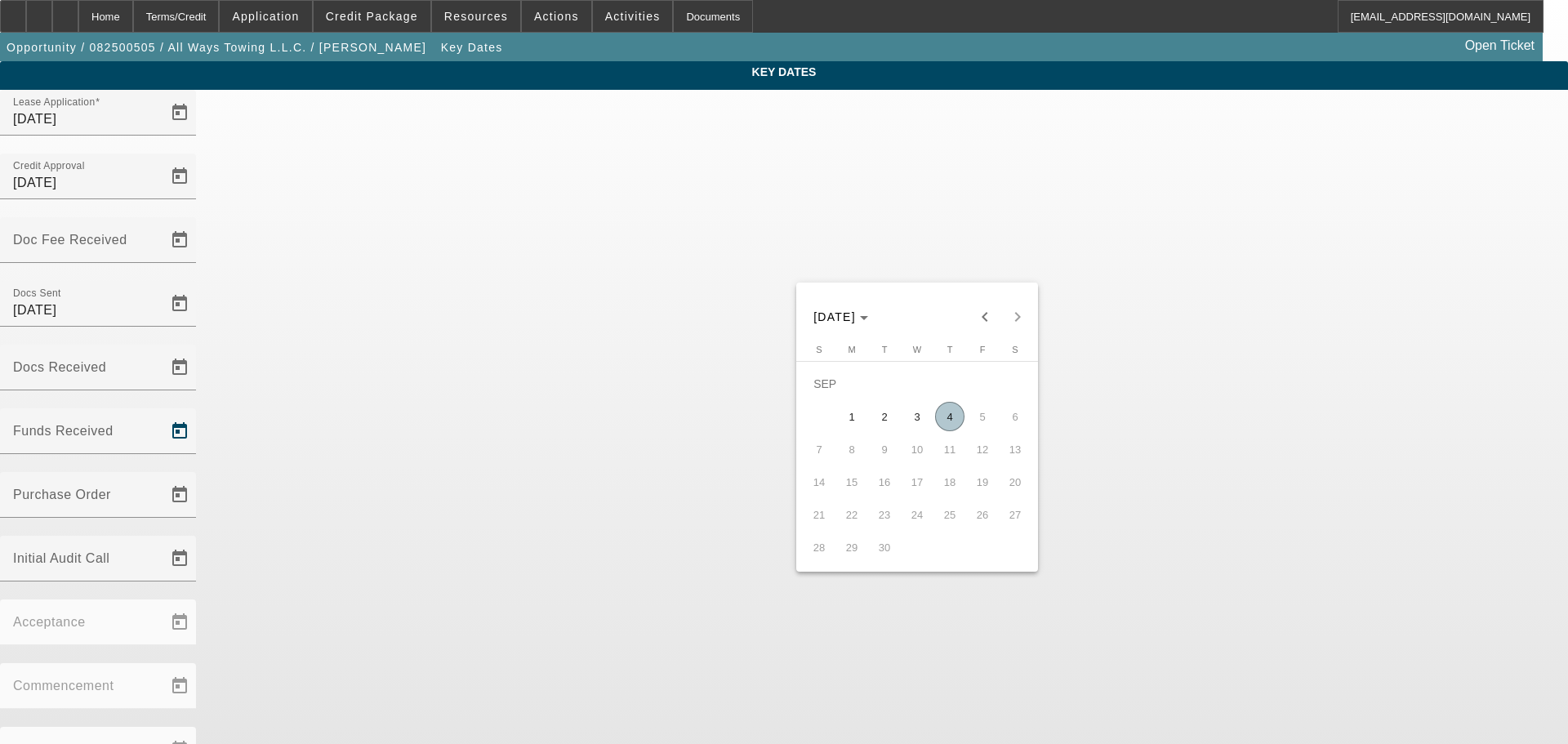
click at [949, 432] on span "4" at bounding box center [949, 416] width 30 height 30
type input "9/4/2025"
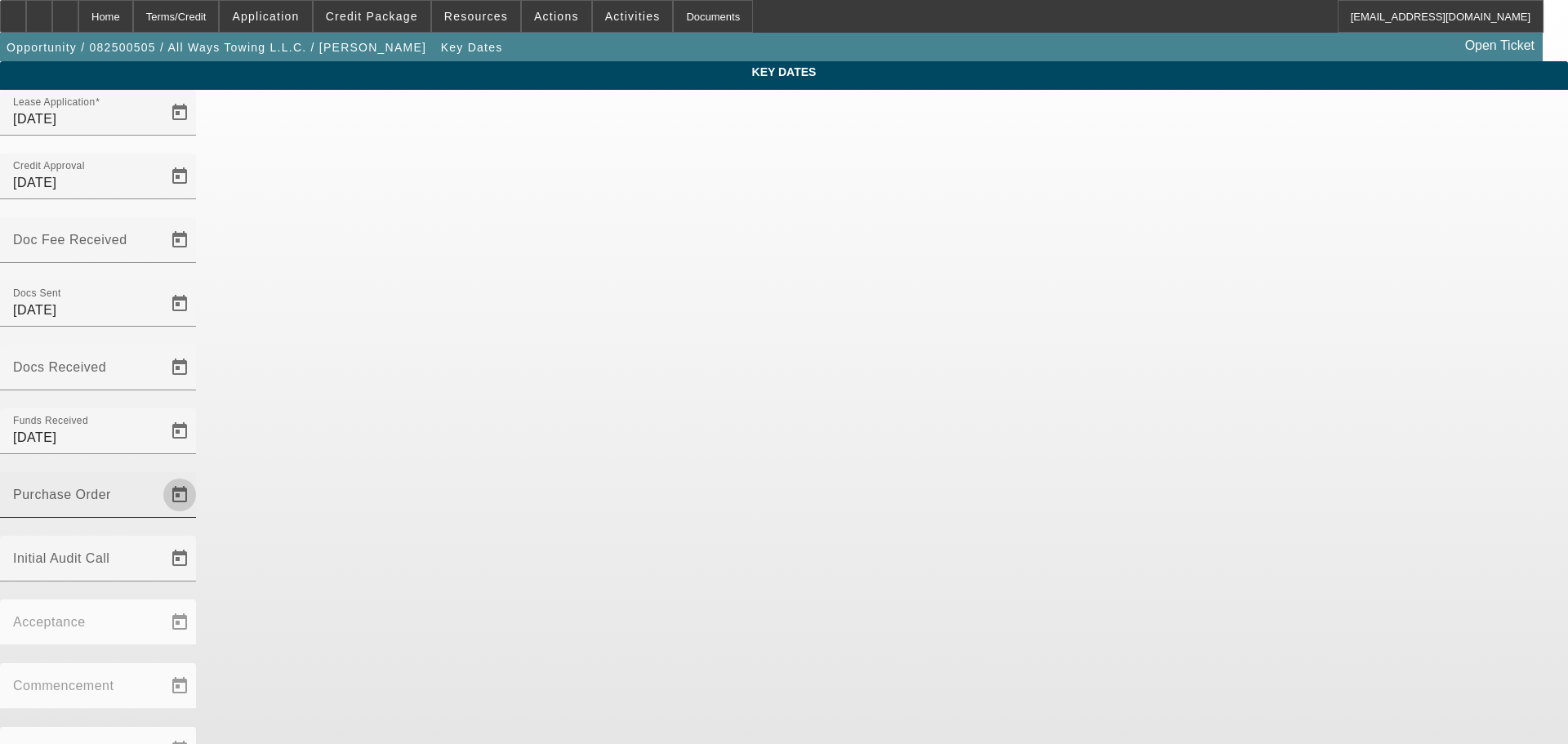
click at [199, 476] on span "Open calendar" at bounding box center [180, 495] width 39 height 39
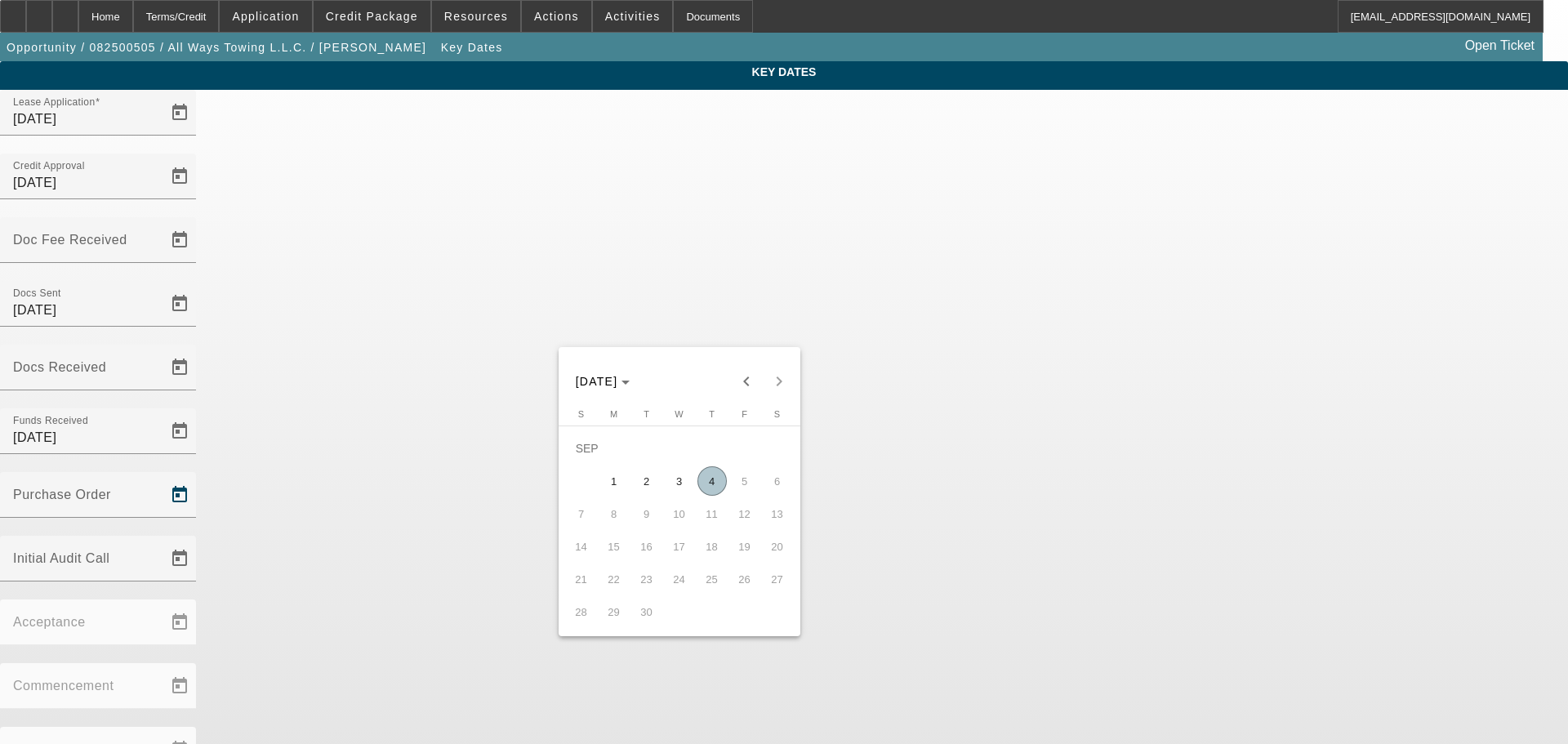
click at [714, 496] on span "4" at bounding box center [712, 481] width 30 height 30
type input "9/4/2025"
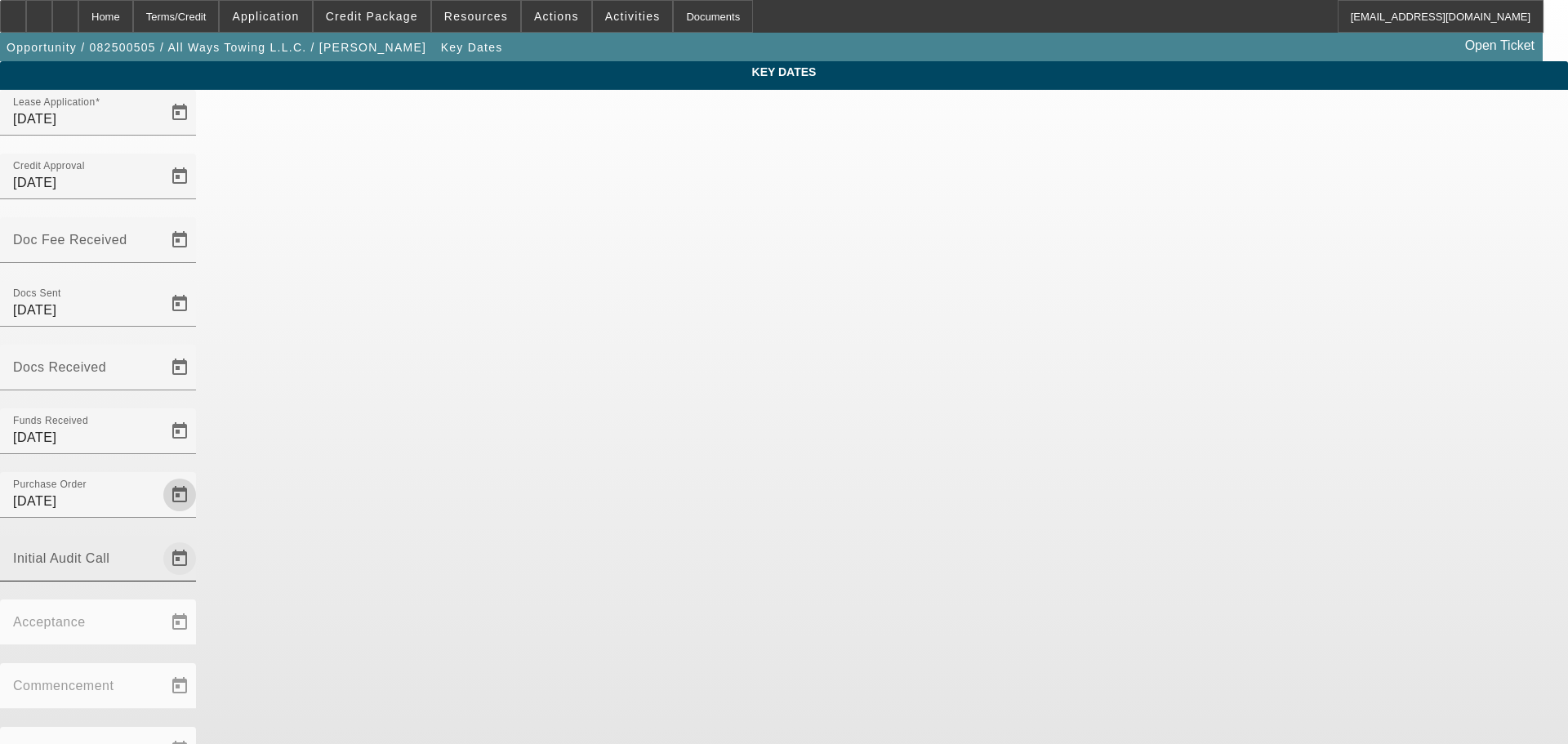
click at [199, 539] on span "Open calendar" at bounding box center [180, 558] width 39 height 39
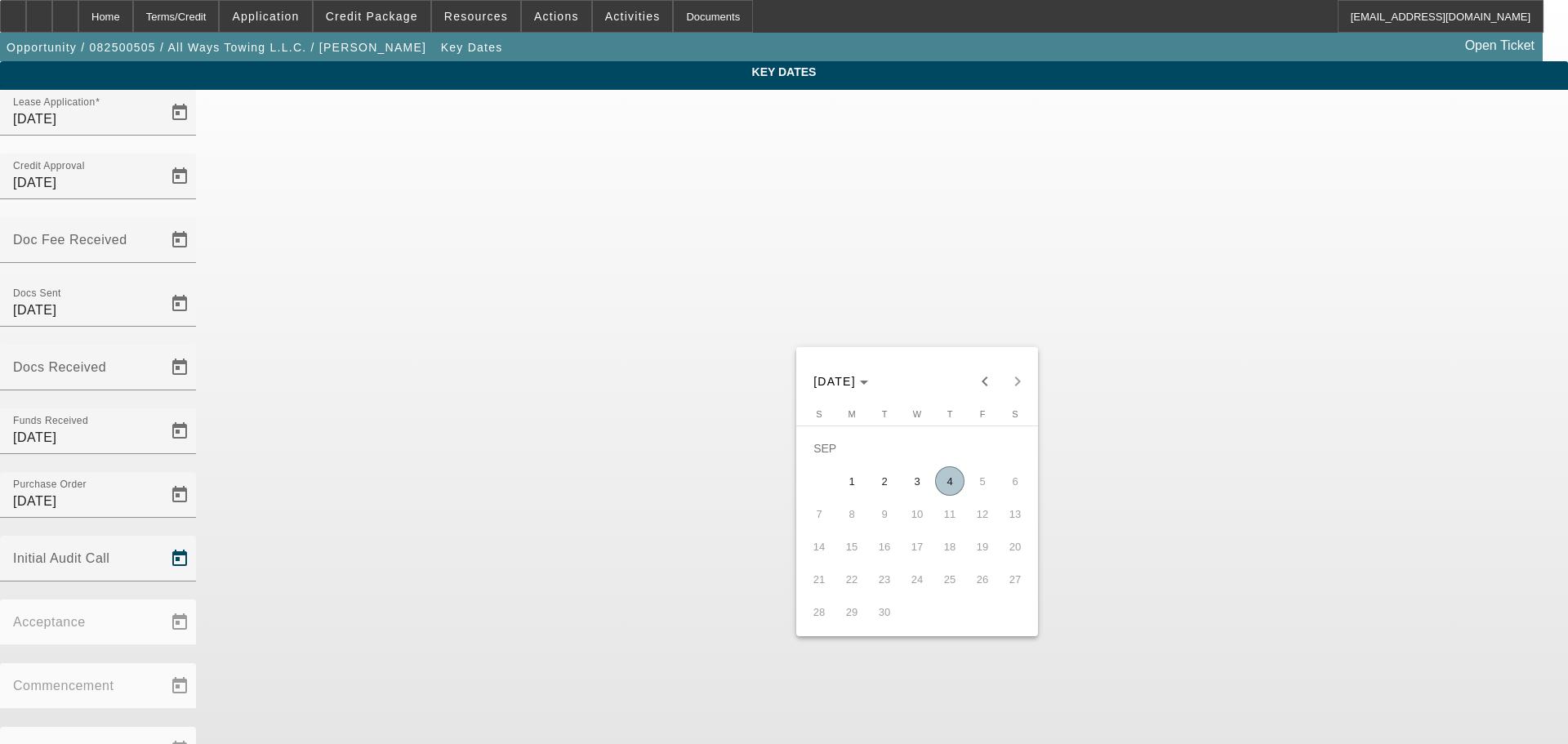
click at [951, 489] on span "4" at bounding box center [949, 481] width 30 height 30
type input "9/4/2025"
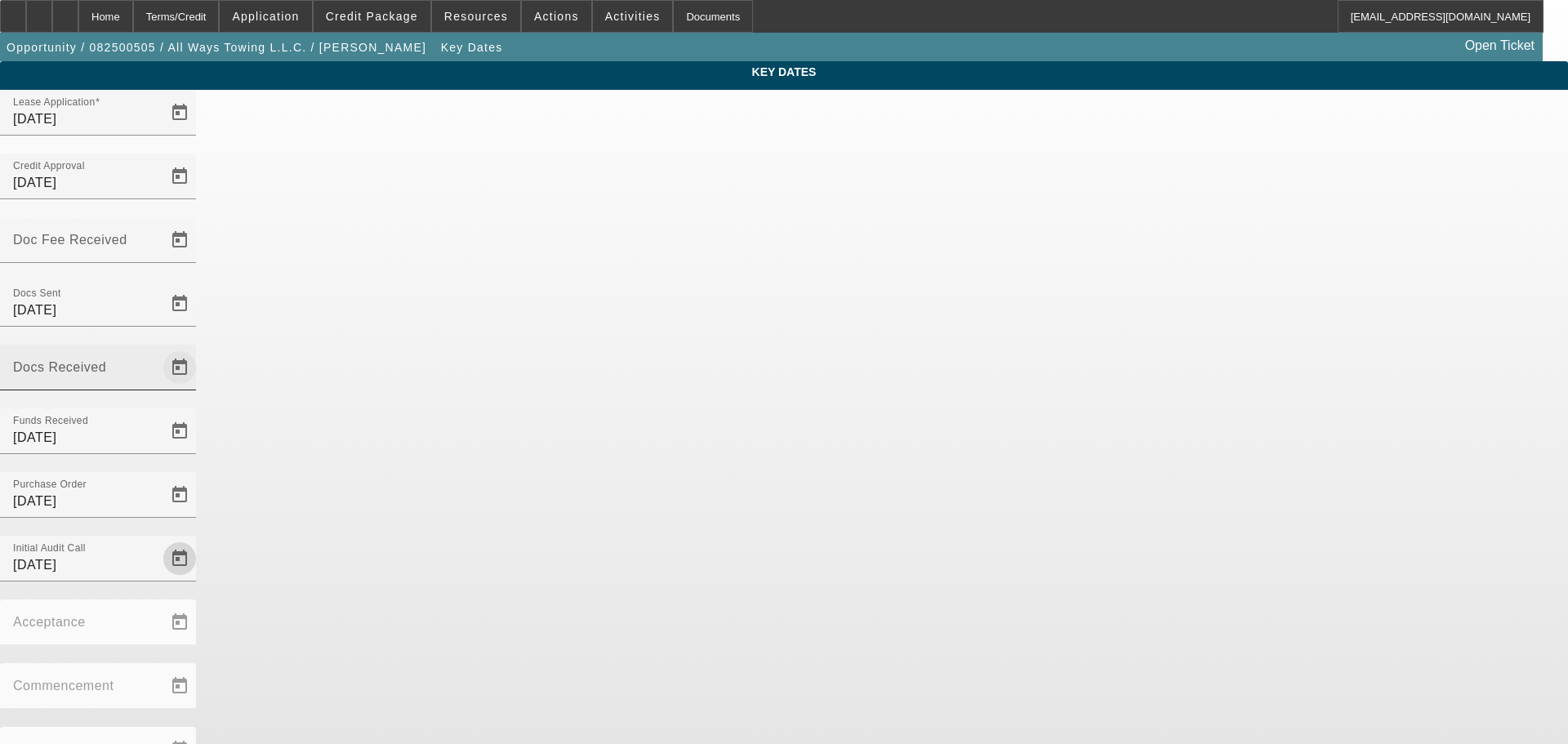
click at [199, 348] on span "Open calendar" at bounding box center [180, 367] width 39 height 39
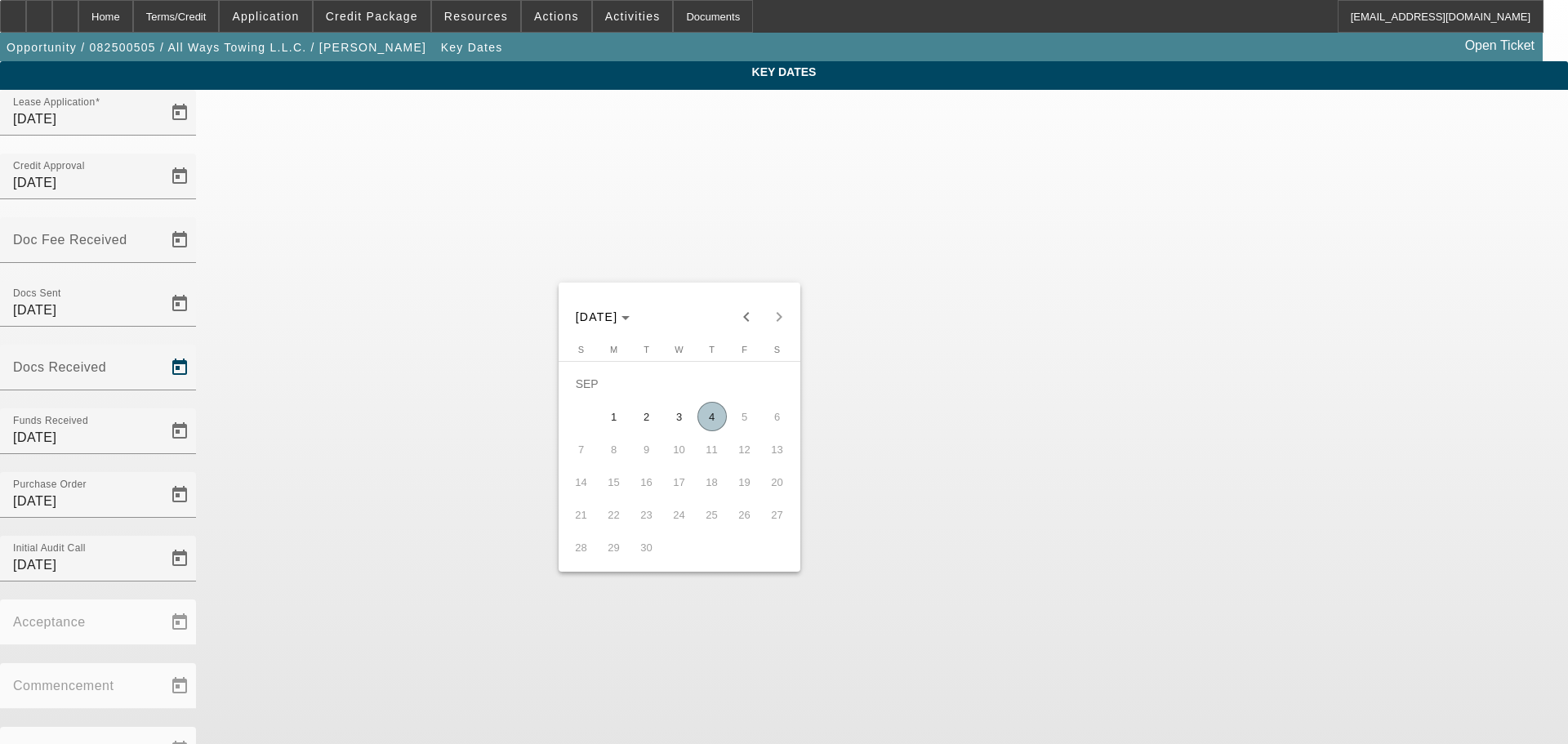
click at [754, 299] on div "SEP 2025 SEP 2025" at bounding box center [679, 308] width 242 height 51
drag, startPoint x: 754, startPoint y: 311, endPoint x: 749, endPoint y: 320, distance: 10.3
click at [752, 315] on span "Previous month" at bounding box center [747, 317] width 33 height 33
click at [737, 487] on span "22" at bounding box center [745, 482] width 30 height 30
type input "8/22/2025"
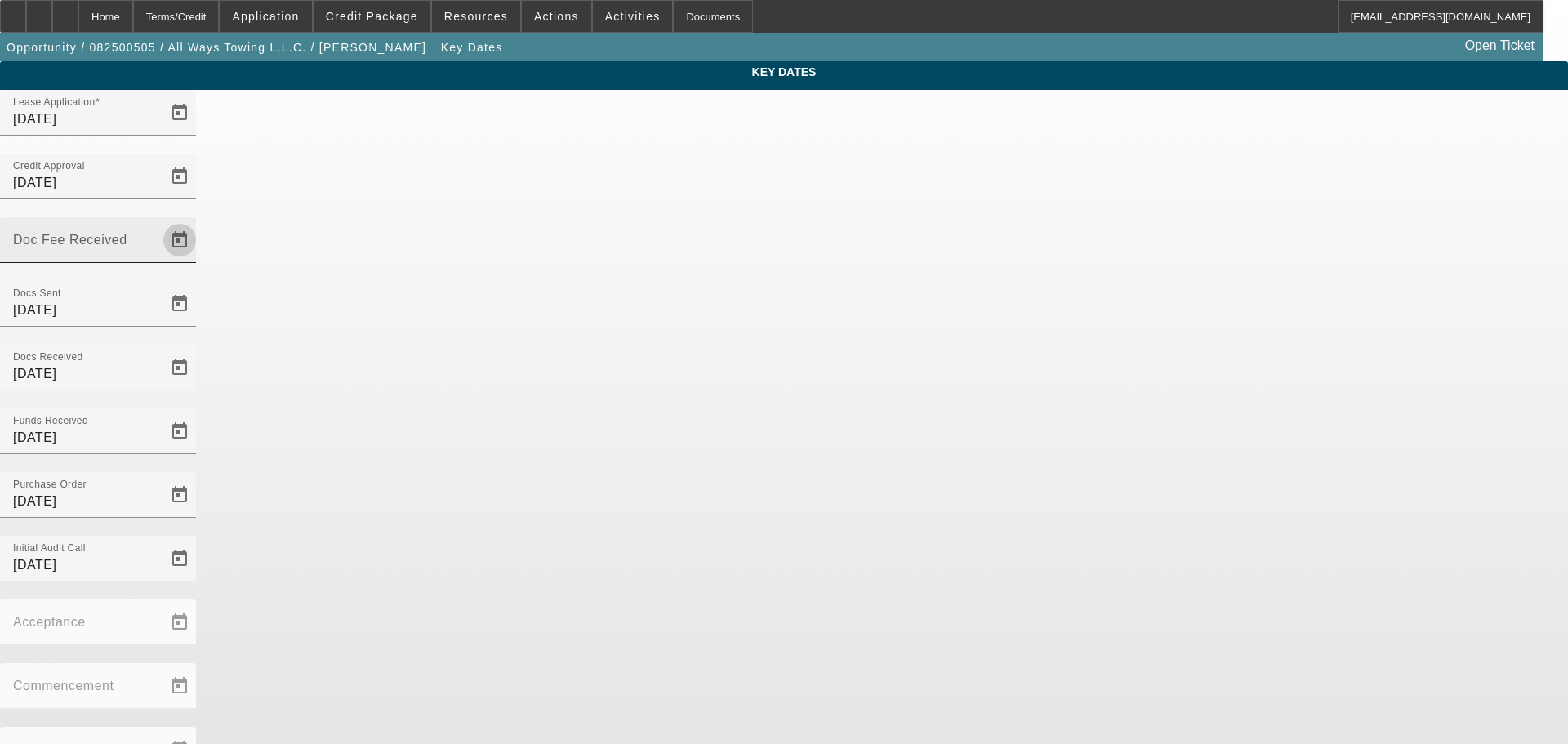
click at [199, 221] on span "Open calendar" at bounding box center [180, 240] width 39 height 39
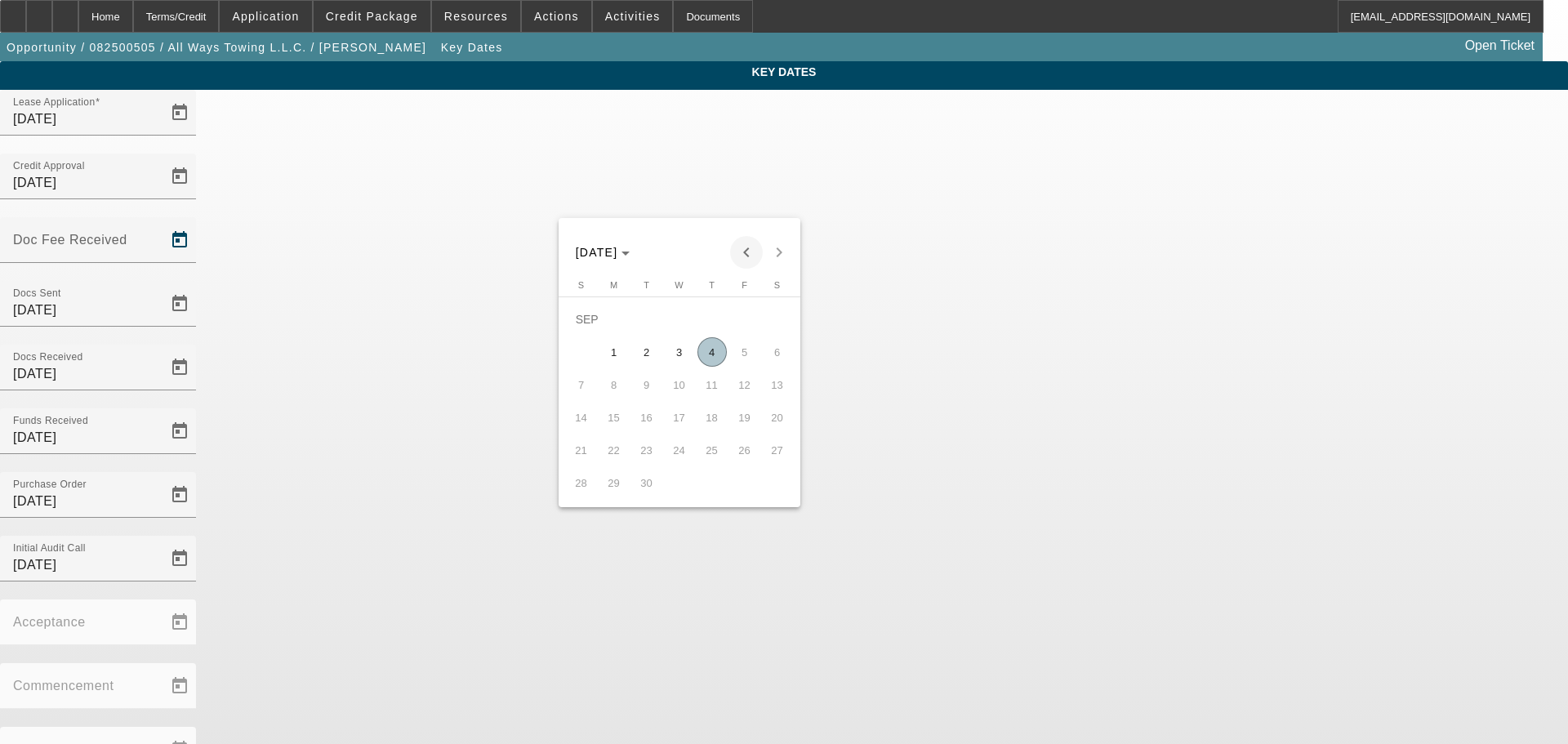
click at [749, 255] on span "Previous month" at bounding box center [747, 253] width 33 height 33
click at [678, 432] on span "20" at bounding box center [679, 417] width 30 height 30
type input "8/20/2025"
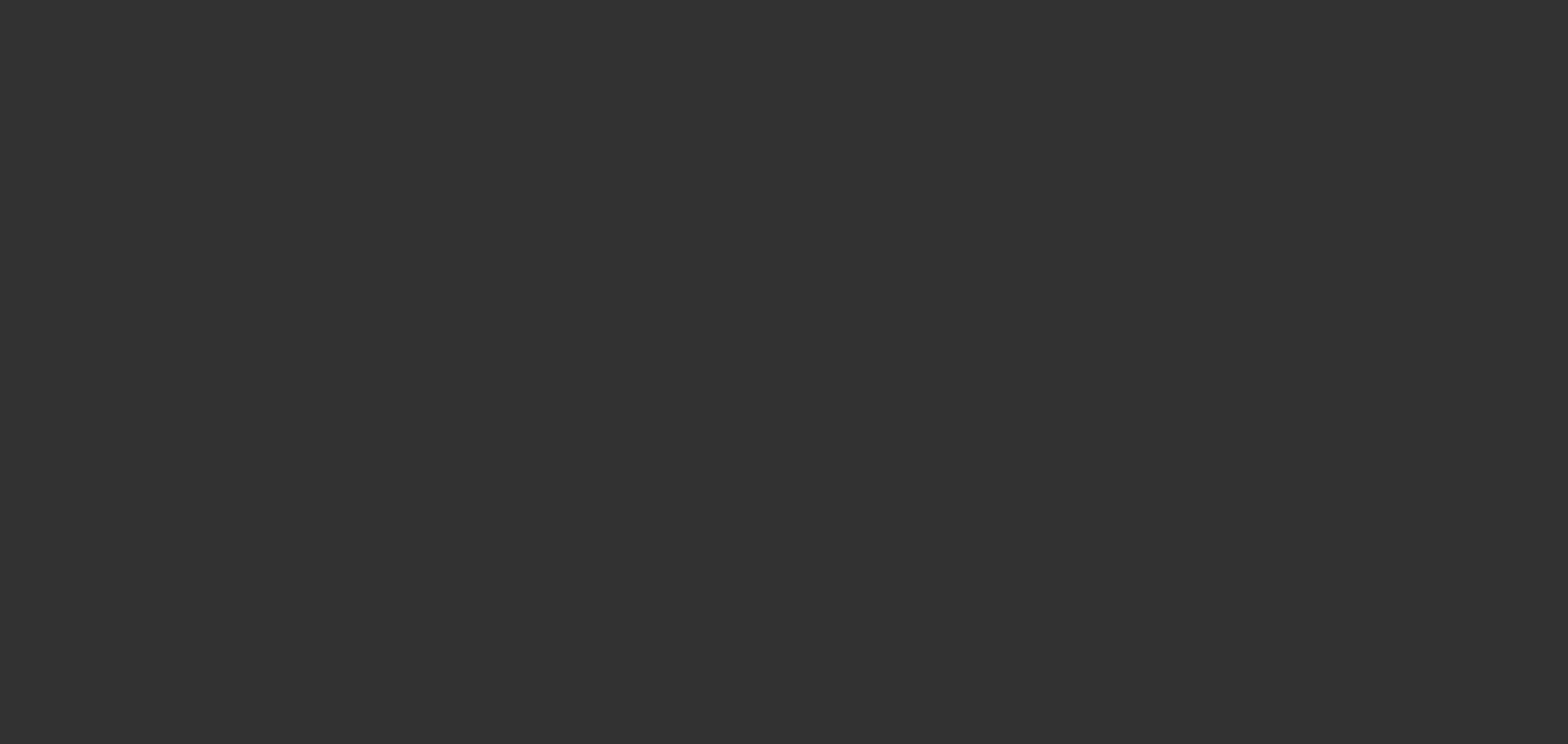
select select "3"
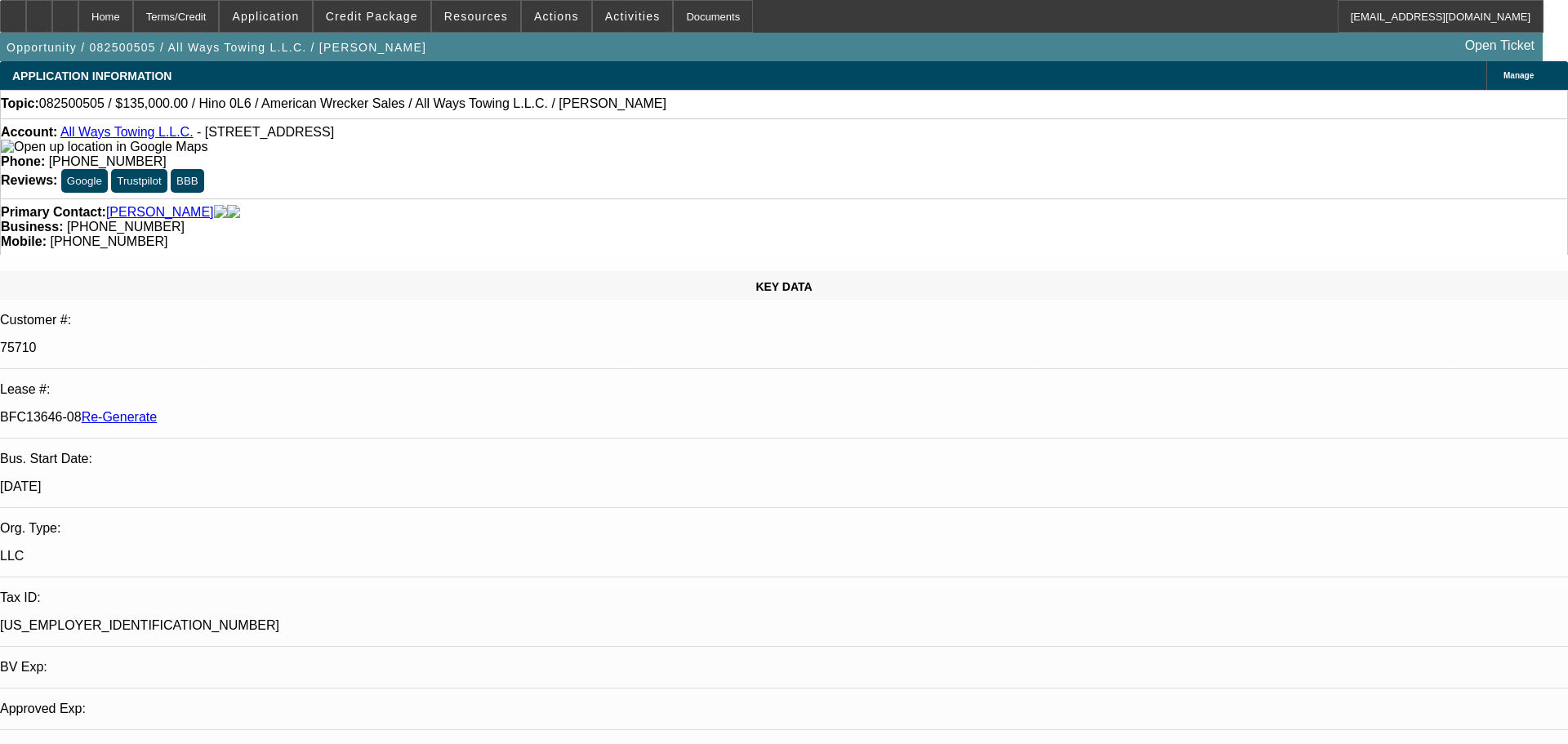
select select "0"
select select "2"
select select "0"
select select "6"
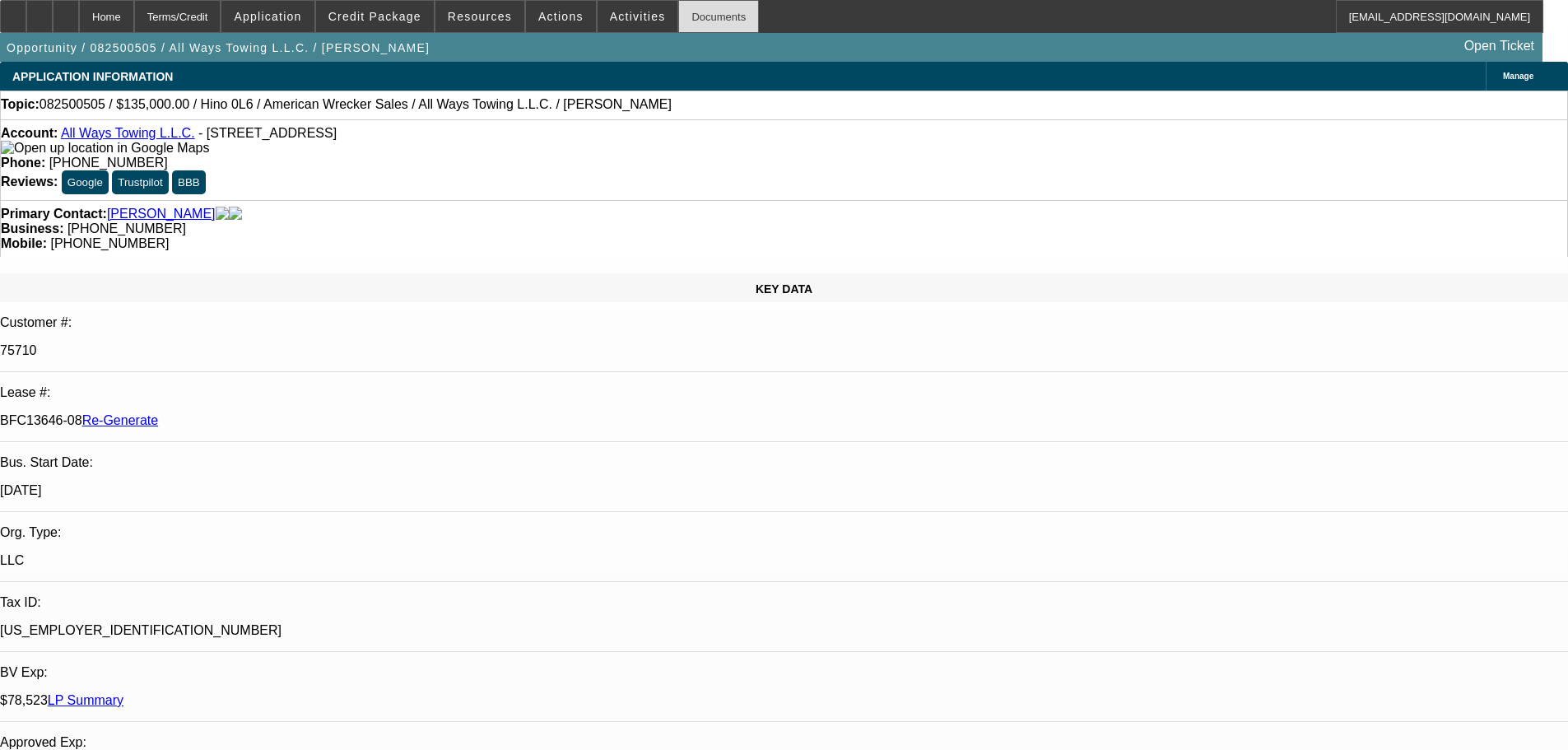
click at [698, 29] on div "Documents" at bounding box center [718, 16] width 80 height 33
drag, startPoint x: 1236, startPoint y: 562, endPoint x: 1188, endPoint y: 563, distance: 48.0
copy p "20,988.50"
click at [538, 16] on span "Actions" at bounding box center [561, 16] width 46 height 14
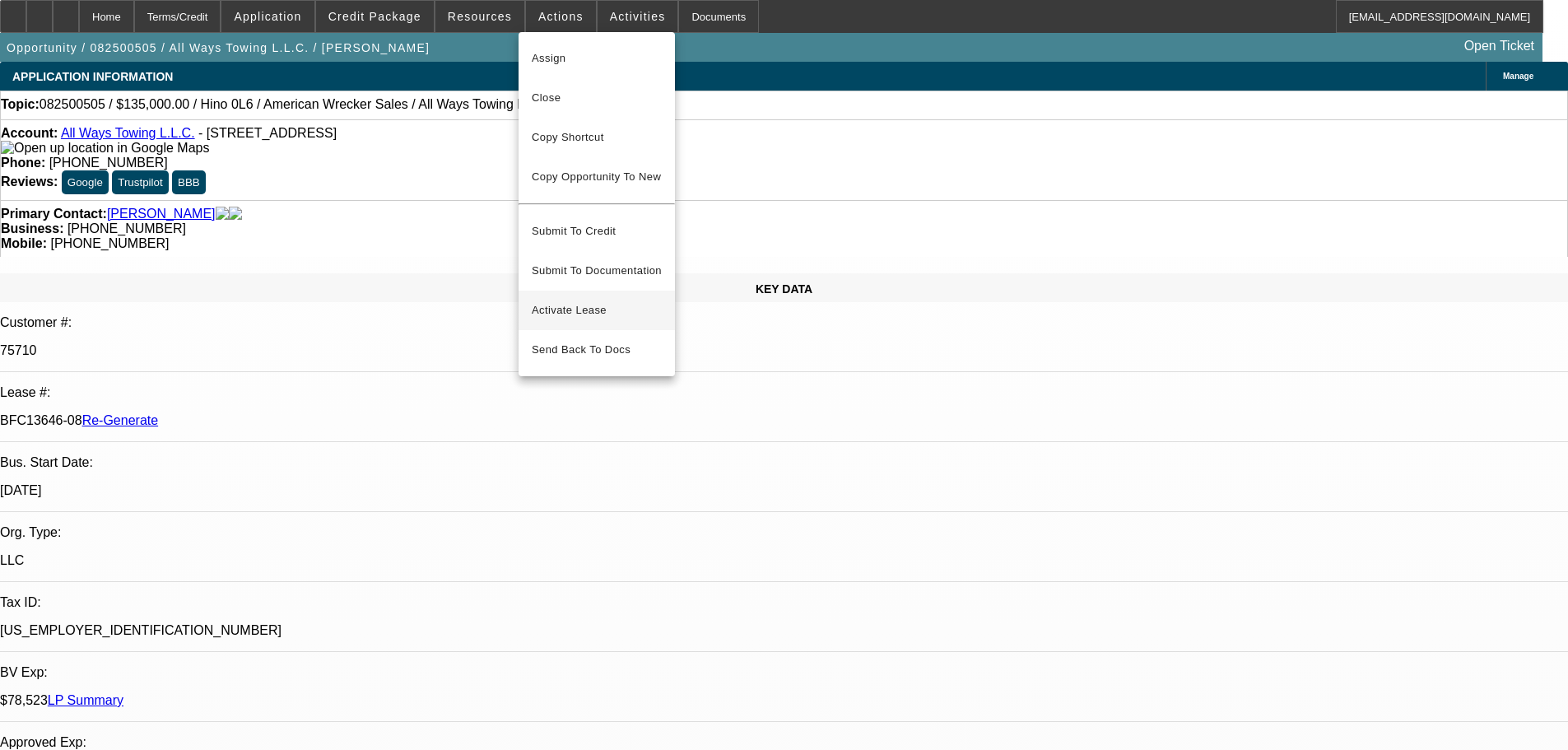
click at [574, 300] on span "Activate Lease" at bounding box center [597, 310] width 130 height 19
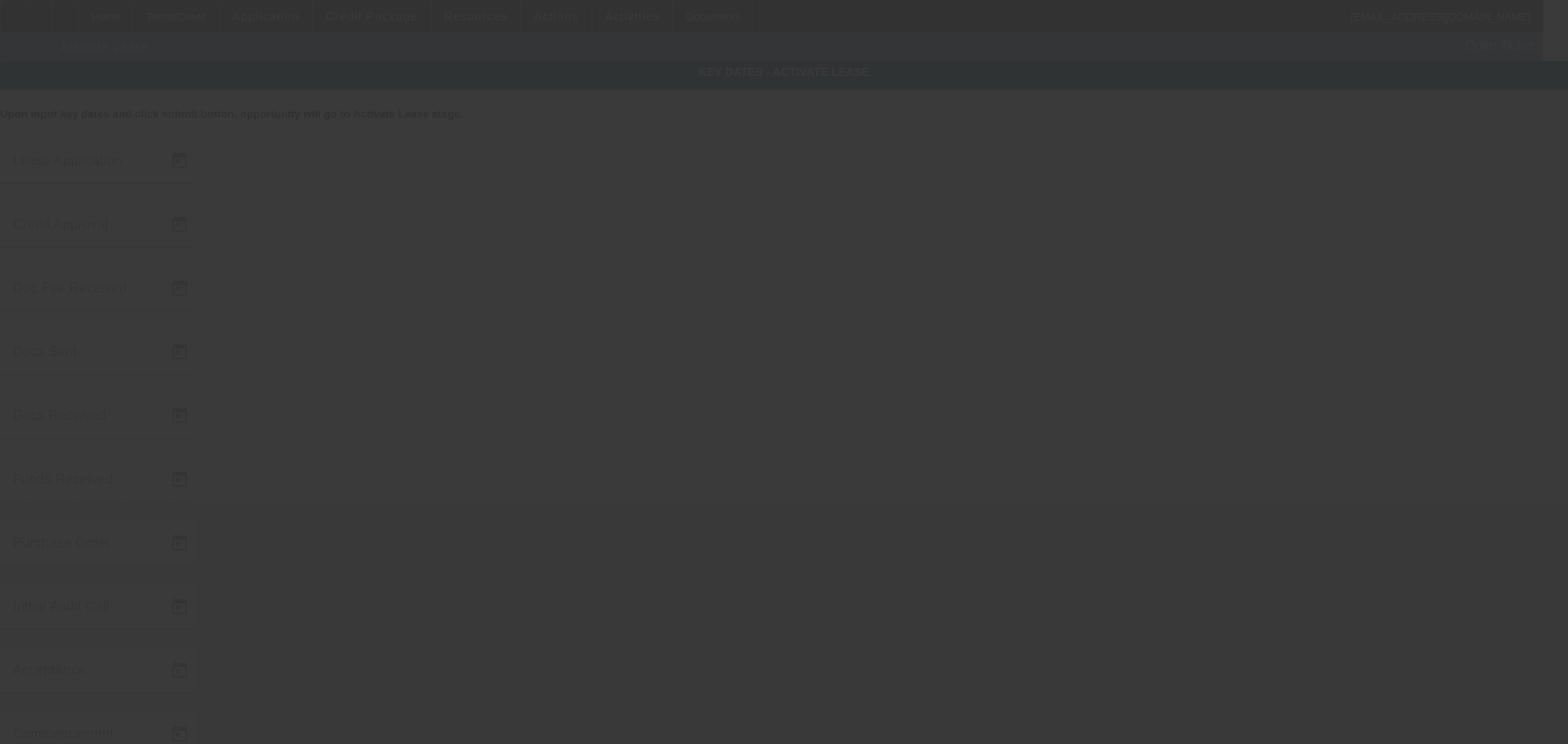
type input "8/19/2025"
type input "8/20/2025"
type input "8/22/2025"
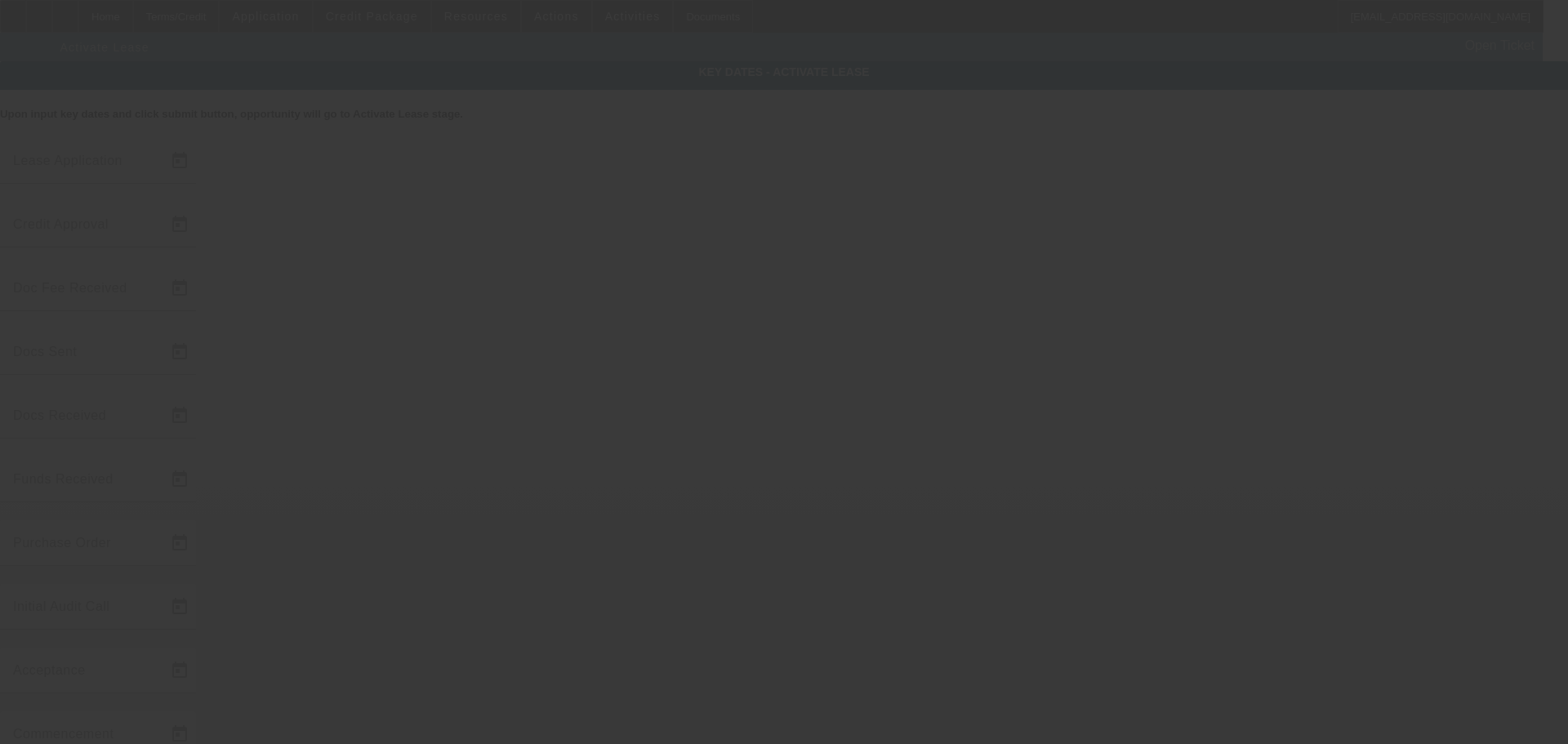
type input "9/4/2025"
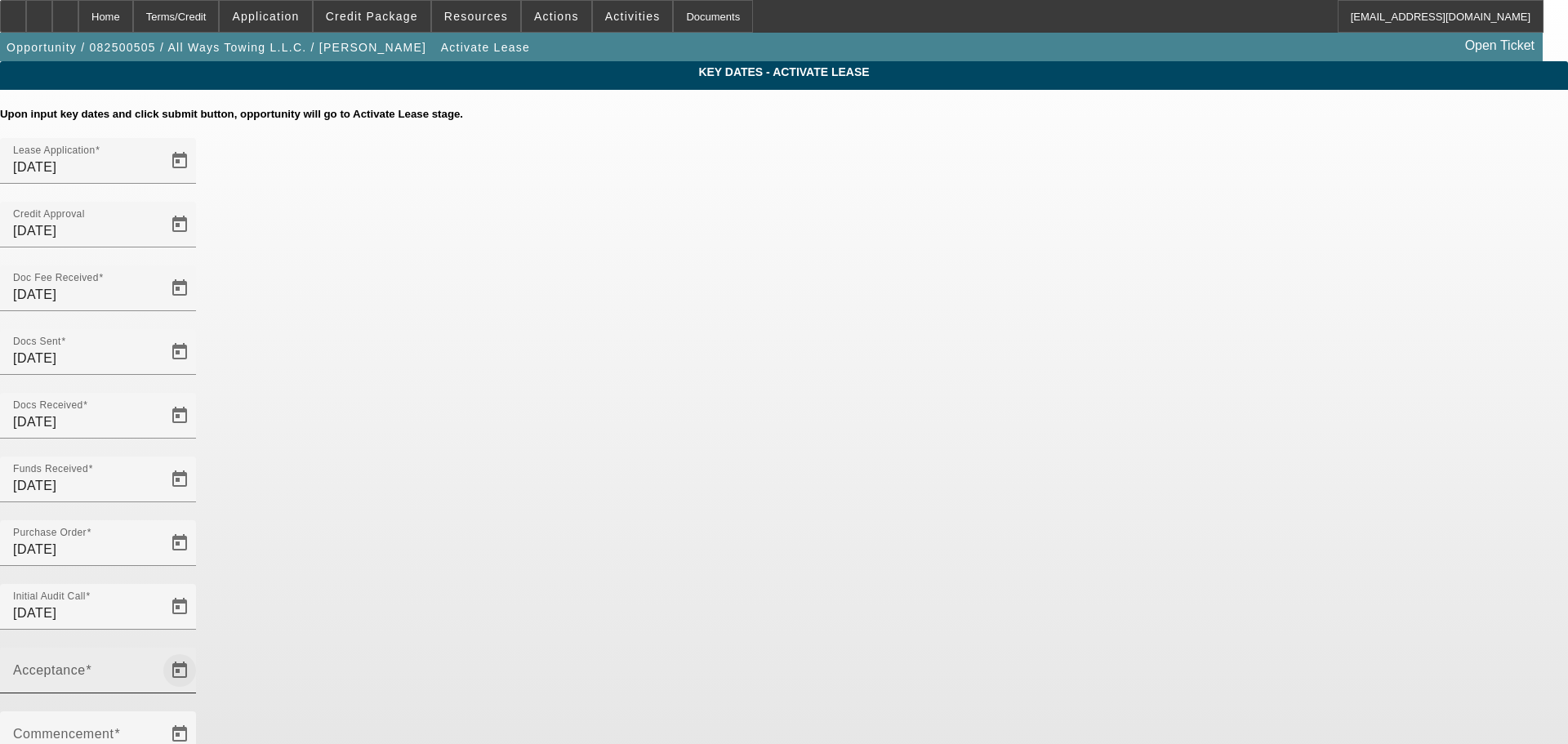
click at [199, 652] on span "Open calendar" at bounding box center [180, 671] width 39 height 39
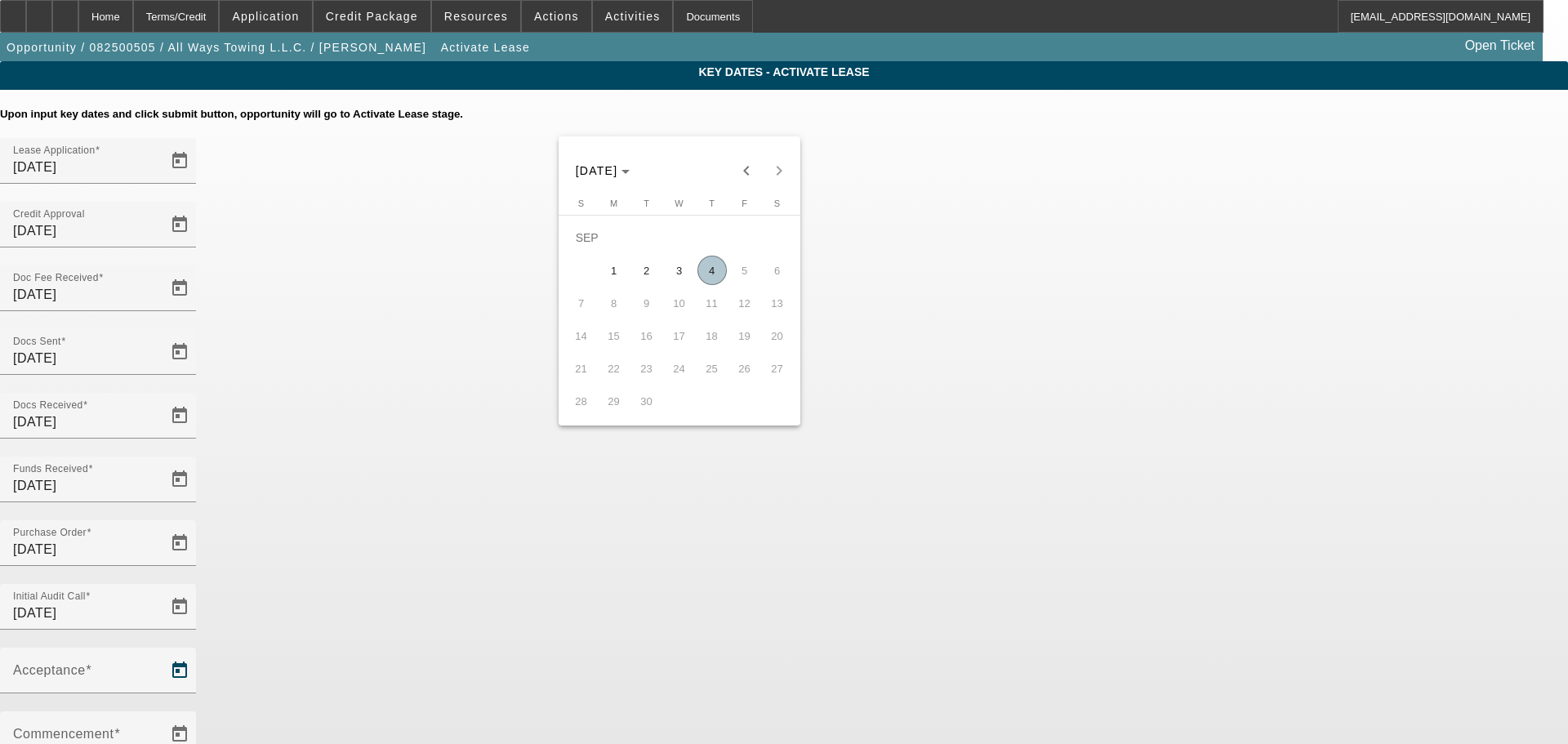
click at [715, 285] on span "4" at bounding box center [712, 270] width 30 height 30
type input "9/4/2025"
type input "10/1/2025"
type input "11/1/2025"
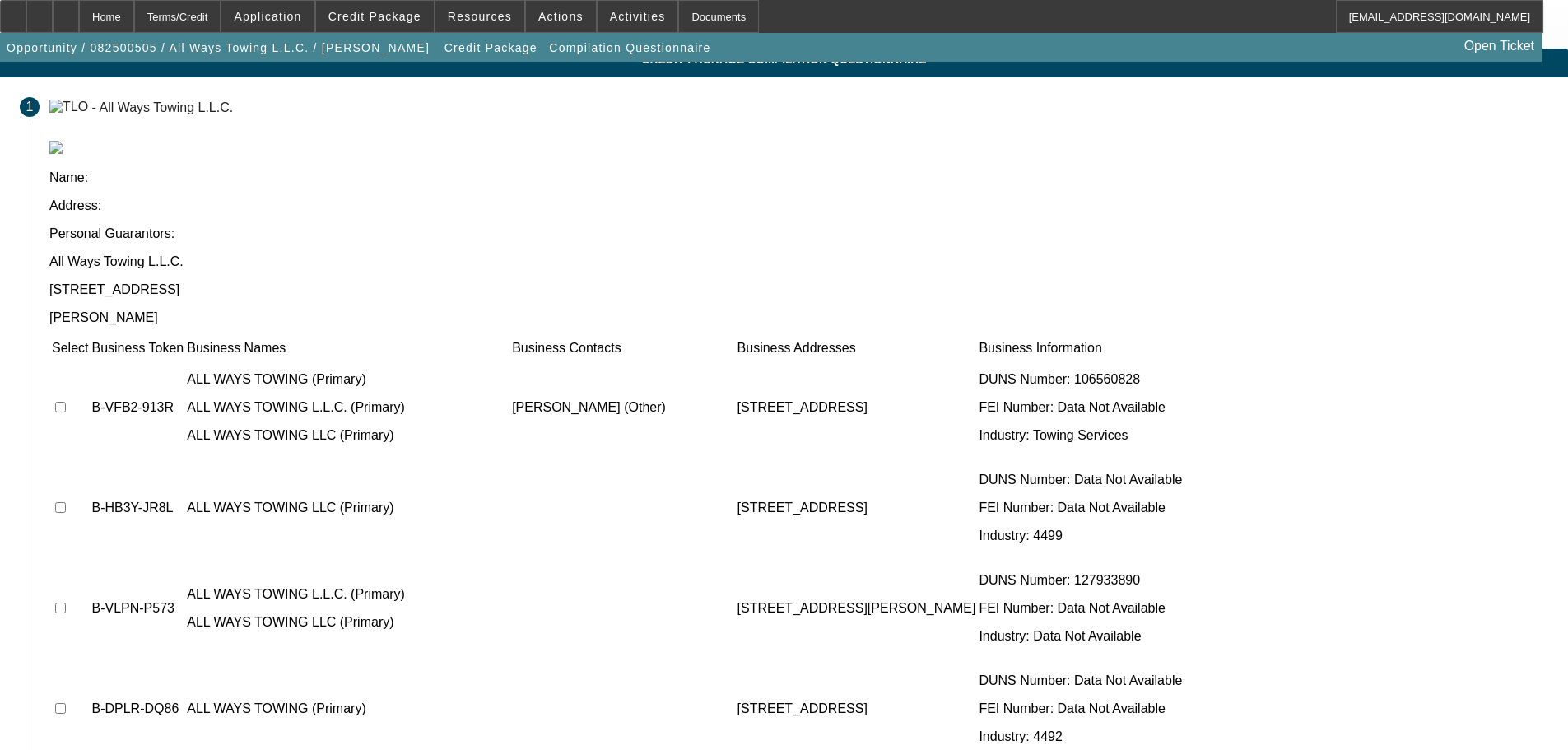
scroll to position [33, 0]
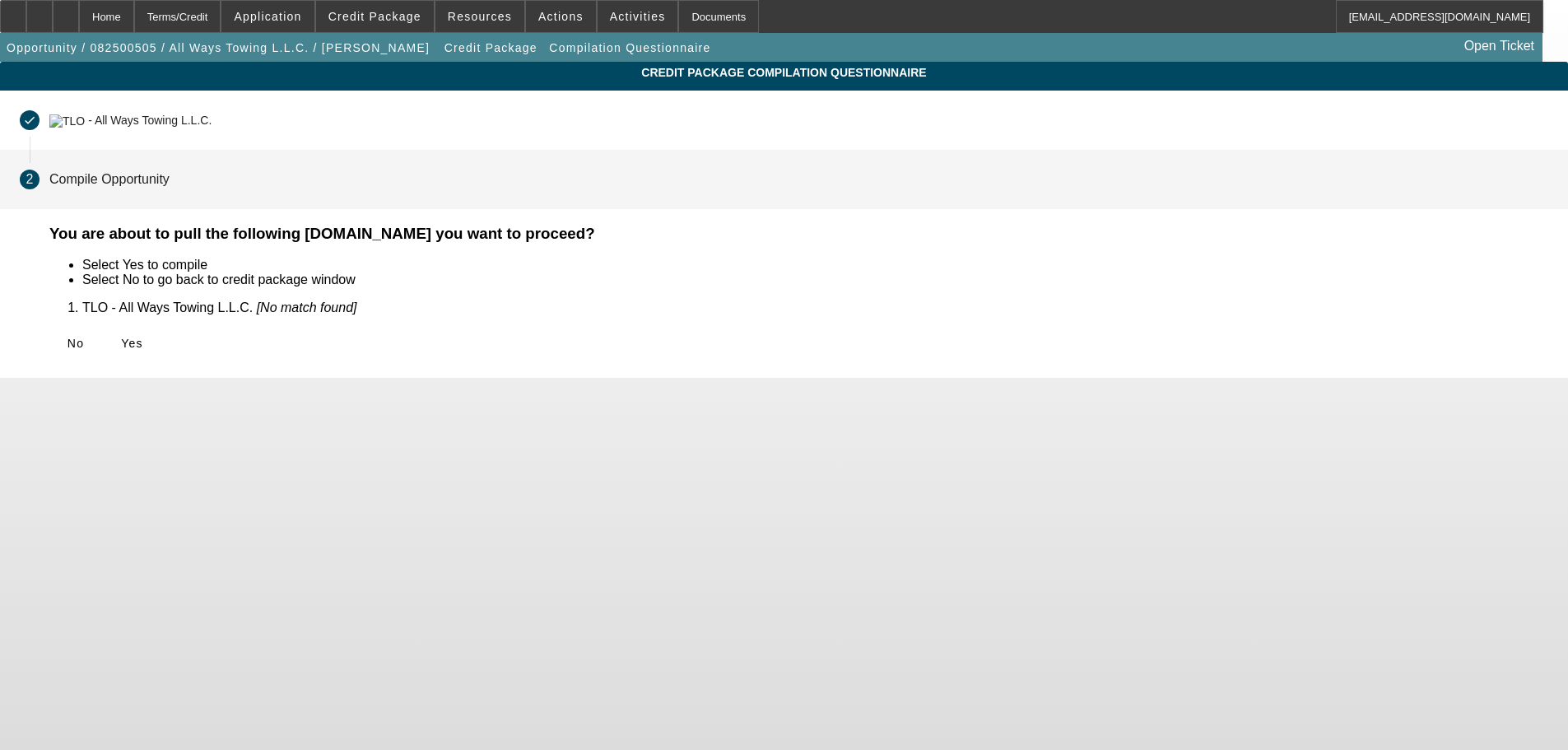
scroll to position [0, 0]
click at [143, 349] on span "Yes" at bounding box center [132, 344] width 22 height 14
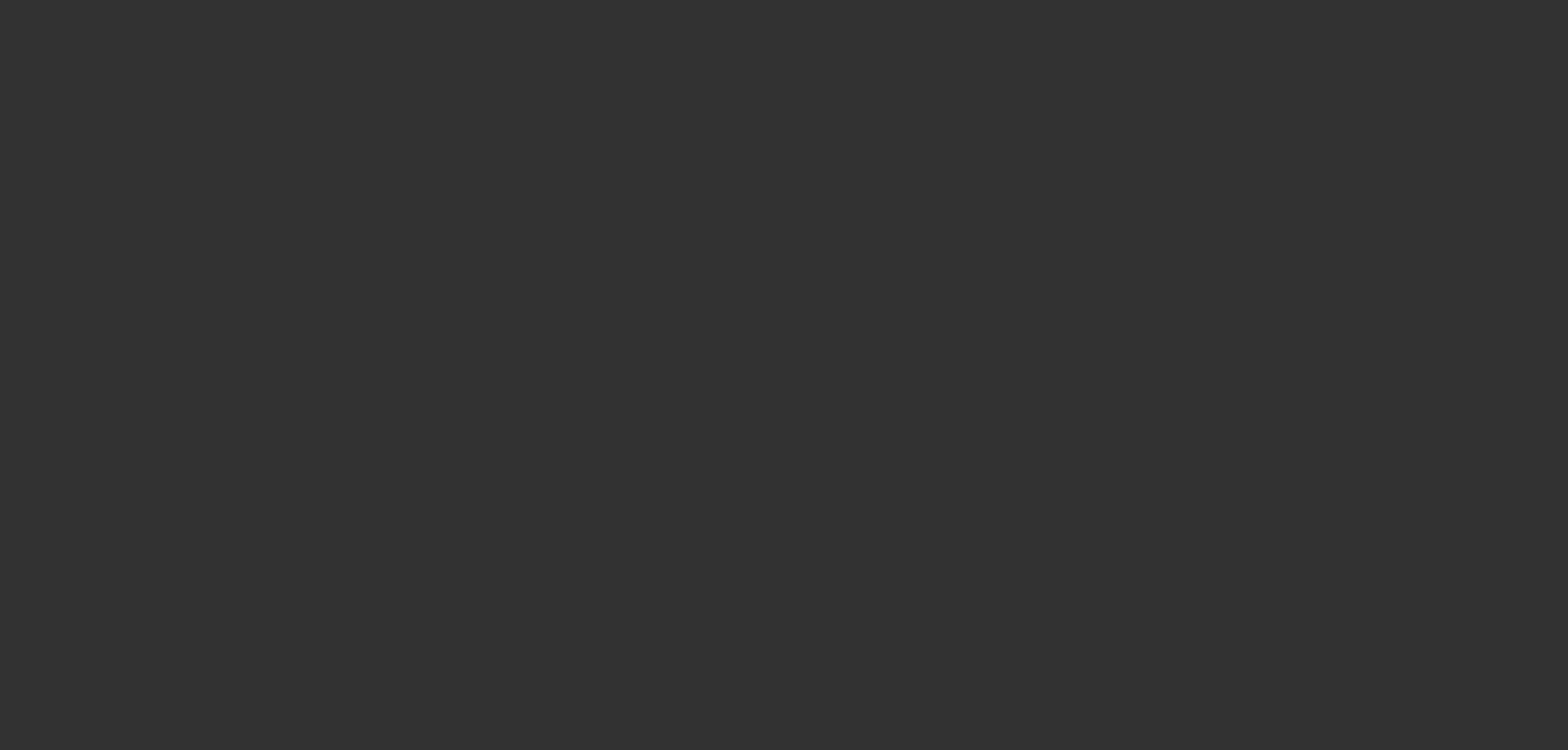
select select "4"
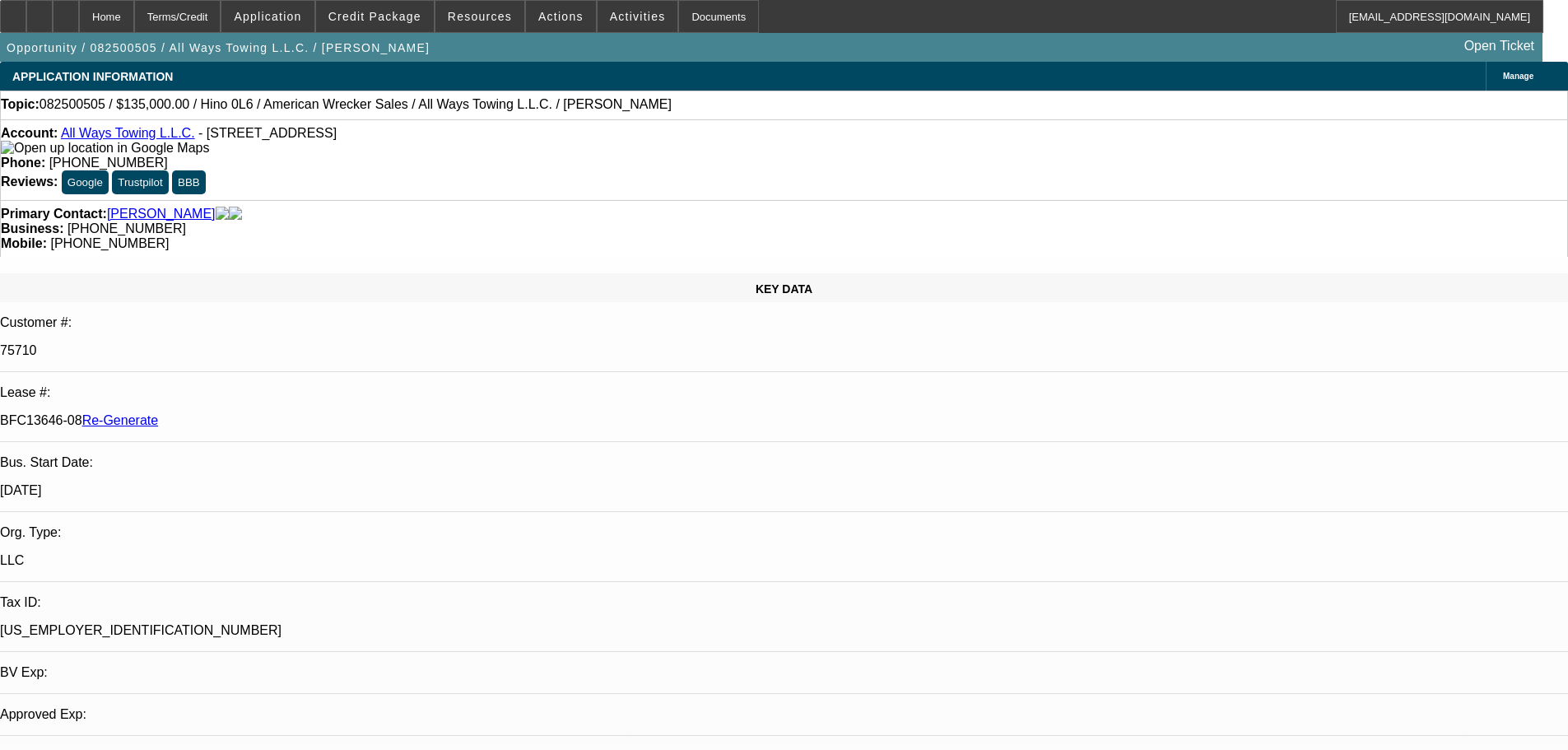
select select "0"
select select "2"
select select "0"
select select "6"
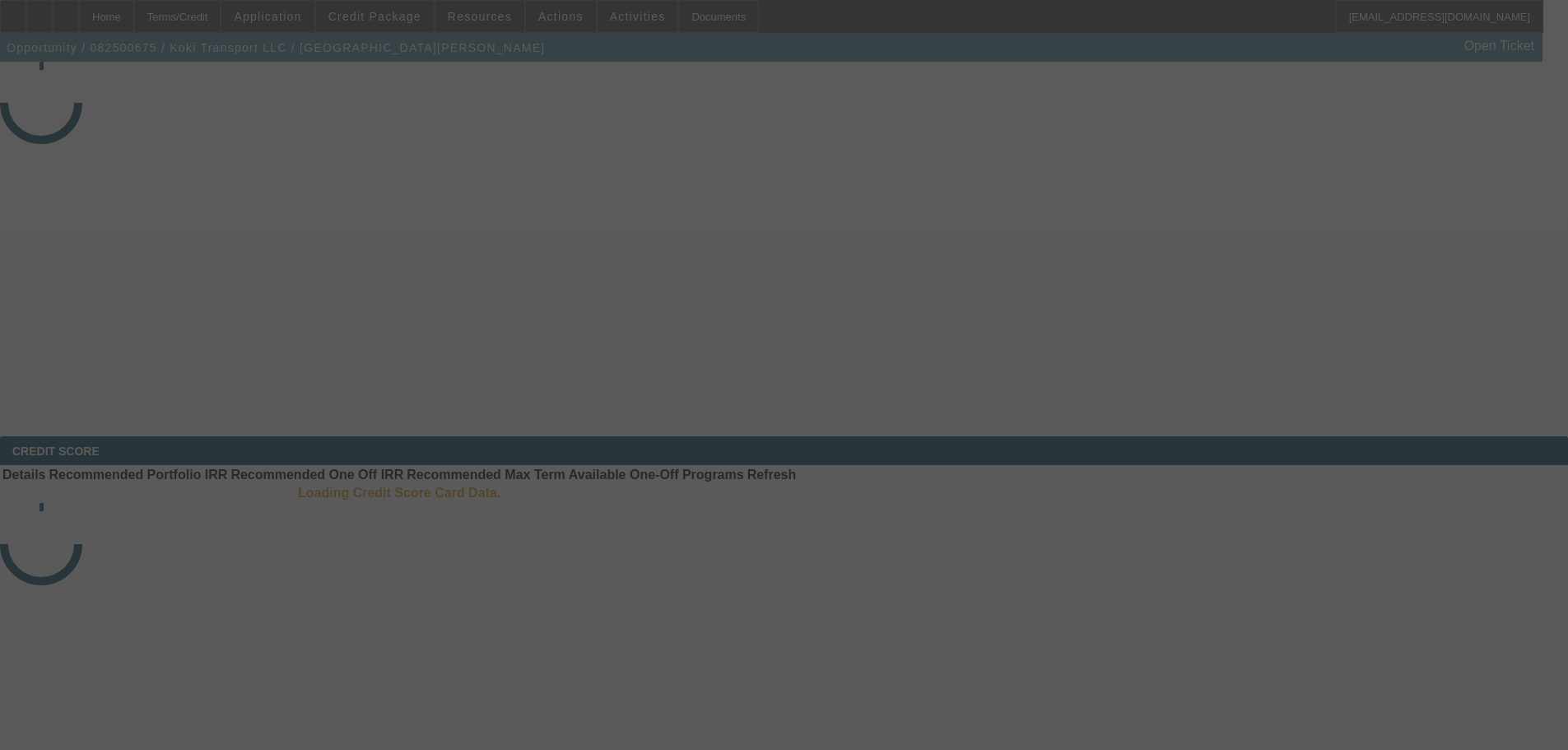
select select "3"
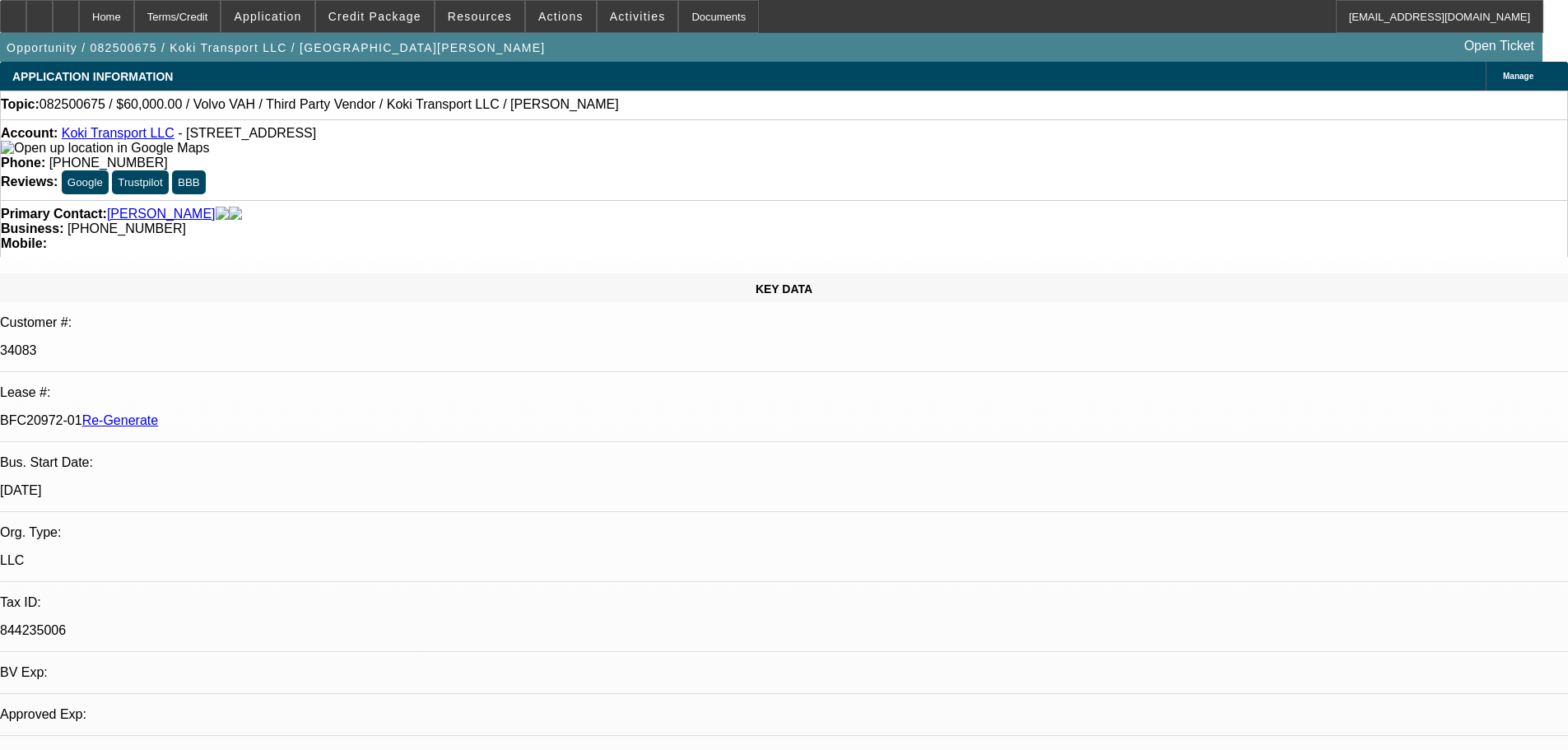
select select "0.2"
select select "2"
select select "0"
select select "6"
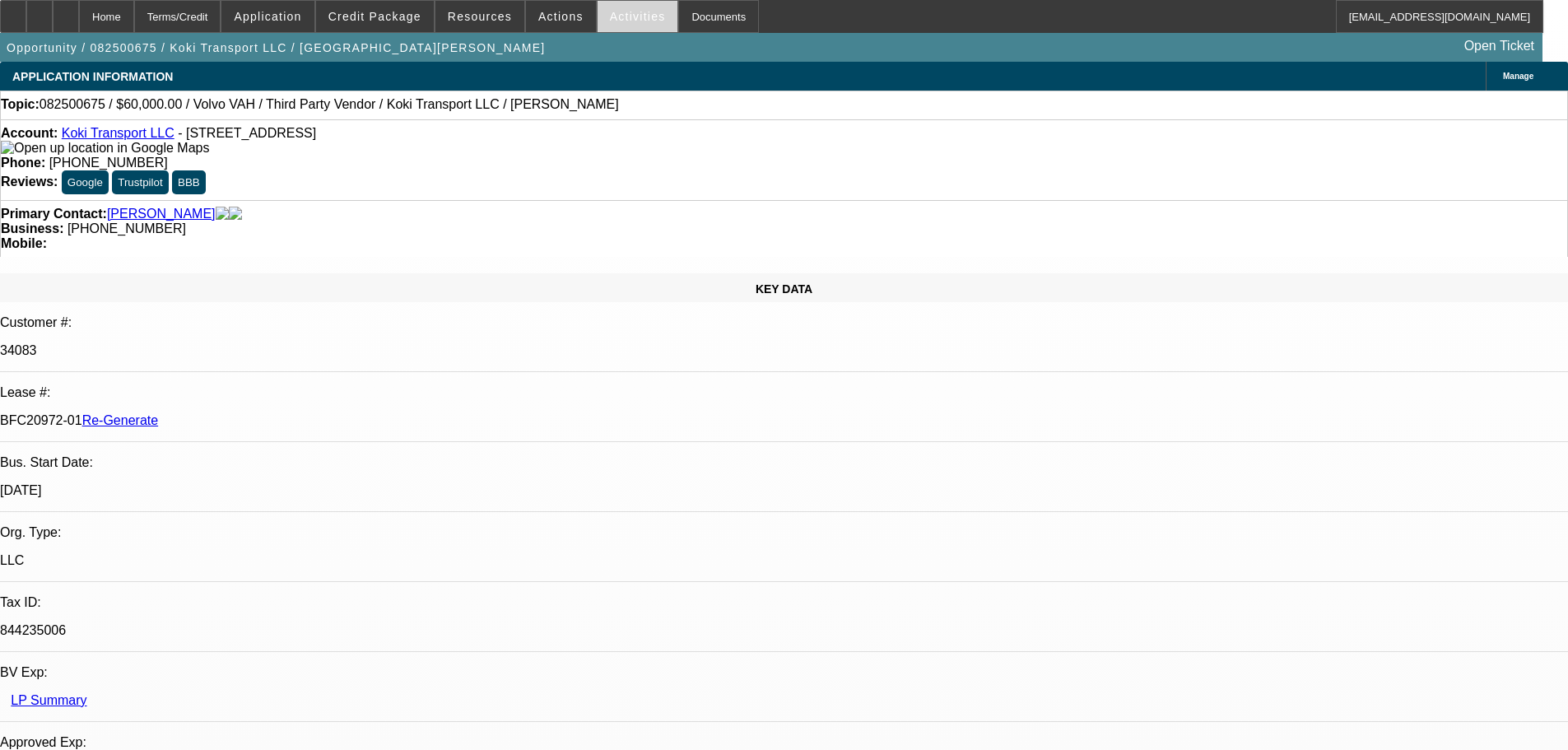
click at [626, 12] on span "Activities" at bounding box center [638, 16] width 56 height 14
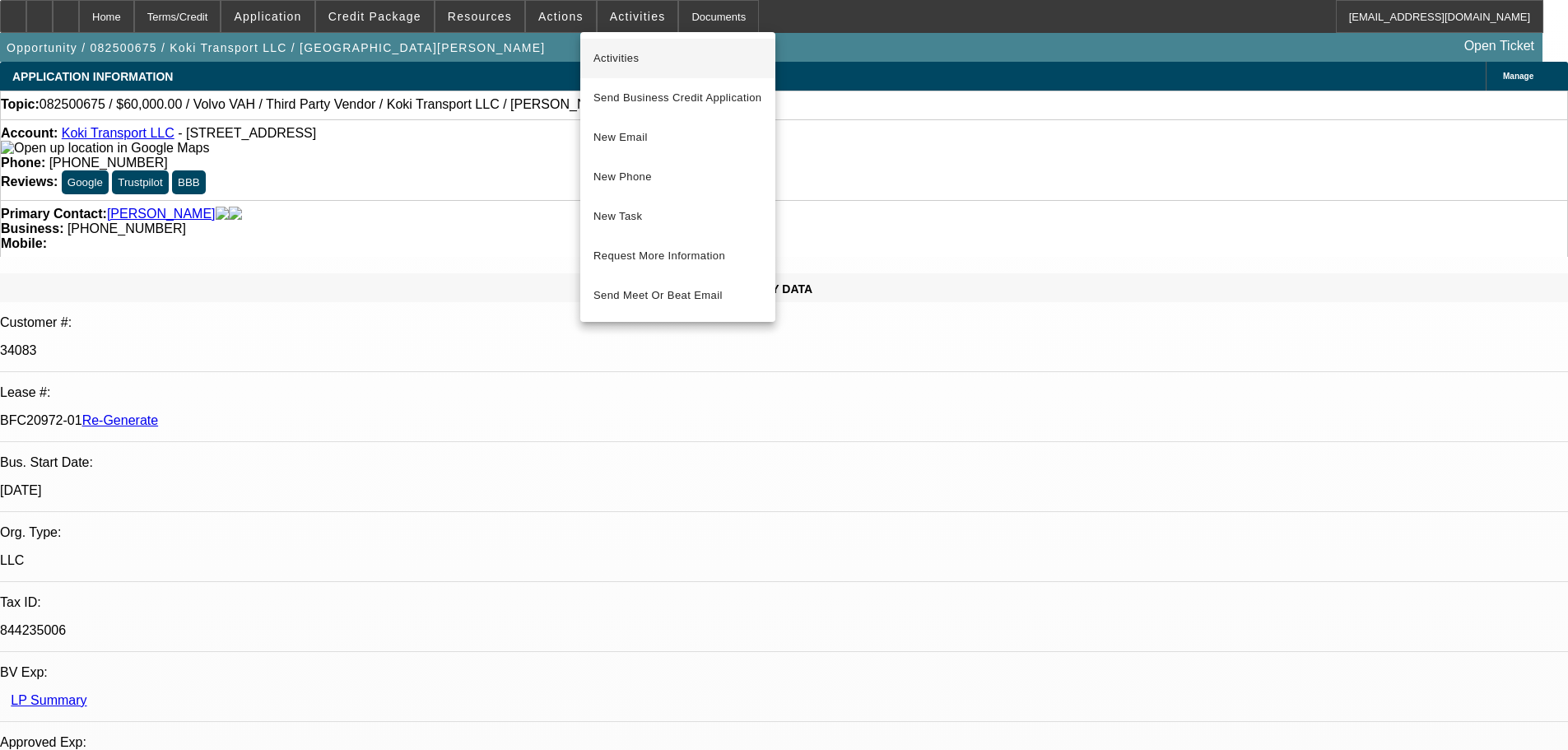
click at [634, 57] on span "Activities" at bounding box center [678, 58] width 169 height 19
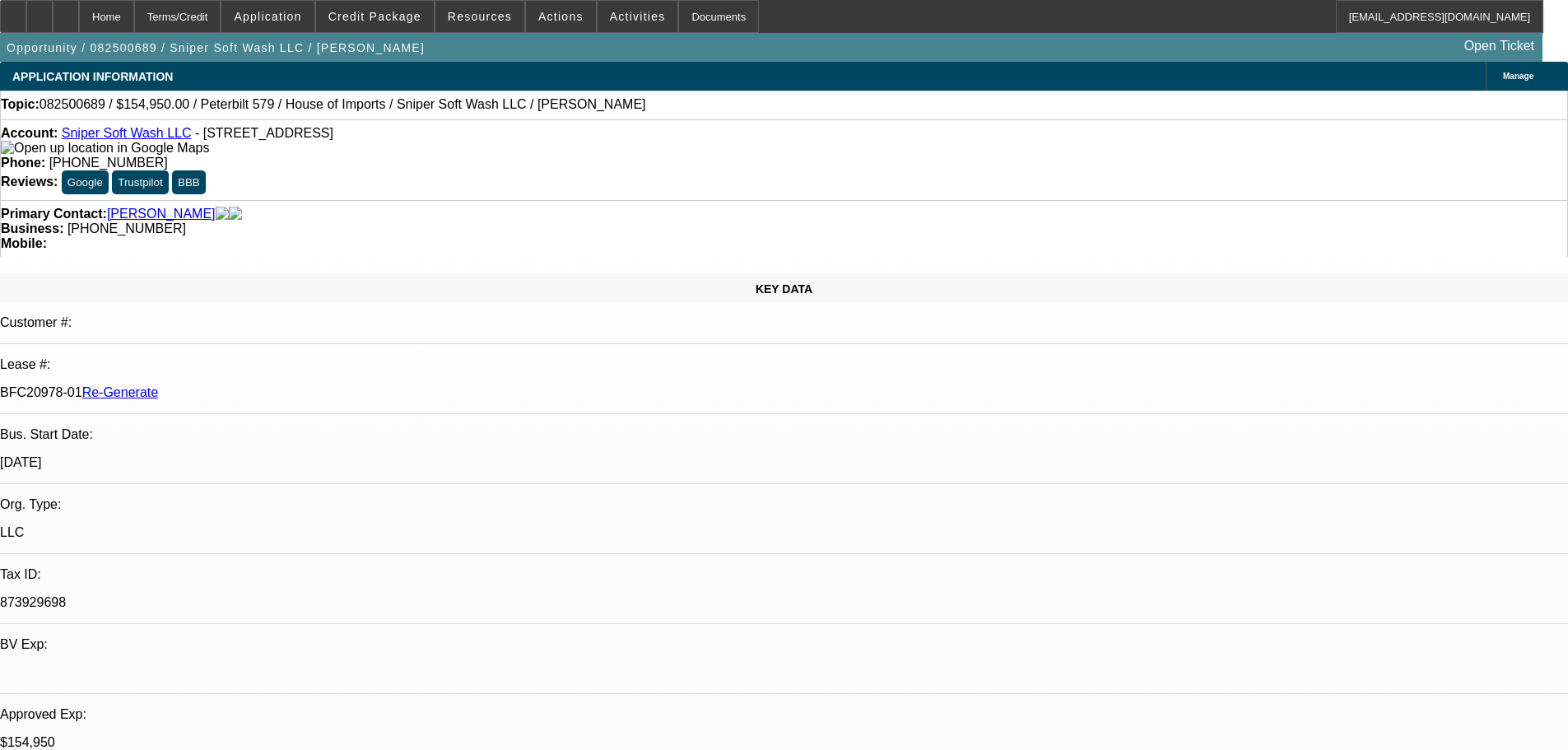
select select "3"
select select "0"
select select "2"
select select "0"
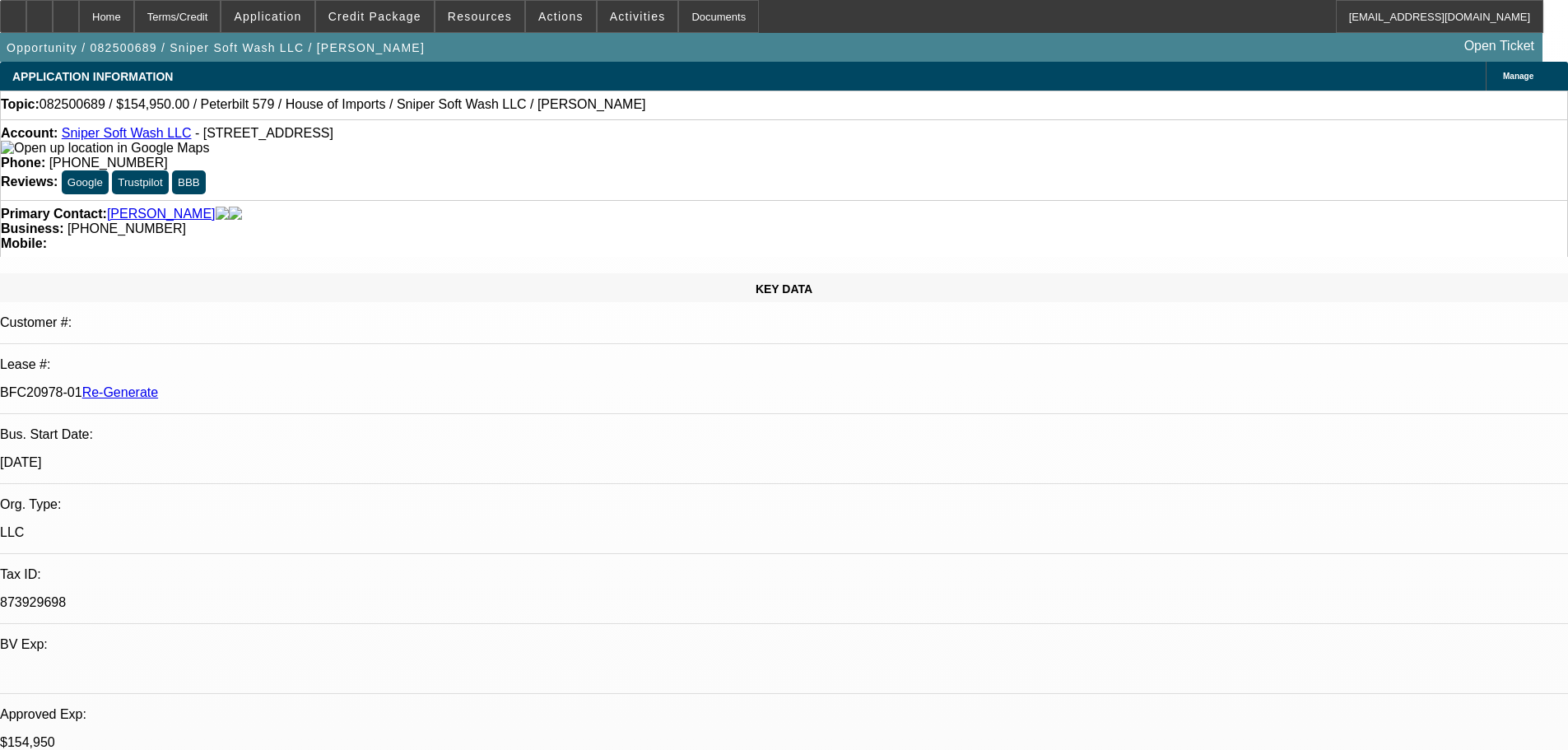
select select "6"
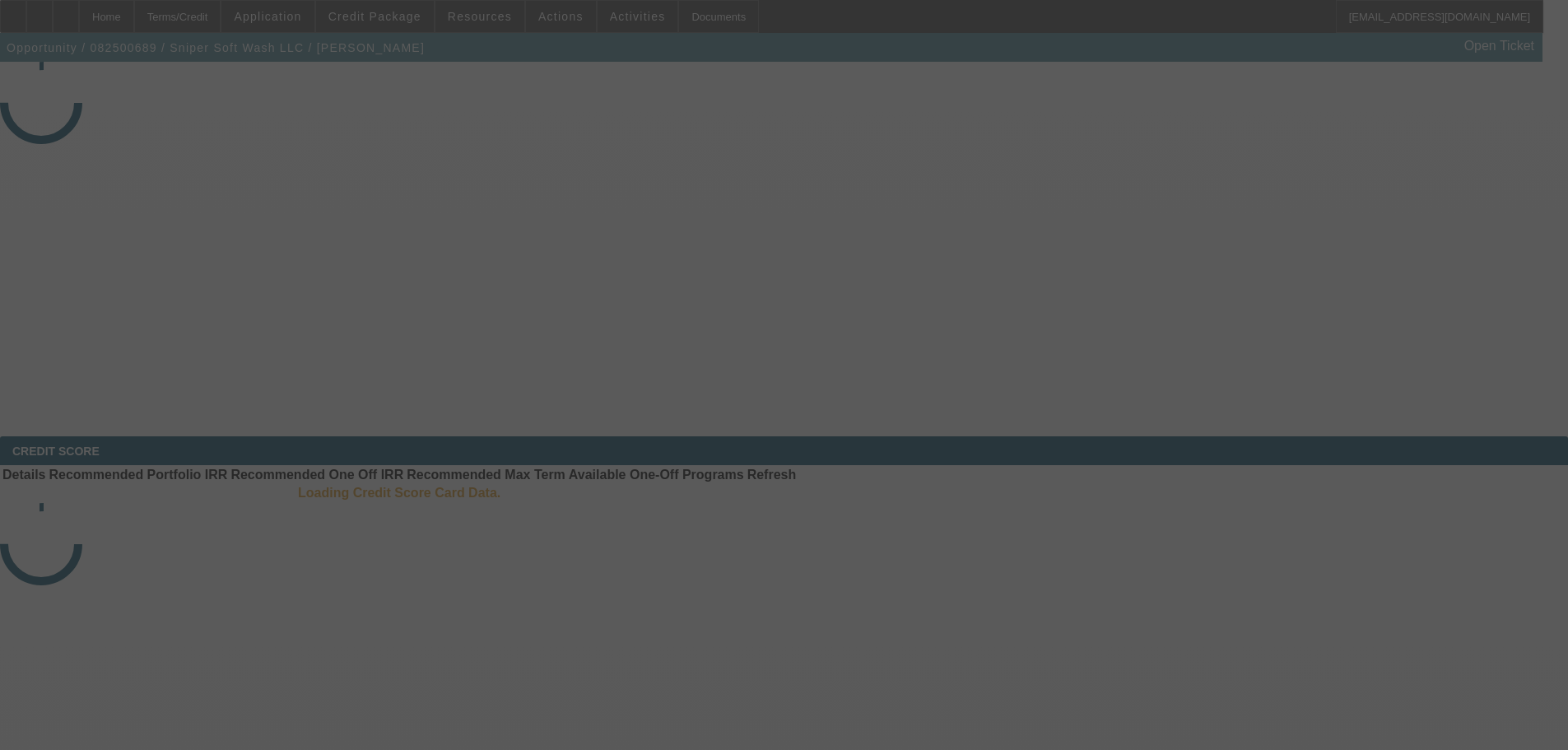
select select "3"
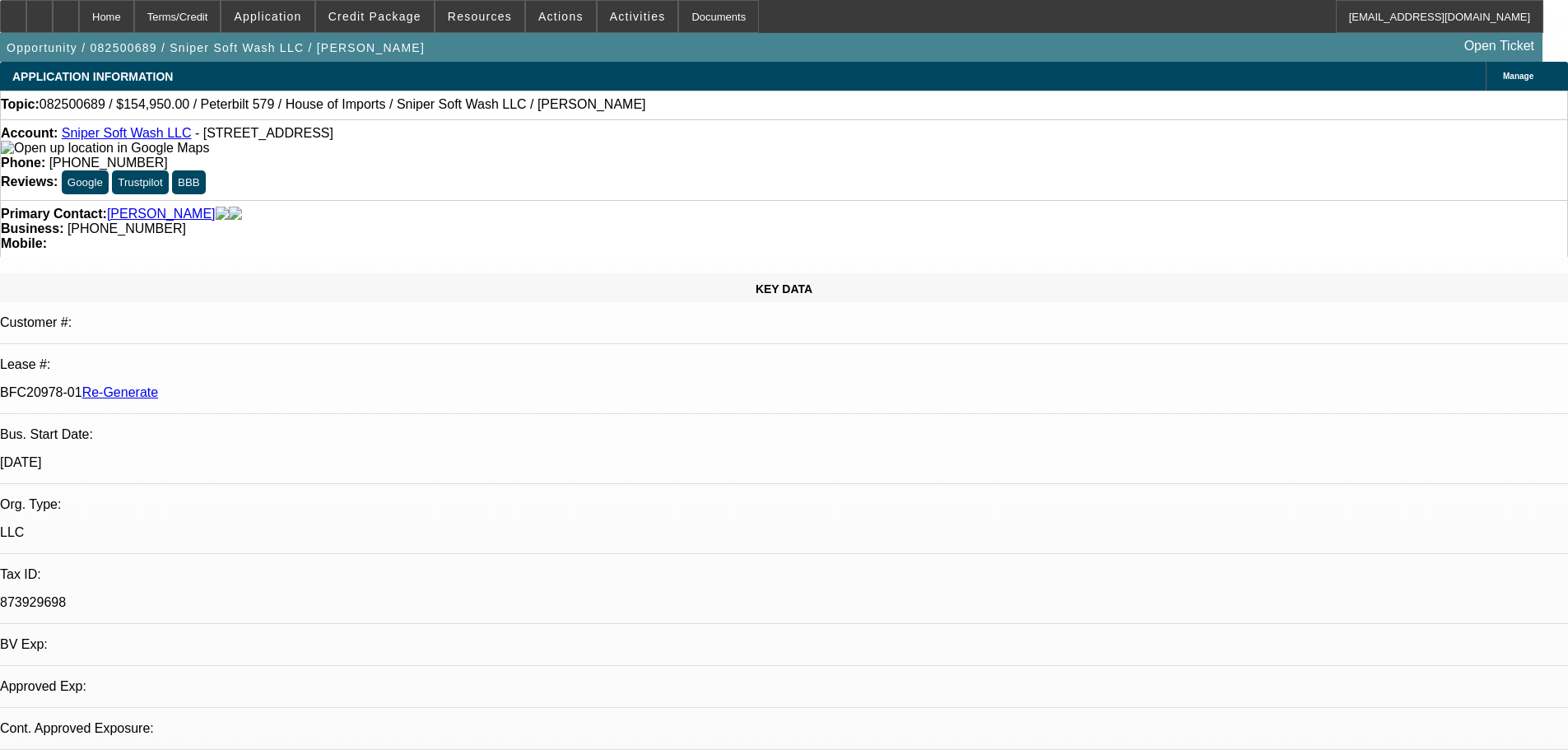
select select "0"
select select "2"
select select "0"
select select "6"
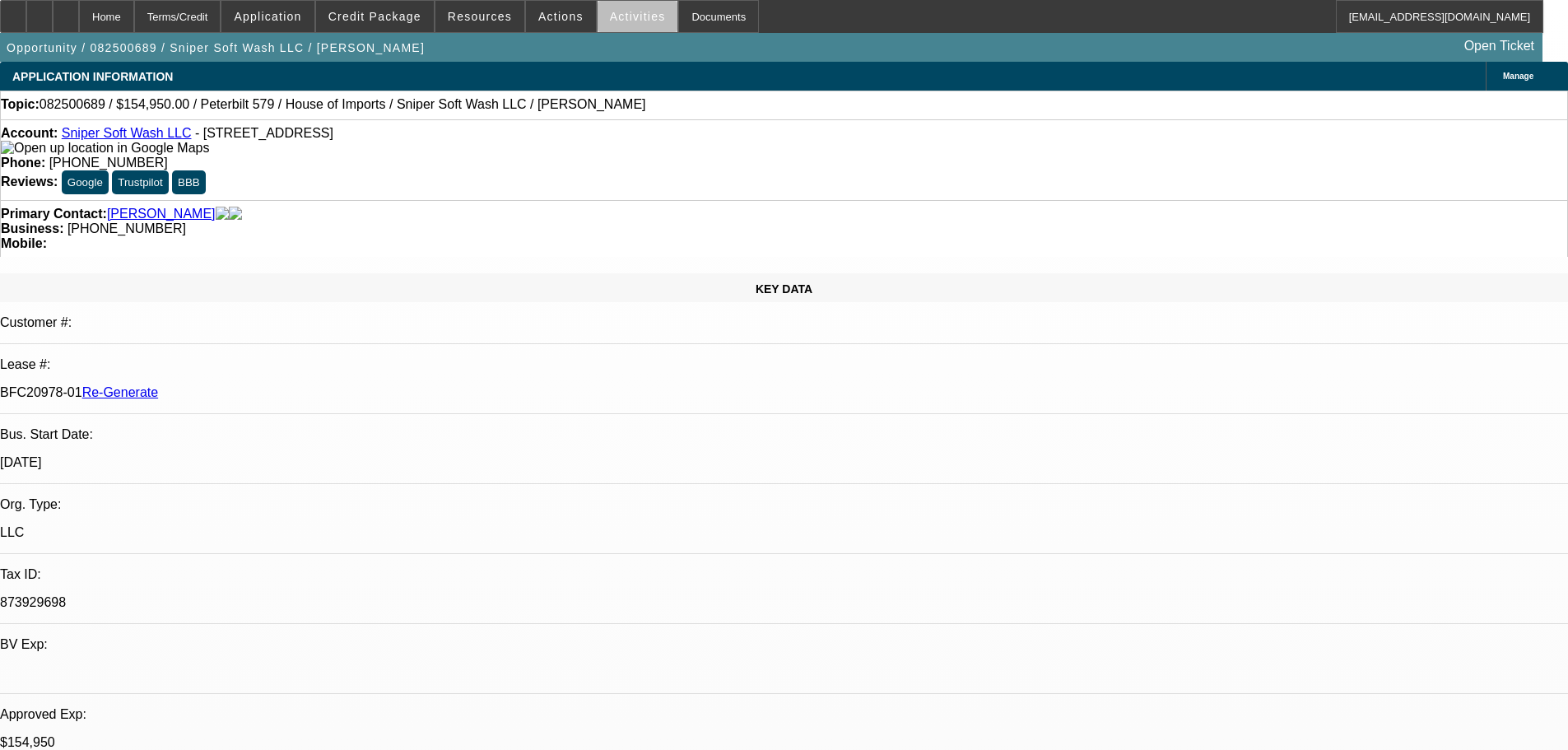
click at [624, 24] on span at bounding box center [637, 16] width 80 height 40
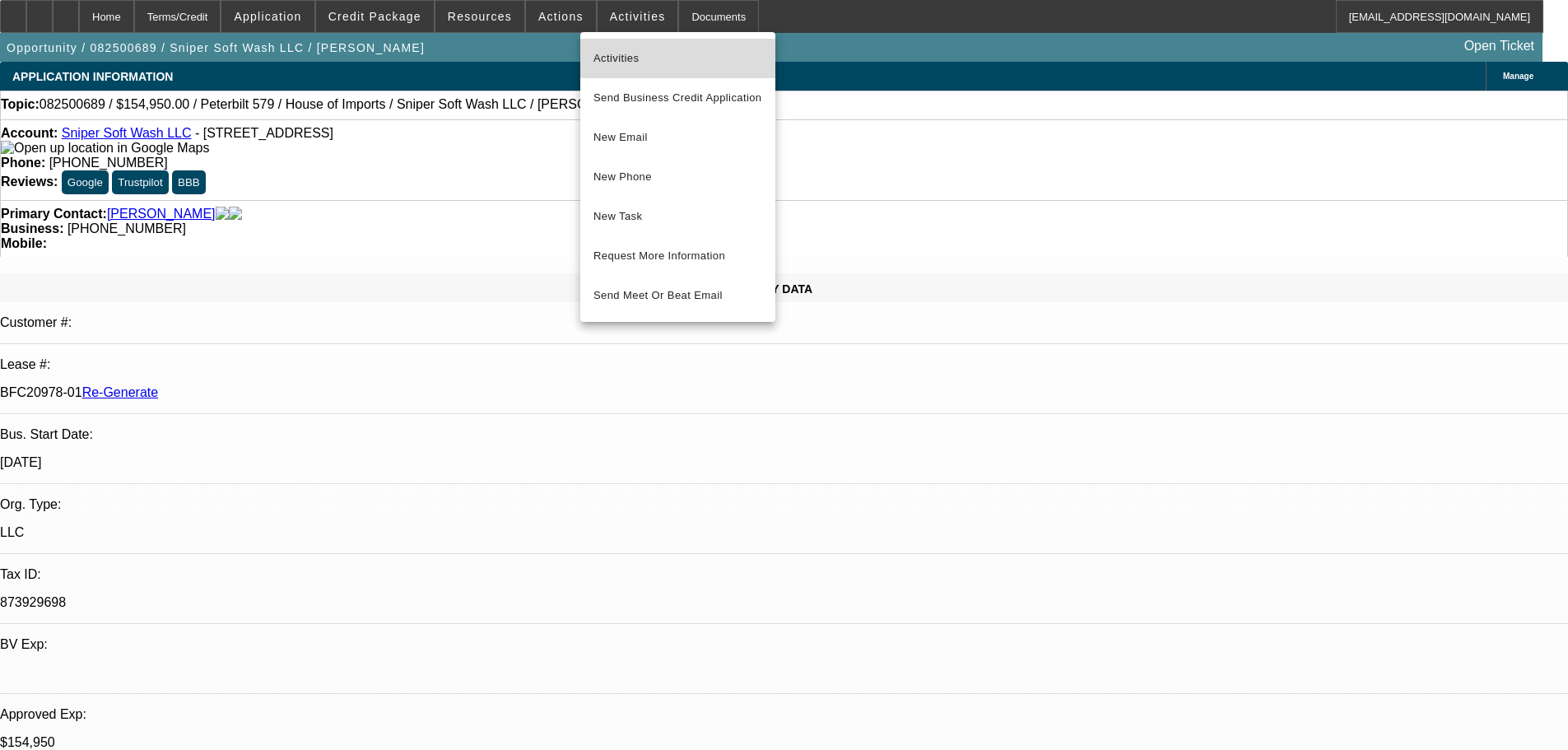
click at [619, 50] on span "Activities" at bounding box center [678, 58] width 169 height 19
